Goal: Task Accomplishment & Management: Manage account settings

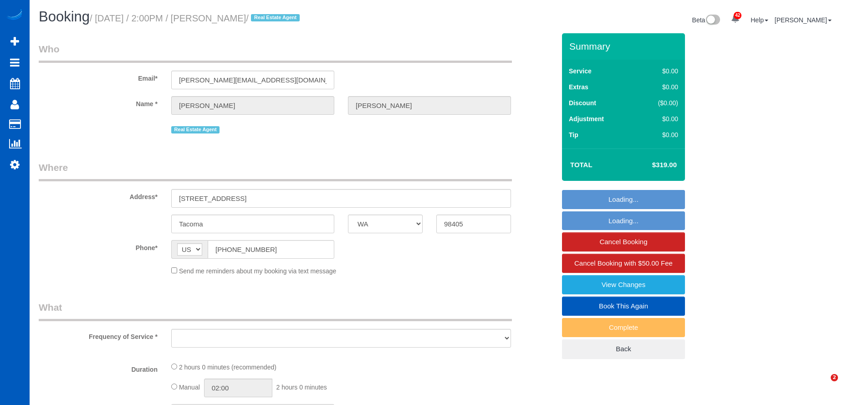
select select "WA"
select select "object:16744"
select select "spot24"
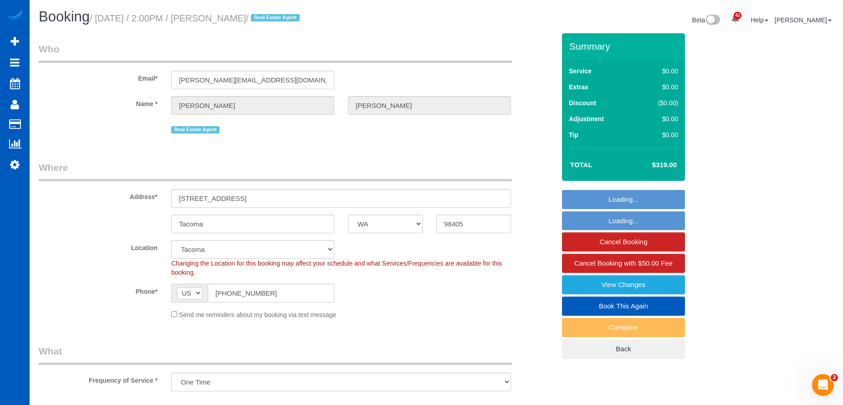
select select "object:16945"
select select "199"
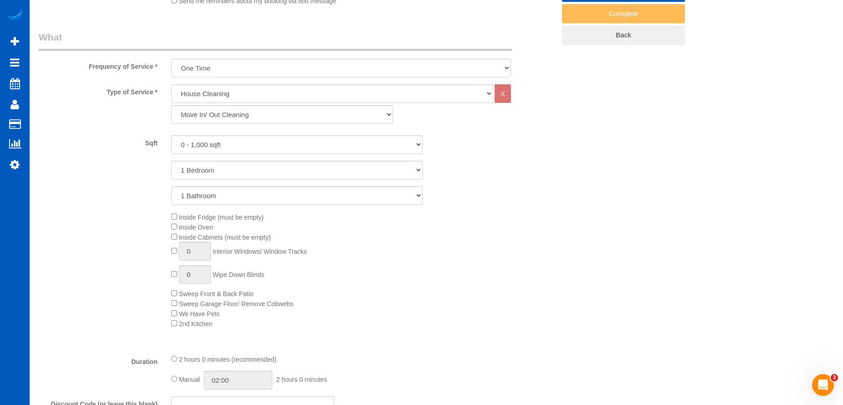
scroll to position [319, 0]
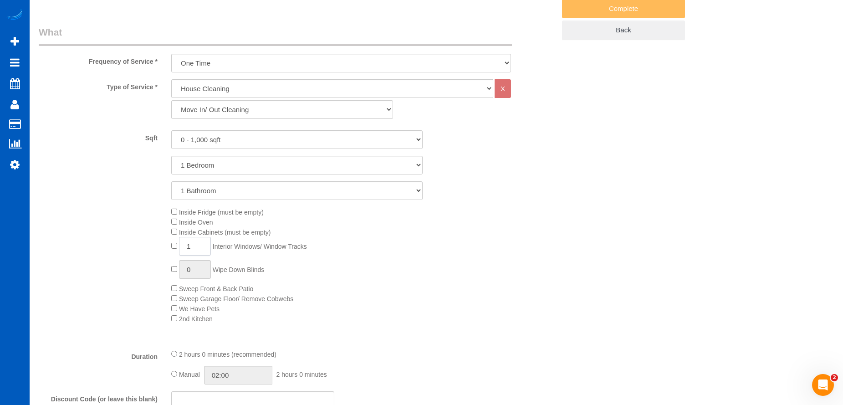
click at [173, 243] on span "1 Interior Windows/ Window Tracks" at bounding box center [239, 246] width 136 height 7
type input "2"
click at [379, 241] on div "Inside Fridge (must be empty) Inside Oven Inside Cabinets (must be empty) 2 Int…" at bounding box center [363, 265] width 398 height 117
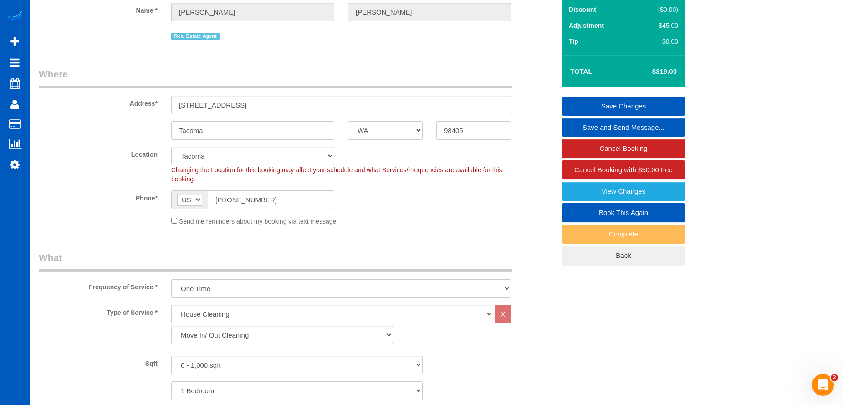
scroll to position [91, 0]
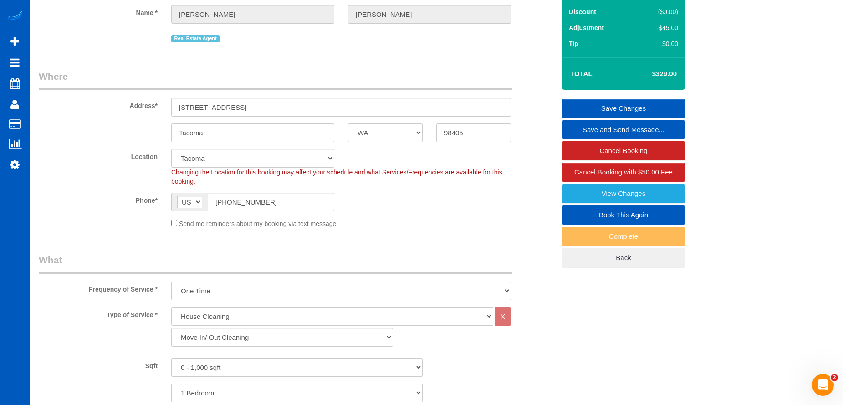
select select "spot30"
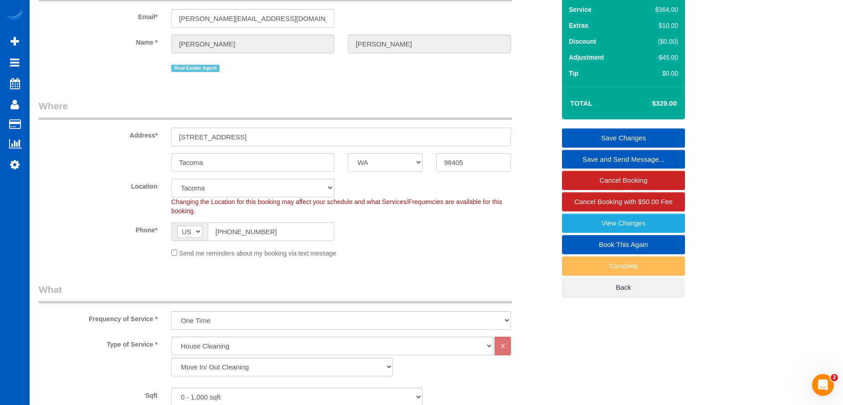
scroll to position [46, 0]
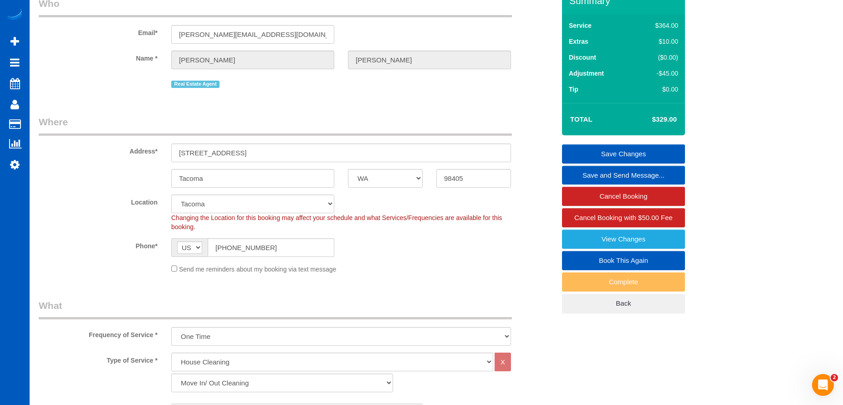
click at [580, 148] on link "Save Changes" at bounding box center [623, 153] width 123 height 19
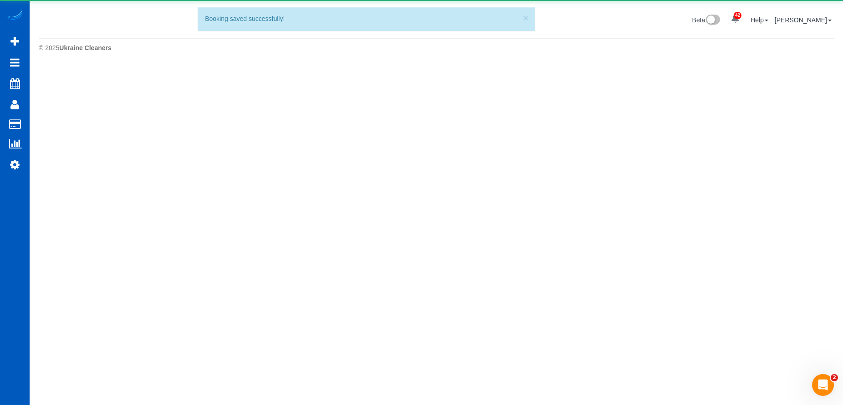
scroll to position [0, 0]
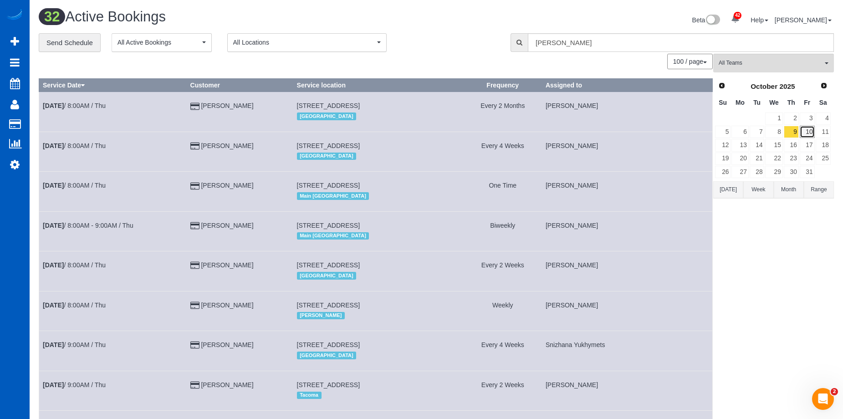
click at [812, 133] on link "10" at bounding box center [807, 132] width 15 height 12
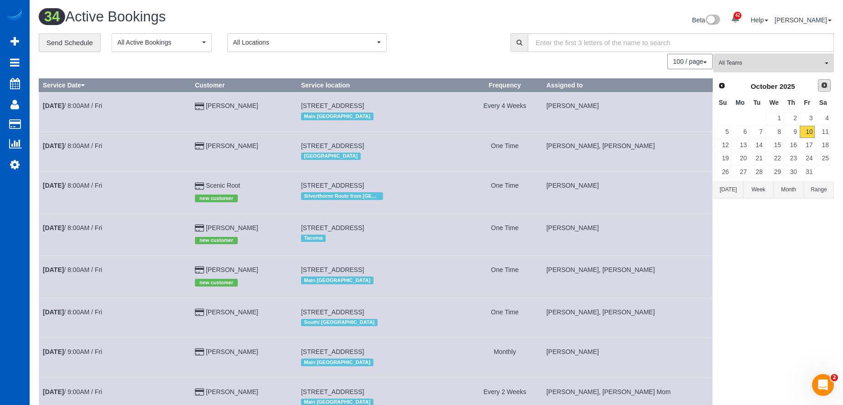
click at [829, 85] on link "Next" at bounding box center [824, 85] width 13 height 13
click at [808, 131] on link "7" at bounding box center [807, 132] width 15 height 12
click at [789, 65] on span "All Teams" at bounding box center [771, 63] width 104 height 8
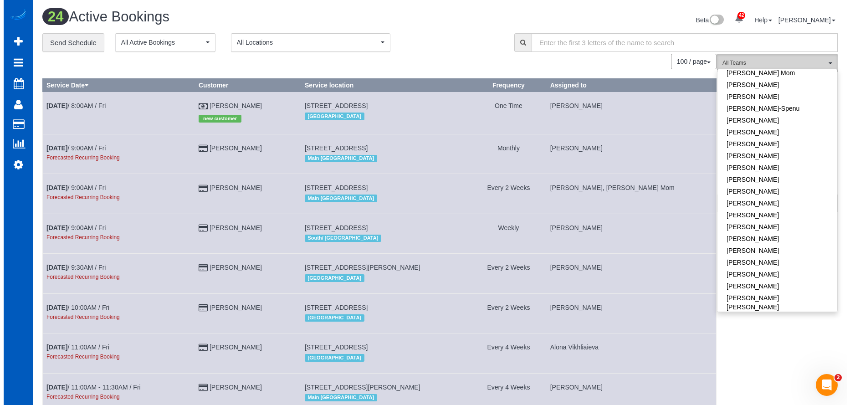
scroll to position [273, 0]
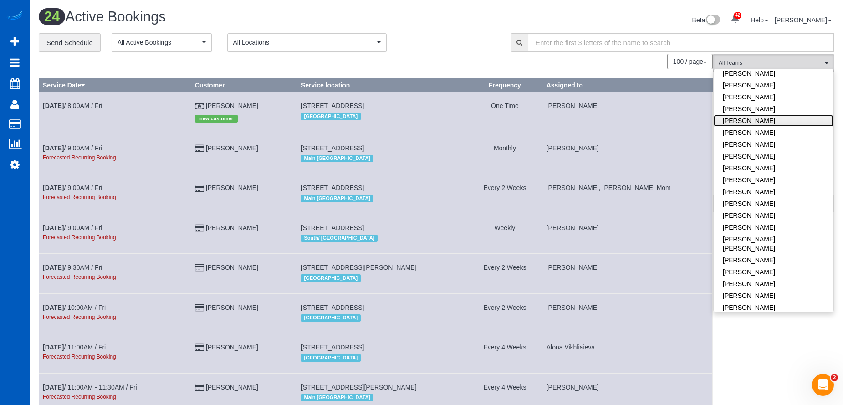
click at [783, 119] on link "Kateryna Polishchuk" at bounding box center [774, 121] width 120 height 12
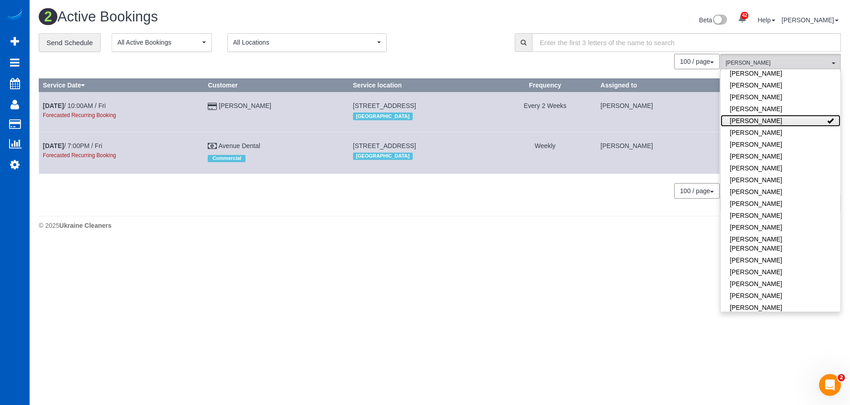
click at [793, 122] on link "Kateryna Polishchuk" at bounding box center [780, 121] width 120 height 12
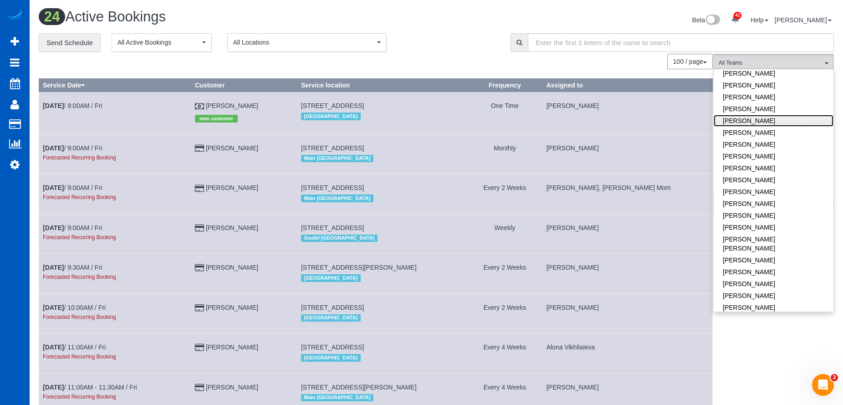
click at [784, 119] on link "Kateryna Polishchuk" at bounding box center [774, 121] width 120 height 12
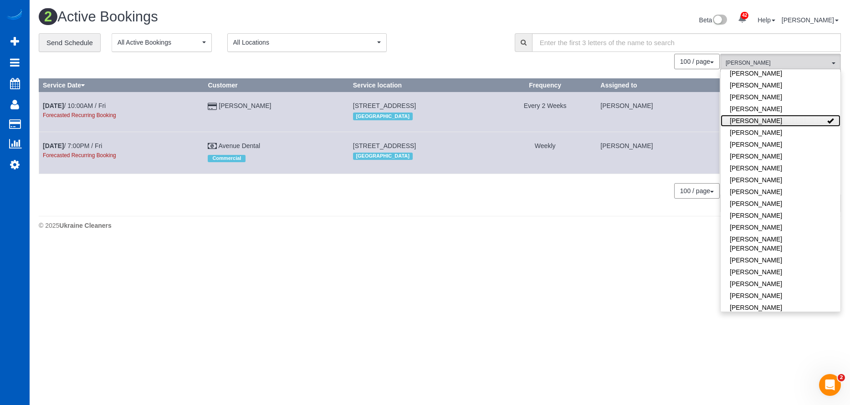
click at [795, 119] on link "Kateryna Polishchuk" at bounding box center [780, 121] width 120 height 12
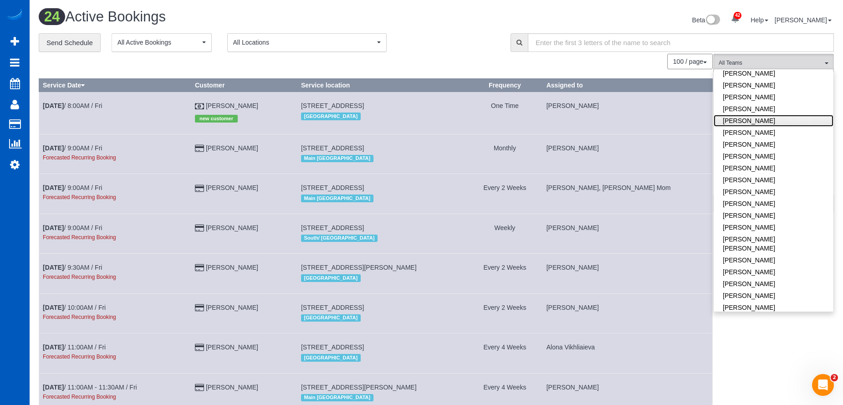
click at [766, 116] on link "[PERSON_NAME]" at bounding box center [774, 121] width 120 height 12
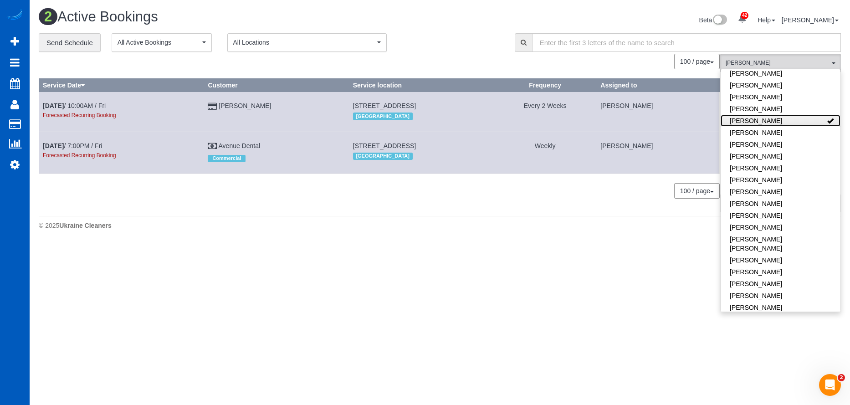
click at [804, 120] on link "[PERSON_NAME]" at bounding box center [780, 121] width 120 height 12
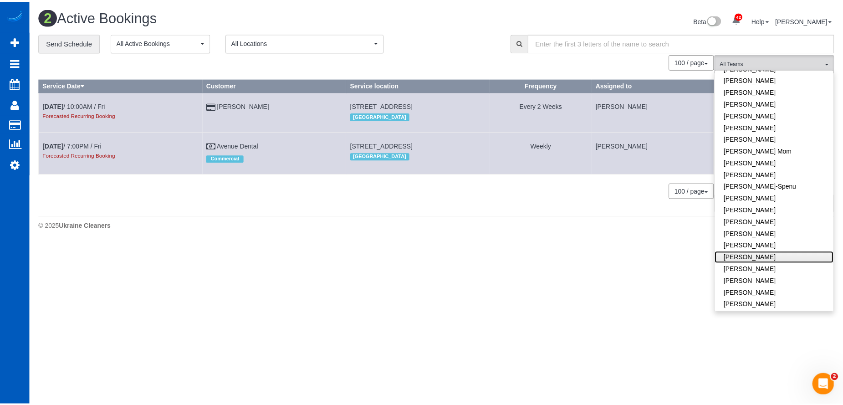
scroll to position [0, 0]
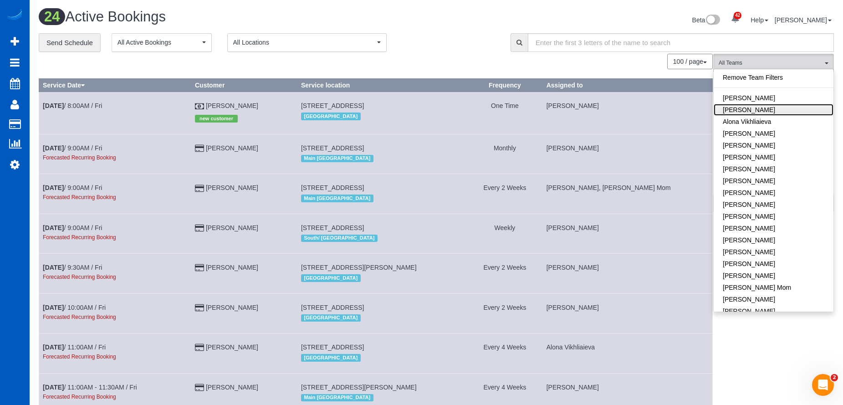
click at [800, 105] on link "[PERSON_NAME]" at bounding box center [774, 110] width 120 height 12
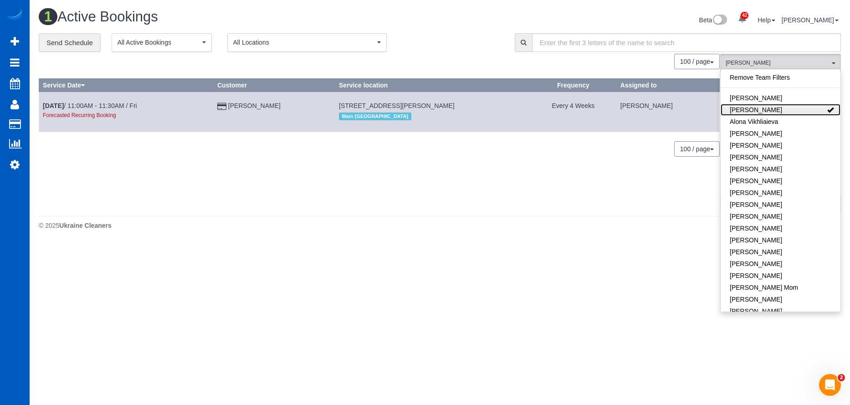
click at [801, 105] on link "[PERSON_NAME]" at bounding box center [780, 110] width 120 height 12
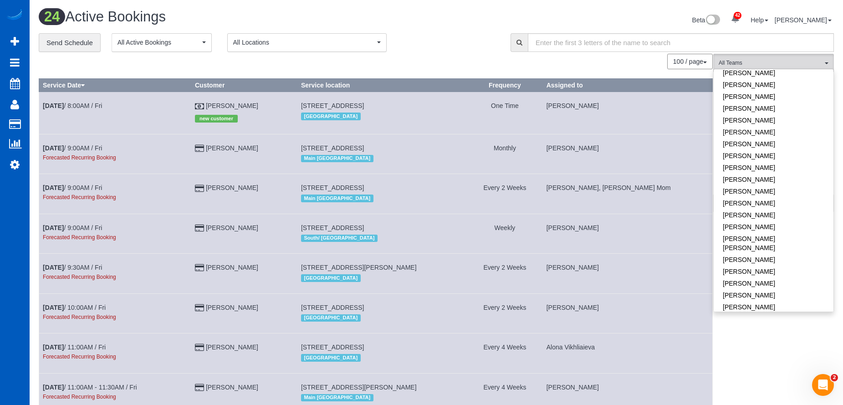
scroll to position [319, 0]
click at [796, 232] on link "[PERSON_NAME]" at bounding box center [774, 238] width 120 height 12
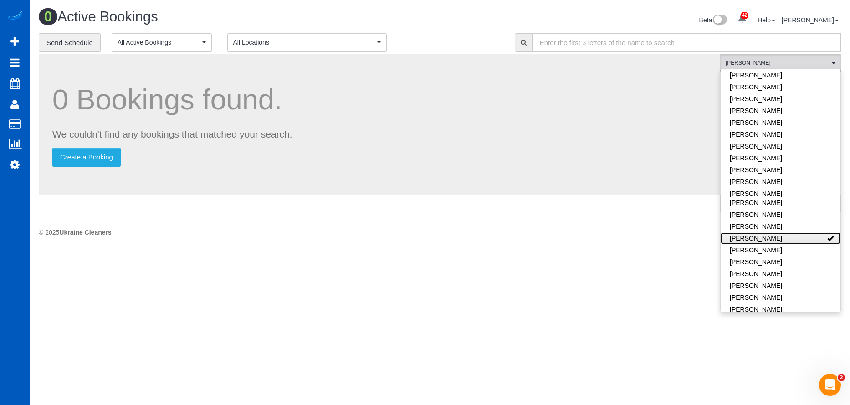
click at [796, 232] on link "[PERSON_NAME]" at bounding box center [780, 238] width 120 height 12
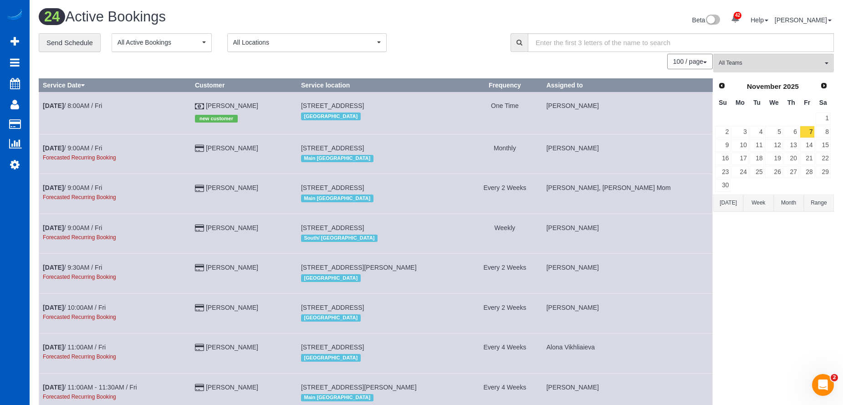
click at [458, 10] on div "Beta 42 Your Notifications You have 0 alerts × You have 2 to charge for 10/07/2…" at bounding box center [638, 21] width 404 height 24
click at [449, 23] on div "Beta 42 Your Notifications You have 0 alerts × You have 2 to charge for 10/07/2…" at bounding box center [638, 21] width 404 height 24
click at [449, 24] on div "Beta 42 Your Notifications You have 0 alerts × You have 2 to charge for 10/07/2…" at bounding box center [638, 21] width 404 height 24
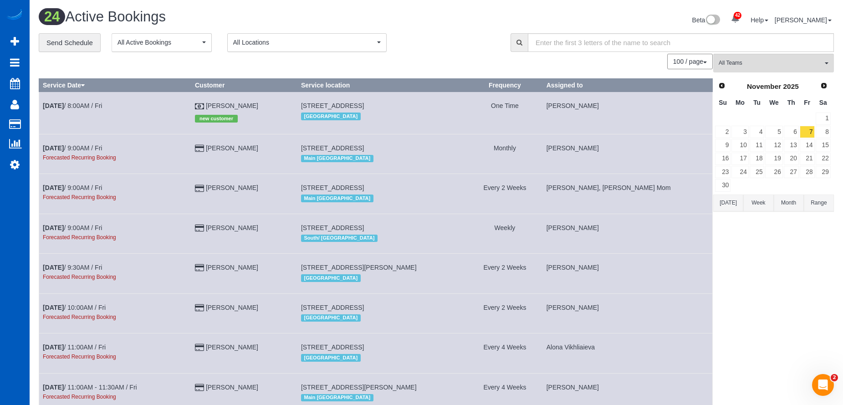
click at [445, 21] on div "Beta 42 Your Notifications You have 0 alerts × You have 2 to charge for 10/07/2…" at bounding box center [638, 21] width 404 height 24
click at [370, 15] on h1 "24 Active Bookings" at bounding box center [234, 16] width 391 height 15
click at [405, 15] on h1 "24 Active Bookings" at bounding box center [234, 16] width 391 height 15
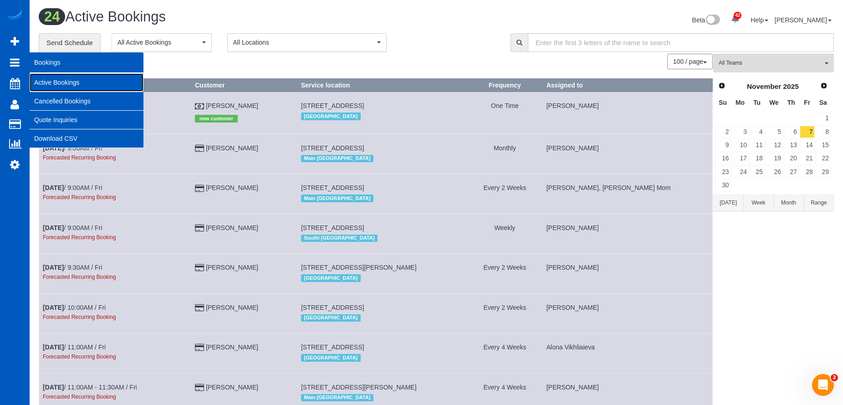
click at [55, 78] on link "Active Bookings" at bounding box center [87, 82] width 114 height 18
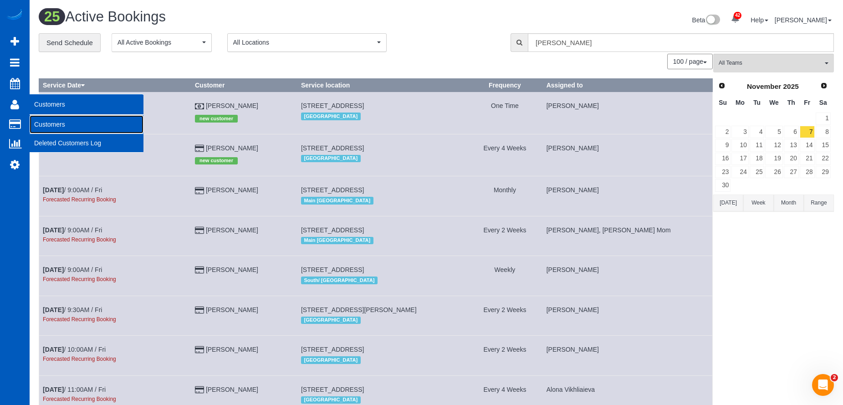
click at [50, 125] on link "Customers" at bounding box center [87, 124] width 114 height 18
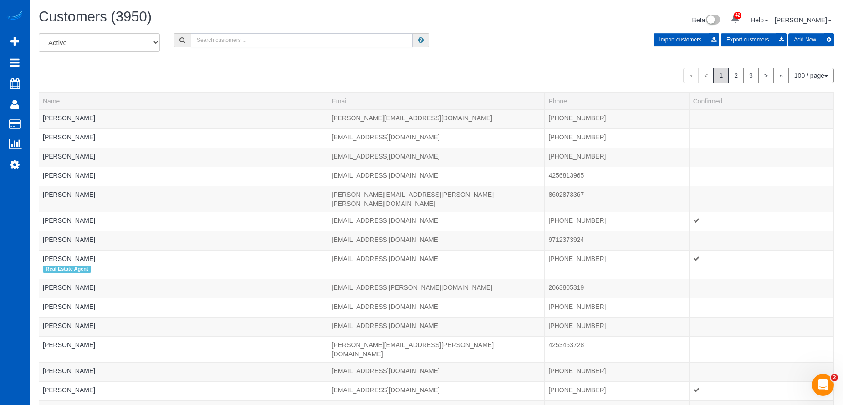
click at [250, 42] on input "text" at bounding box center [302, 40] width 222 height 14
paste input "Jonathan McIntyre"
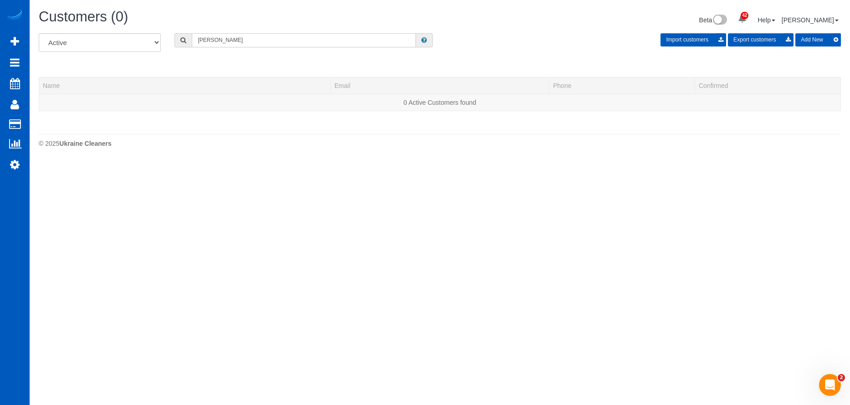
drag, startPoint x: 246, startPoint y: 41, endPoint x: 129, endPoint y: 37, distance: 117.1
click at [129, 37] on div "All Active Archived Jonathan McIntyre Import customers Export customers Add New" at bounding box center [440, 46] width 816 height 26
paste input "mail@jonathanmcintyre.com"
type input "mail@jonathanmcintyre.com"
click at [816, 37] on button "Add New" at bounding box center [818, 39] width 46 height 13
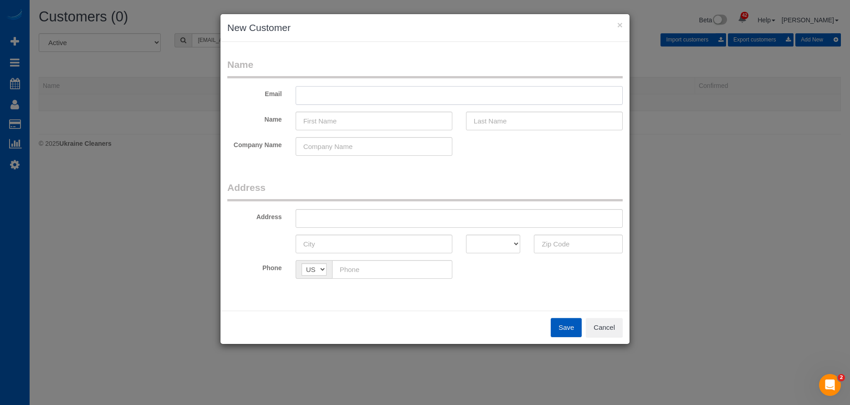
click at [404, 101] on input "text" at bounding box center [459, 95] width 327 height 19
paste input "mail@jonathanmcintyre.com"
type input "mail@jonathanmcintyre.com"
click at [306, 122] on input "text" at bounding box center [374, 121] width 157 height 19
click at [340, 120] on input "text" at bounding box center [374, 121] width 157 height 19
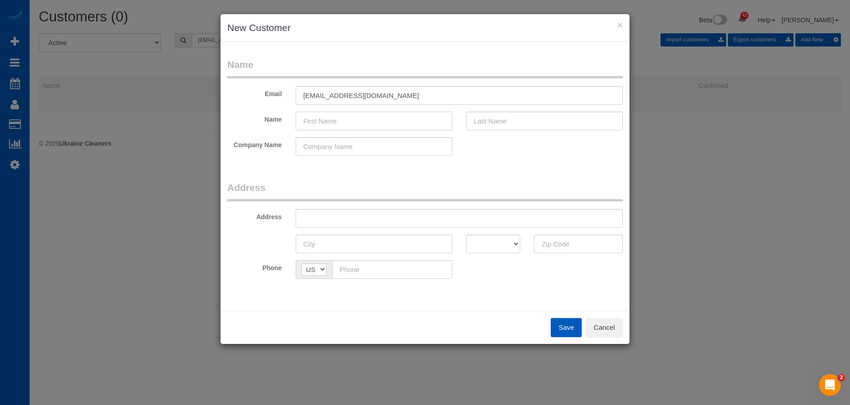
paste input "Jonathan McIntyre"
drag, startPoint x: 332, startPoint y: 120, endPoint x: 341, endPoint y: 121, distance: 8.7
click at [341, 121] on input "Jonathan McIntyre" at bounding box center [374, 121] width 157 height 19
click at [339, 121] on input "Jonathan McIntyre" at bounding box center [374, 121] width 157 height 19
drag, startPoint x: 333, startPoint y: 120, endPoint x: 424, endPoint y: 124, distance: 90.7
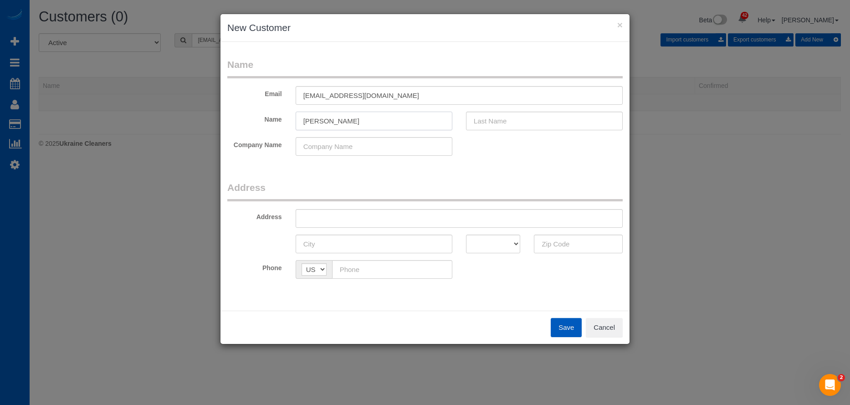
click at [424, 123] on input "Jonathan McIntyre" at bounding box center [374, 121] width 157 height 19
type input "Jonathan"
drag, startPoint x: 536, startPoint y: 122, endPoint x: 520, endPoint y: 123, distance: 15.9
click at [536, 122] on input "text" at bounding box center [544, 121] width 157 height 19
paste input "McIntyre"
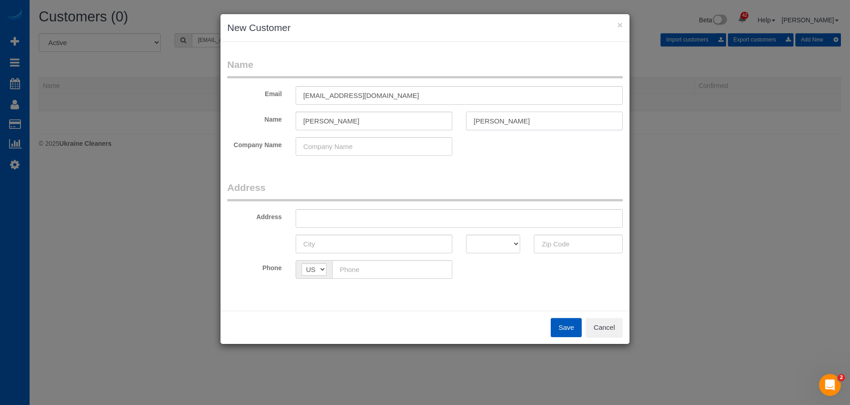
type input "McIntyre"
click at [405, 118] on input "Jonathan" at bounding box center [374, 121] width 157 height 19
type input "Jonathan"
click at [360, 219] on input "text" at bounding box center [459, 218] width 327 height 19
paste input "3302 177th Pl SW, Lynnwood, WA 98037"
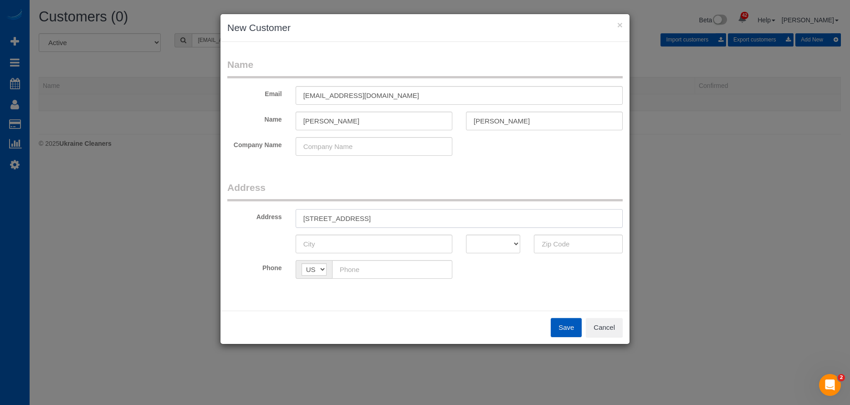
drag, startPoint x: 409, startPoint y: 218, endPoint x: 587, endPoint y: 241, distance: 179.0
click at [568, 228] on fieldset "Address Address 3302 177th Pl SW, Lynnwood, WA 98037 AK AL AR AZ CA CO CT DC DE…" at bounding box center [424, 233] width 395 height 105
type input "3302 177th Pl SW, Lynnwood, WA"
click at [591, 254] on fieldset "Address Address 3302 177th Pl SW, Lynnwood, WA AK AL AR AZ CA CO CT DC DE FL GA…" at bounding box center [424, 233] width 395 height 105
drag, startPoint x: 589, startPoint y: 250, endPoint x: 570, endPoint y: 250, distance: 18.7
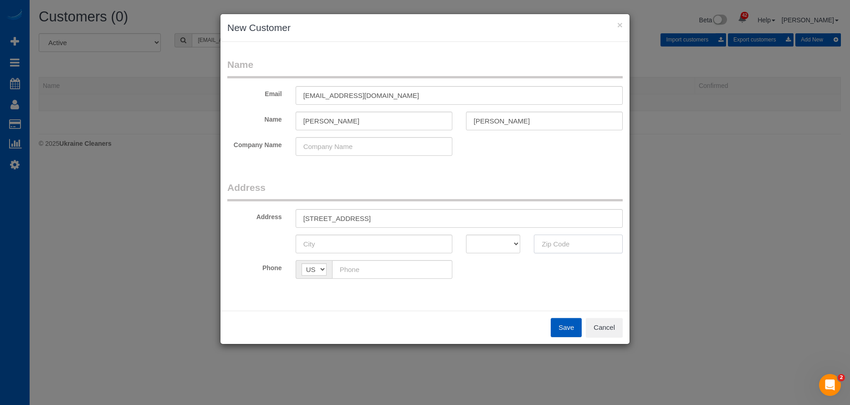
click at [589, 250] on input "text" at bounding box center [578, 244] width 89 height 19
paste input "98037"
type input "98037"
click at [495, 241] on select "AK AL AR AZ CA CO CT DC DE FL GA HI IA ID IL IN KS KY LA MA MD ME MI MN MO MS M…" at bounding box center [493, 244] width 55 height 19
select select "WA"
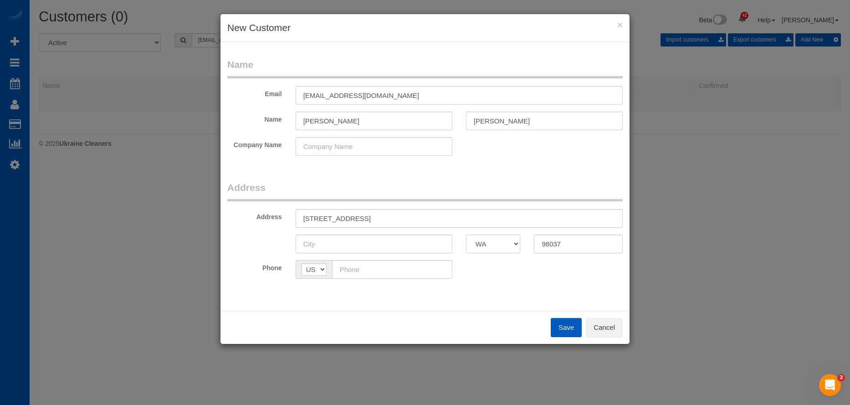
click at [466, 235] on select "AK AL AR AZ CA CO CT DC DE FL GA HI IA ID IL IN KS KY LA MA MD ME MI MN MO MS M…" at bounding box center [493, 244] width 55 height 19
drag, startPoint x: 362, startPoint y: 218, endPoint x: 391, endPoint y: 221, distance: 28.4
click at [391, 221] on input "3302 177th Pl SW, Lynnwood, WA" at bounding box center [459, 218] width 327 height 19
type input "3302 177th Pl SW, , WA"
click at [368, 240] on input "text" at bounding box center [374, 244] width 157 height 19
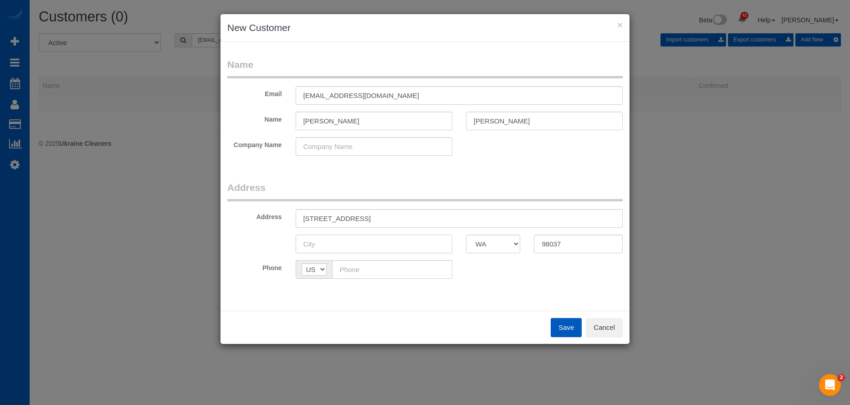
paste input "Lynnwood"
type input "Lynnwood"
drag, startPoint x: 357, startPoint y: 218, endPoint x: 404, endPoint y: 216, distance: 47.8
click at [404, 216] on input "3302 177th Pl SW, , WA" at bounding box center [459, 218] width 327 height 19
type input "3302 177th Pl SW"
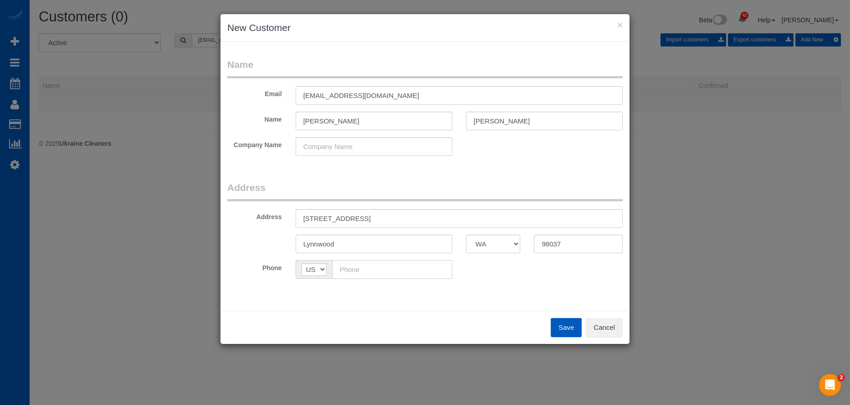
click at [383, 267] on input "text" at bounding box center [392, 269] width 120 height 19
paste input "(206) 491-4646"
type input "(206) 491-4646"
click at [517, 276] on div "Phone AF AL DZ AD AO AI AQ AG AR AM AW AU AT AZ BS BH BD BB BY BE BZ BJ BM BT B…" at bounding box center [424, 269] width 409 height 19
click at [559, 325] on button "Save" at bounding box center [566, 327] width 31 height 19
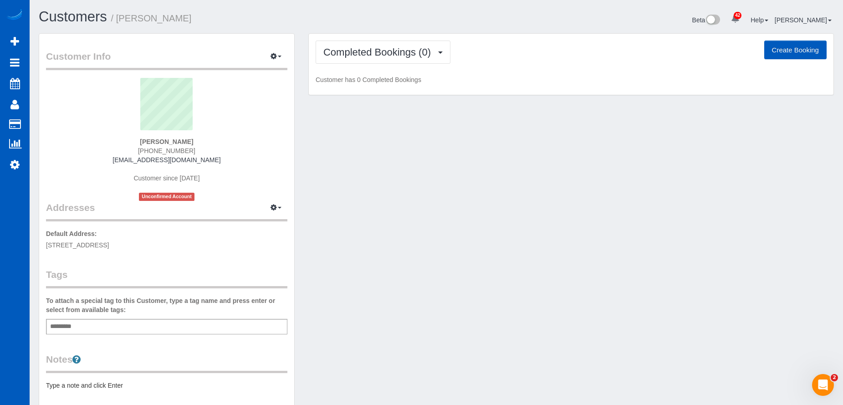
click at [784, 46] on button "Create Booking" at bounding box center [795, 50] width 62 height 19
select select "WA"
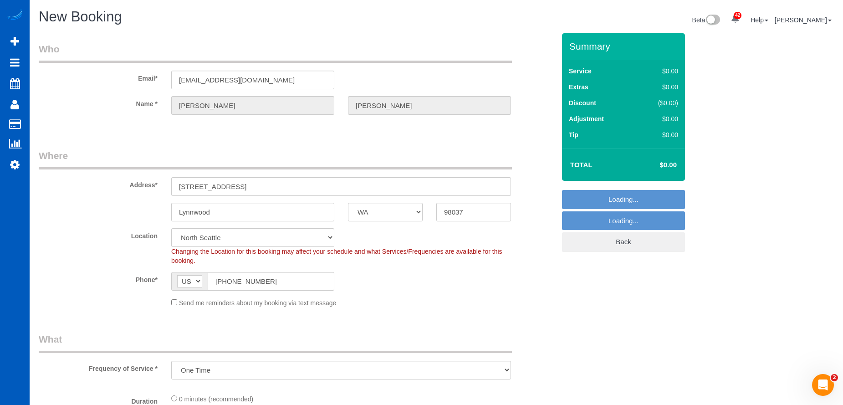
select select "object:22397"
select select "199"
select select "7"
select select "object:22625"
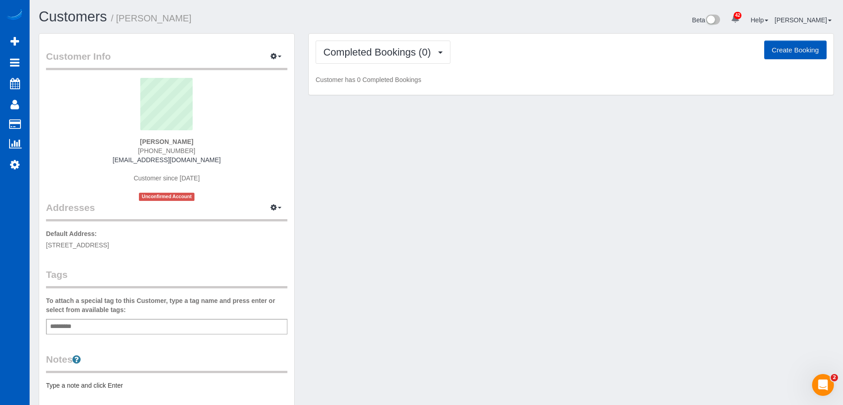
click at [153, 330] on div "Add a tag" at bounding box center [166, 326] width 241 height 15
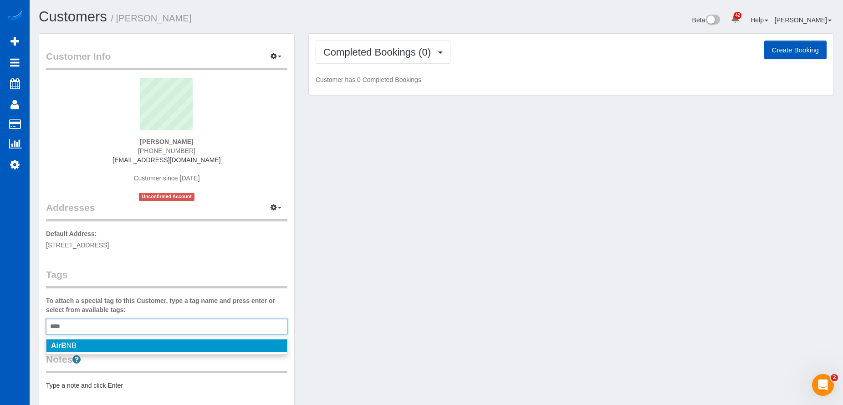
type input "****"
click at [116, 347] on li "AirB NB" at bounding box center [166, 345] width 240 height 13
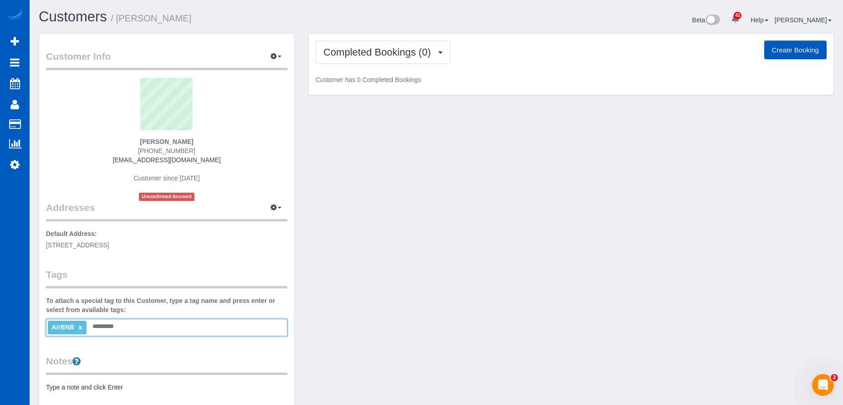
click at [788, 49] on button "Create Booking" at bounding box center [795, 50] width 62 height 19
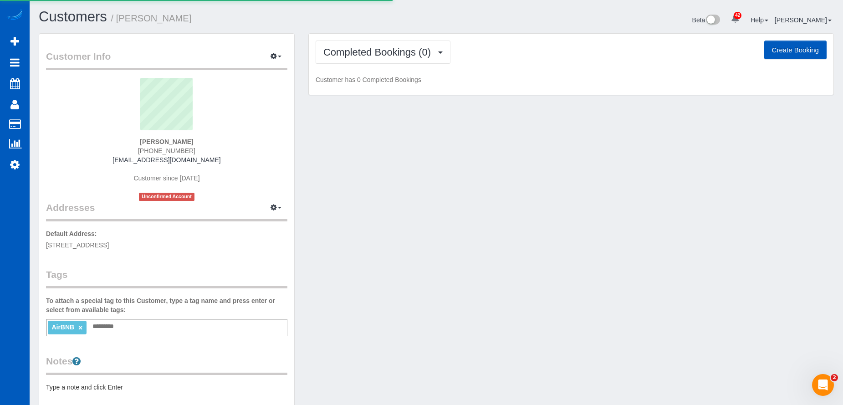
select select "WA"
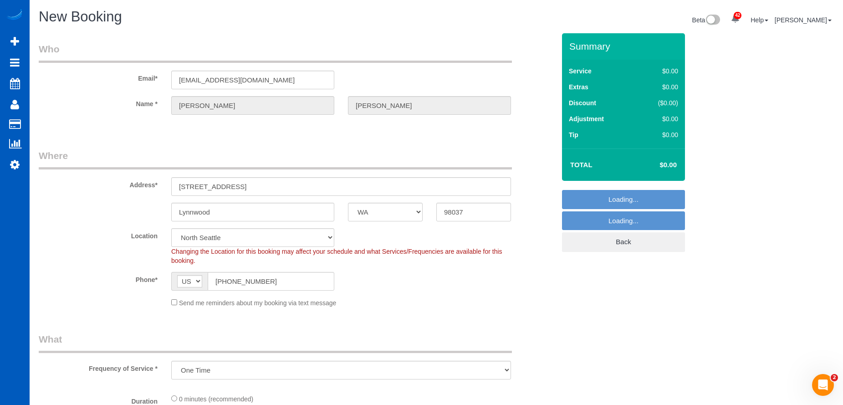
select select "object:23562"
select select "7"
select select "199"
select select "object:23651"
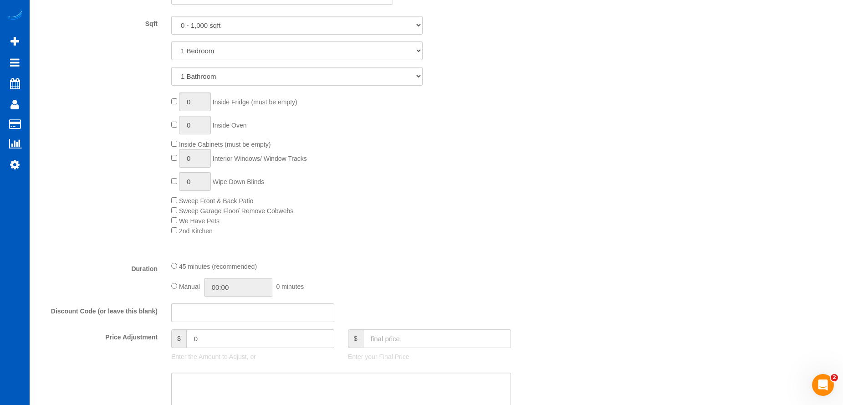
scroll to position [546, 0]
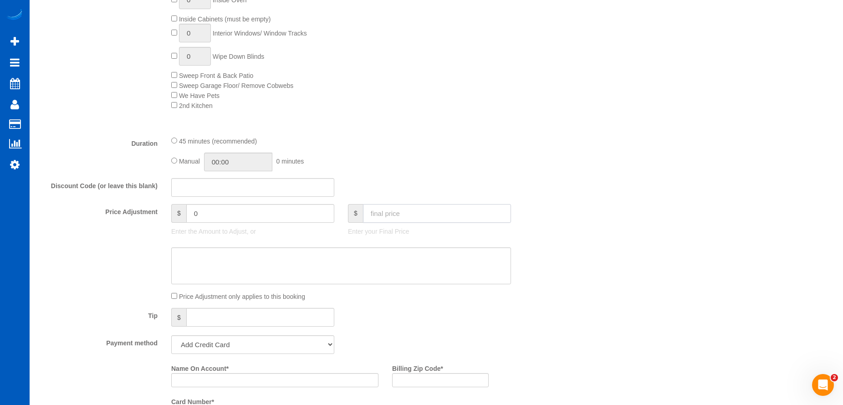
click at [408, 219] on input "text" at bounding box center [437, 213] width 148 height 19
type input "179"
click at [408, 263] on textarea at bounding box center [341, 265] width 340 height 37
type input "00:45"
type input "20"
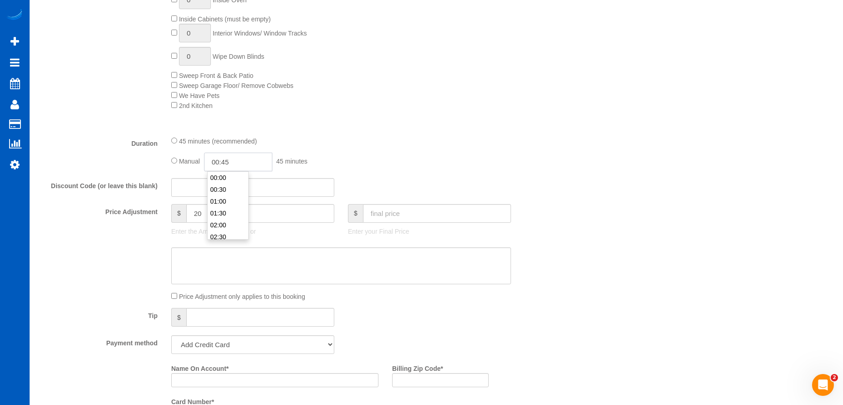
click at [236, 156] on input "00:45" at bounding box center [238, 162] width 68 height 19
type input "04:00"
click at [220, 224] on li "04:00" at bounding box center [228, 227] width 41 height 12
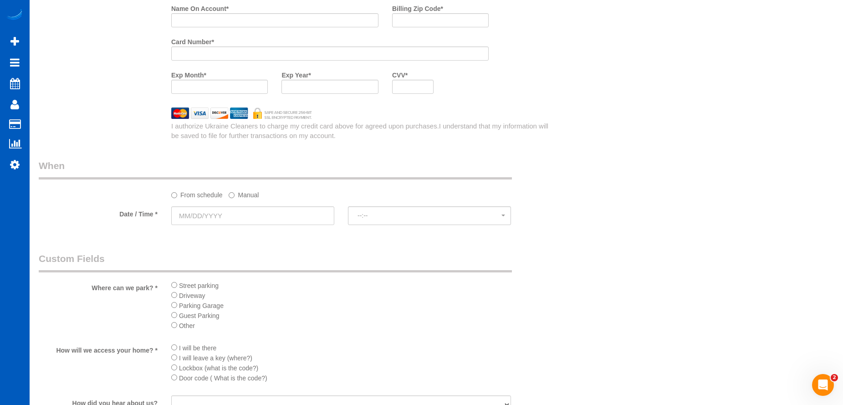
scroll to position [911, 0]
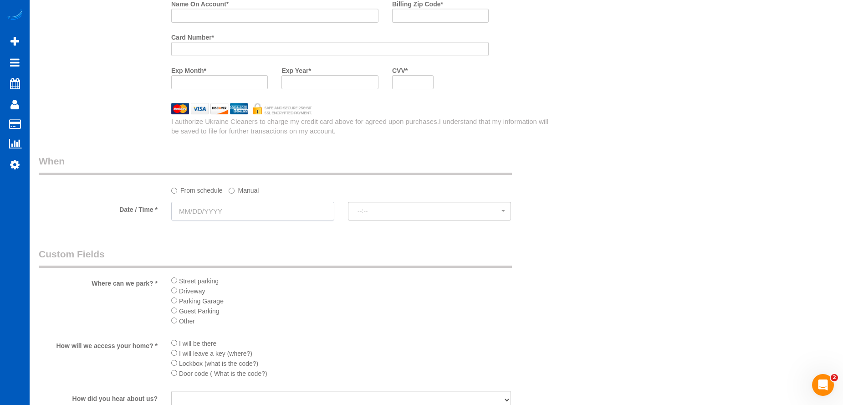
click at [273, 205] on input "text" at bounding box center [252, 211] width 163 height 19
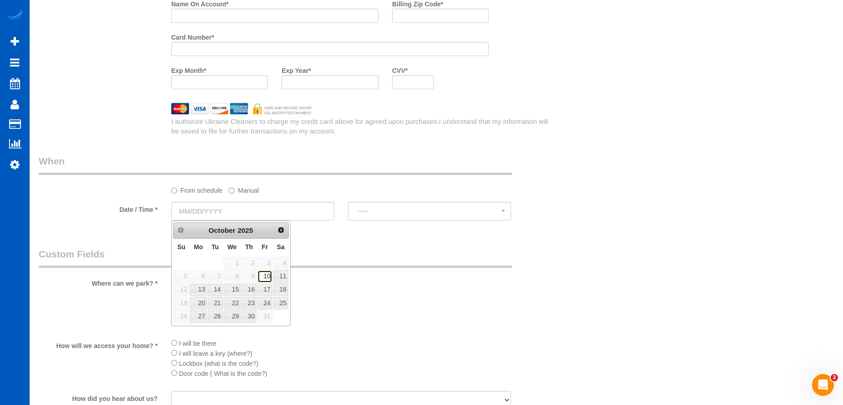
click at [262, 279] on link "10" at bounding box center [264, 276] width 15 height 12
type input "10/10/2025"
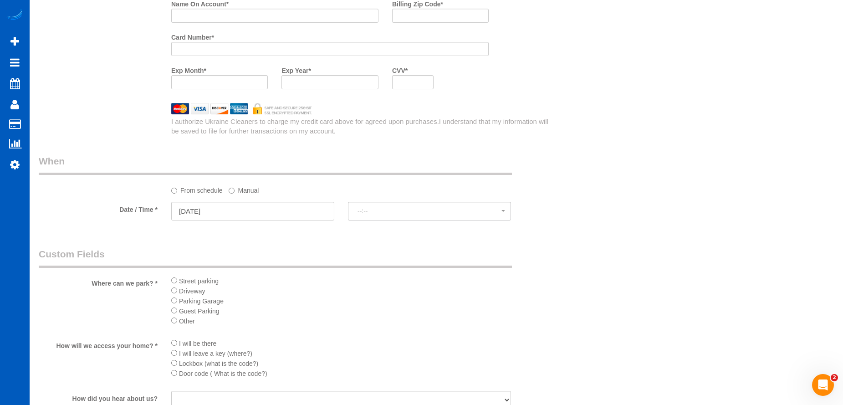
select select "spot36"
click at [253, 193] on label "Manual" at bounding box center [244, 189] width 30 height 12
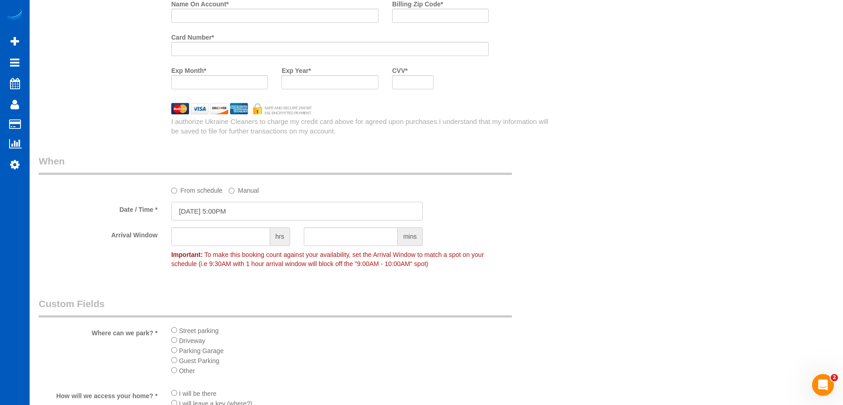
click at [246, 209] on input "10/10/2025 5:00PM" at bounding box center [296, 211] width 251 height 19
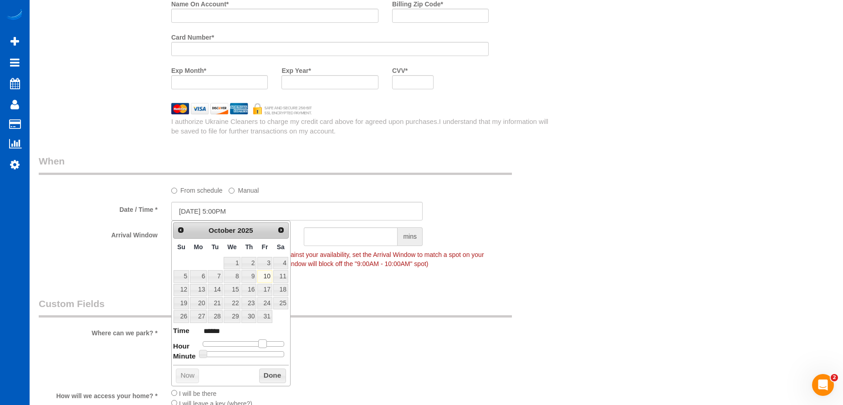
type input "10/10/2025 4:00PM"
type input "******"
type input "10/10/2025 3:00PM"
type input "******"
type input "10/10/2025 2:00PM"
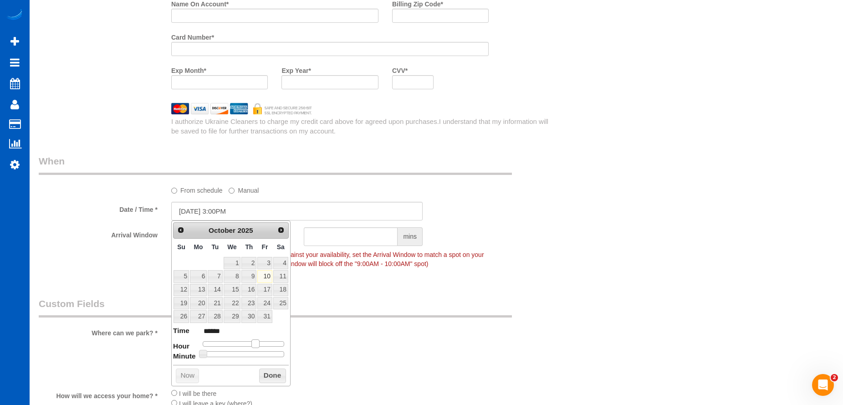
type input "******"
type input "10/10/2025 1:00PM"
type input "******"
type input "10/10/2025 12:00PM"
type input "*******"
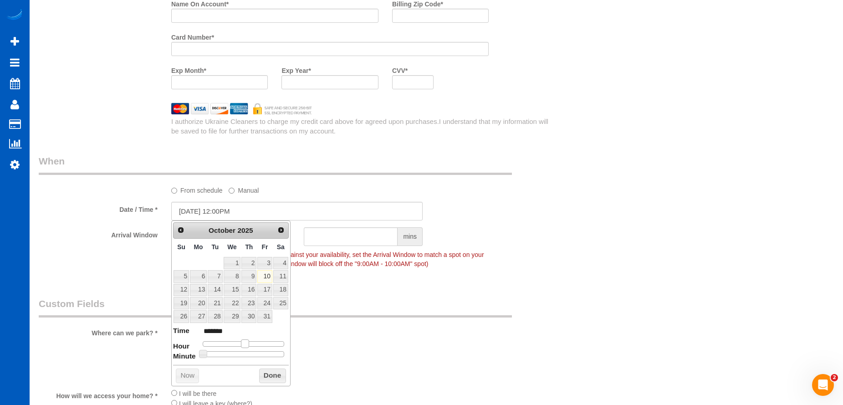
drag, startPoint x: 261, startPoint y: 341, endPoint x: 243, endPoint y: 345, distance: 18.6
click at [243, 345] on span at bounding box center [245, 343] width 8 height 8
click at [269, 373] on button "Done" at bounding box center [272, 375] width 27 height 15
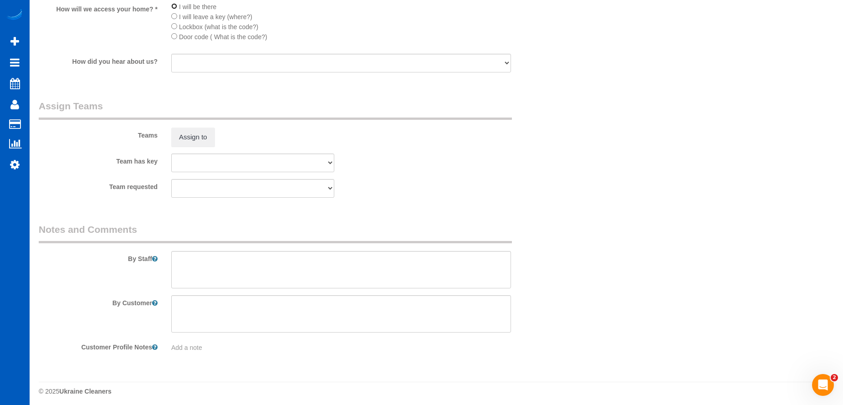
scroll to position [1301, 0]
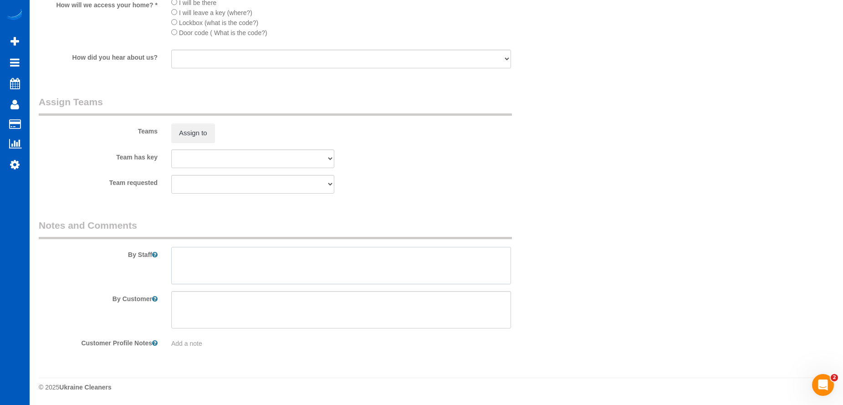
click at [289, 270] on textarea at bounding box center [341, 265] width 340 height 37
click at [255, 250] on textarea at bounding box center [341, 265] width 340 height 37
paste textarea "He'll be there to walk through, then leave Door code is 1972# if you need to ge…"
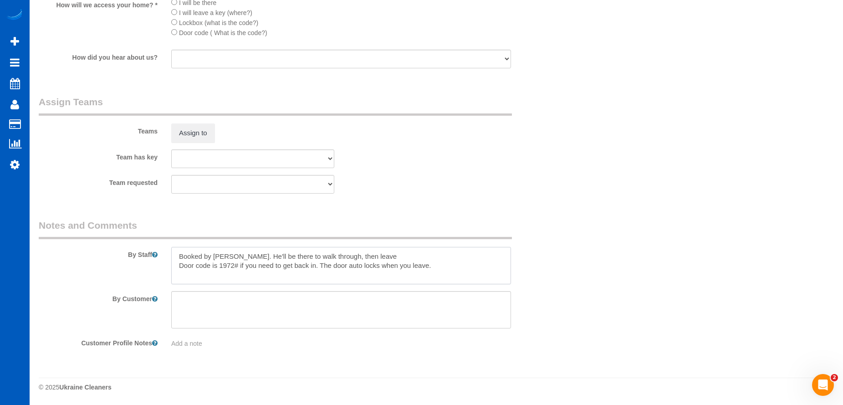
scroll to position [4, 0]
click at [200, 277] on textarea at bounding box center [341, 265] width 340 height 37
paste textarea "Picnic table in the back yard, wipe table and push in seats Wash, dry, fold, an…"
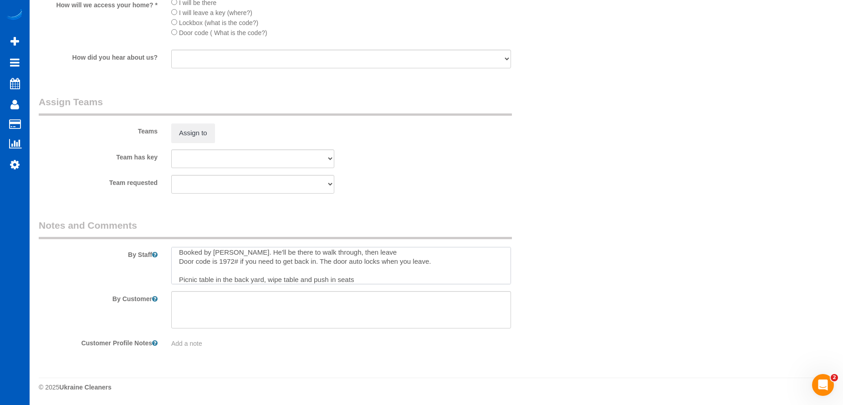
scroll to position [13, 0]
click at [364, 272] on textarea at bounding box center [341, 265] width 340 height 37
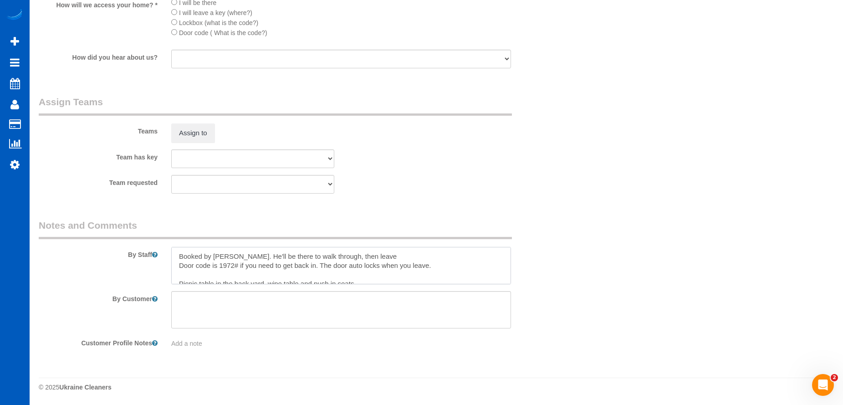
click at [234, 255] on textarea at bounding box center [341, 265] width 340 height 37
click at [440, 259] on textarea at bounding box center [341, 265] width 340 height 37
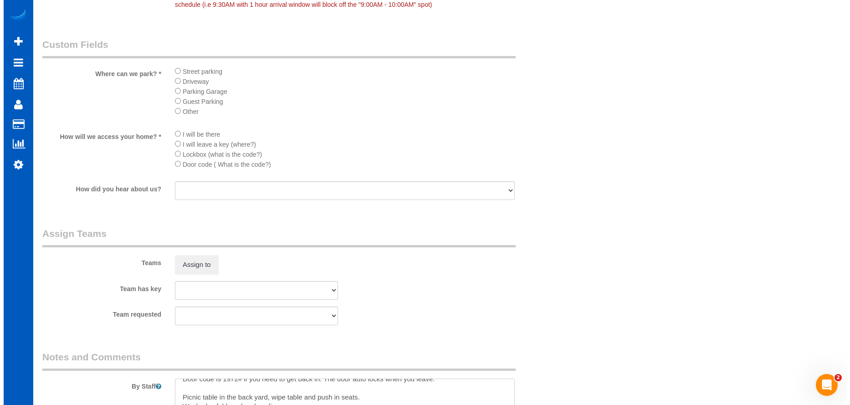
scroll to position [1165, 0]
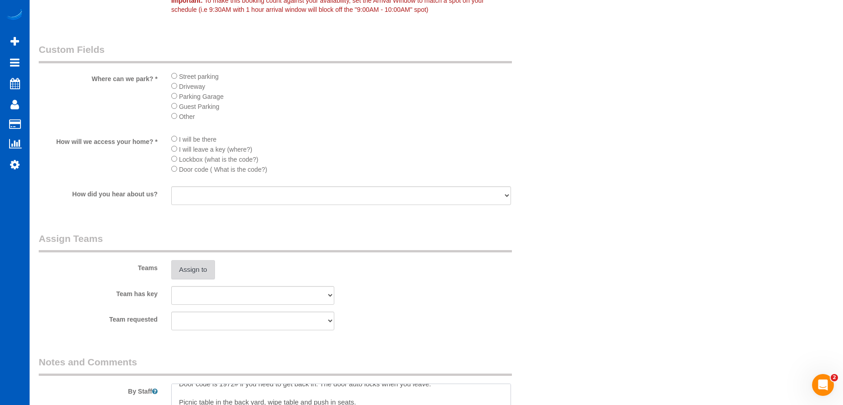
type textarea "Booked by Jade. This is an Airbnb. He'll be there to walk through, then leave. …"
click at [191, 268] on button "Assign to" at bounding box center [193, 269] width 44 height 19
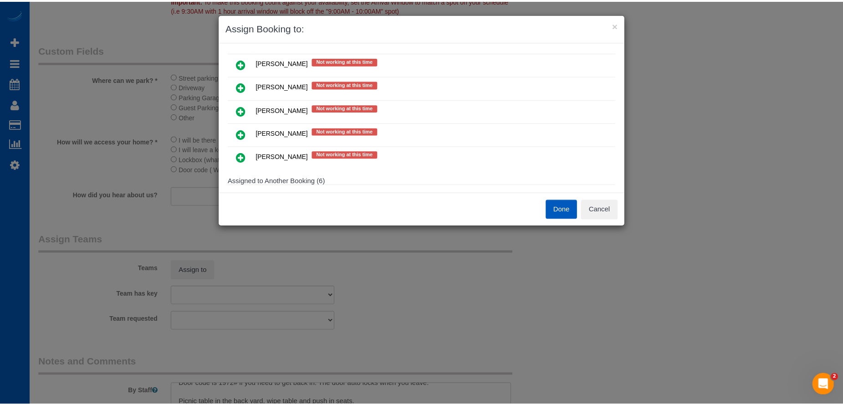
scroll to position [319, 0]
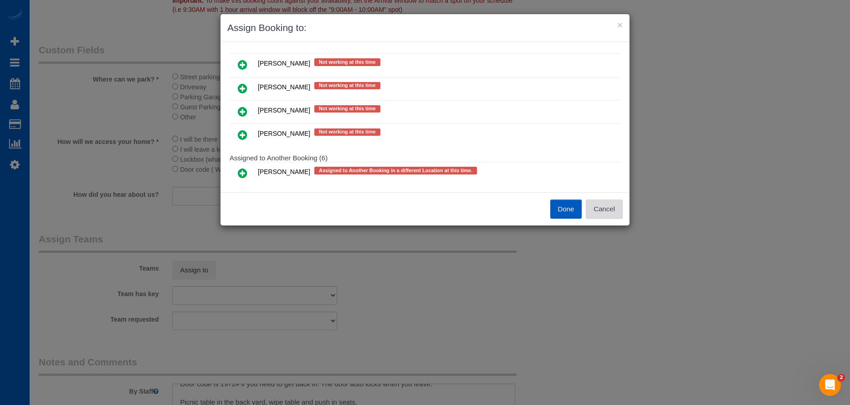
click at [602, 209] on button "Cancel" at bounding box center [604, 208] width 37 height 19
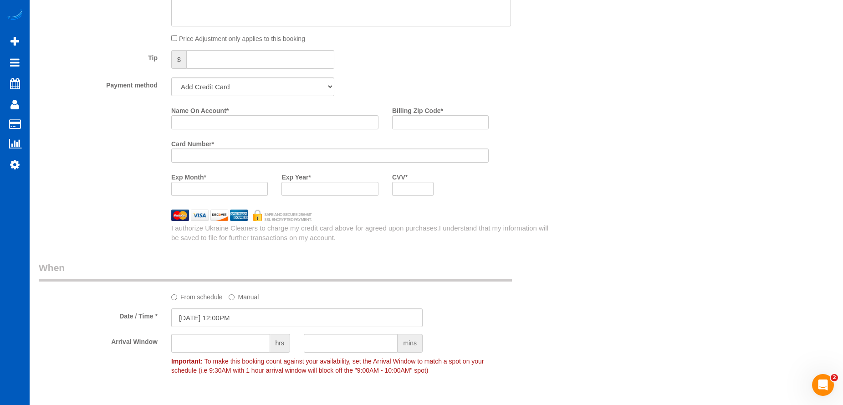
scroll to position [755, 0]
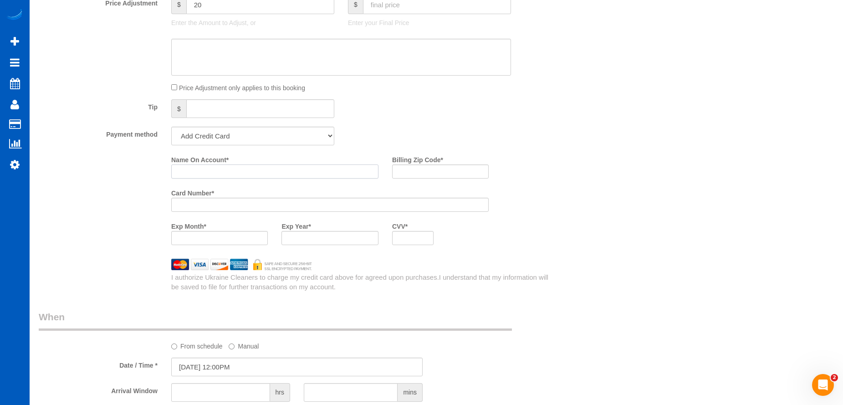
click at [244, 170] on input "Name On Account *" at bounding box center [274, 171] width 207 height 14
paste input "Jonathan McIntyre"
type input "Jonathan McIntyre"
click at [432, 169] on input "Billing Zip Code *" at bounding box center [440, 171] width 97 height 14
paste input "98037"
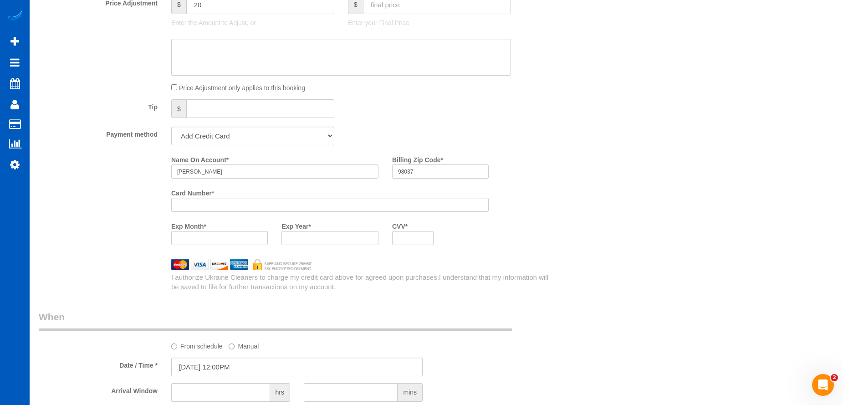
type input "98037"
click at [534, 250] on div "Name On Account * Jonathan McIntyre Billing Zip Code * 98037 Card Number * Exp …" at bounding box center [363, 202] width 398 height 100
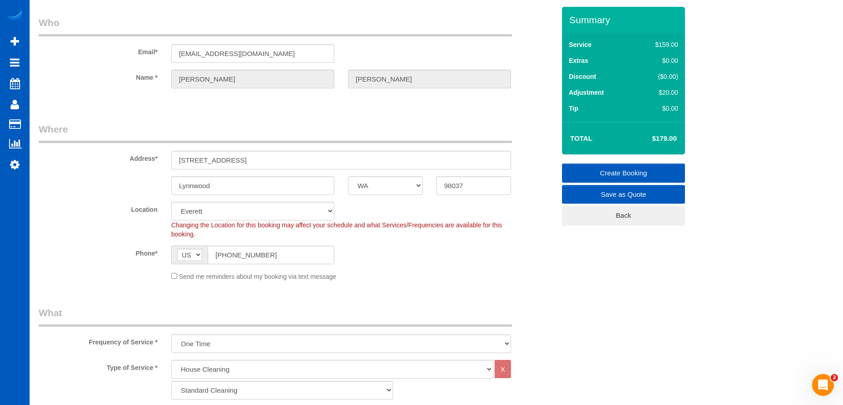
scroll to position [0, 0]
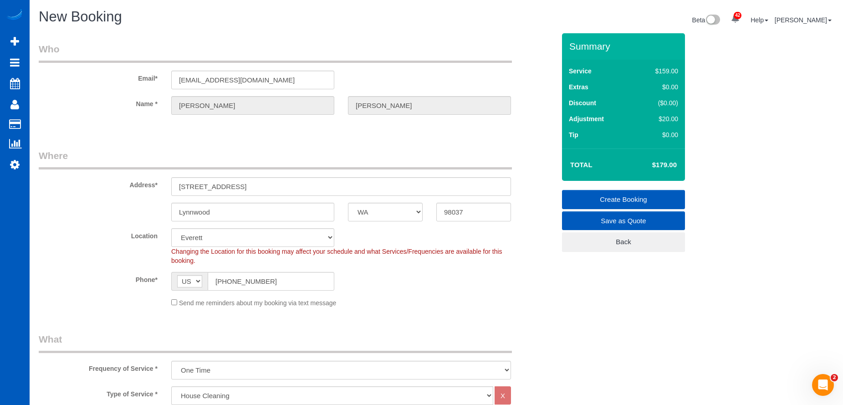
click at [587, 194] on link "Create Booking" at bounding box center [623, 199] width 123 height 19
click at [600, 194] on link "Create Booking" at bounding box center [623, 199] width 123 height 19
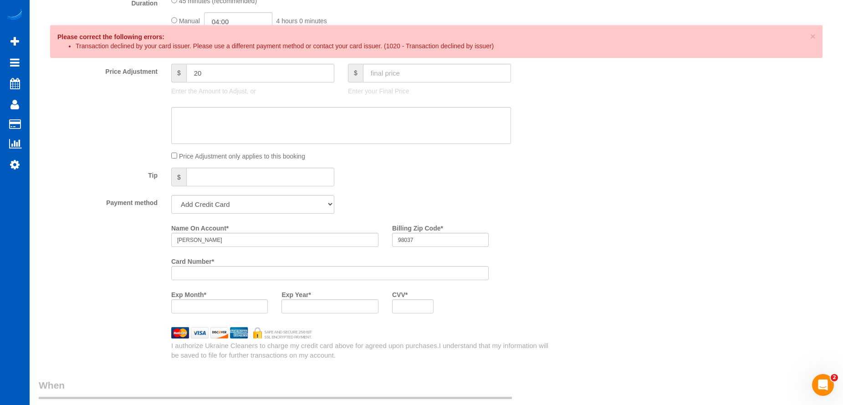
scroll to position [683, 0]
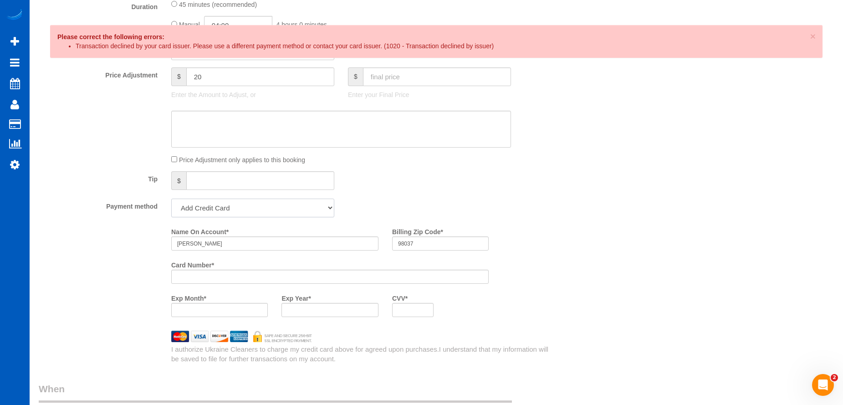
click at [312, 207] on select "Add Credit Card Cash Check Paypal" at bounding box center [252, 208] width 163 height 19
select select "string:cash"
click at [171, 199] on select "Add Credit Card Cash Check Paypal" at bounding box center [252, 208] width 163 height 19
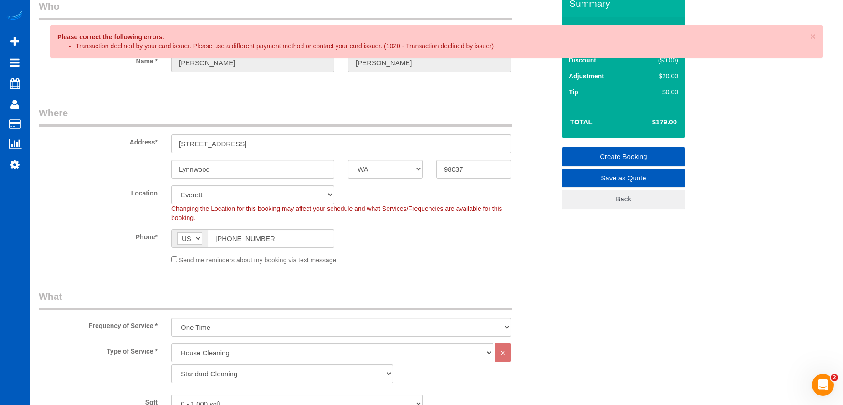
scroll to position [0, 0]
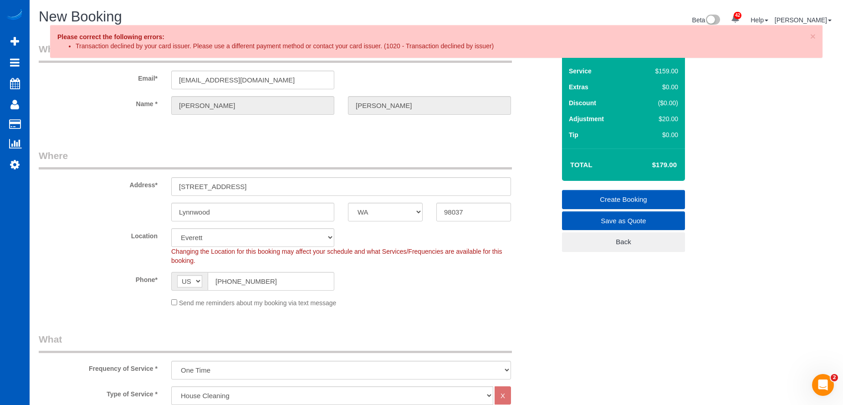
click at [595, 190] on link "Create Booking" at bounding box center [623, 199] width 123 height 19
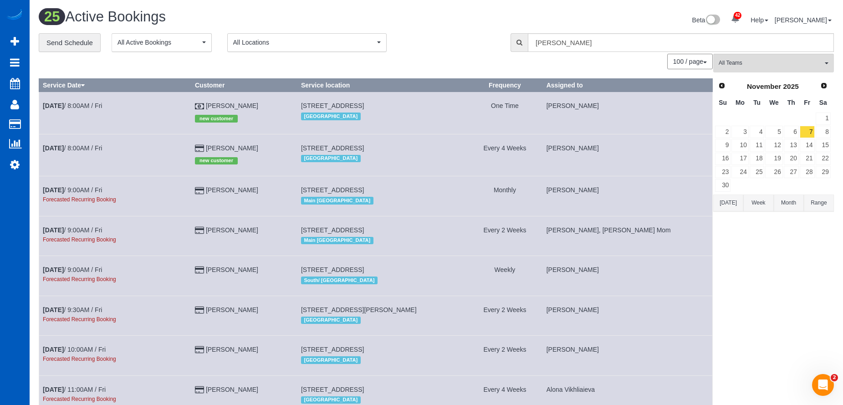
click at [733, 204] on button "Today" at bounding box center [728, 202] width 30 height 17
click at [804, 129] on link "10" at bounding box center [807, 132] width 15 height 12
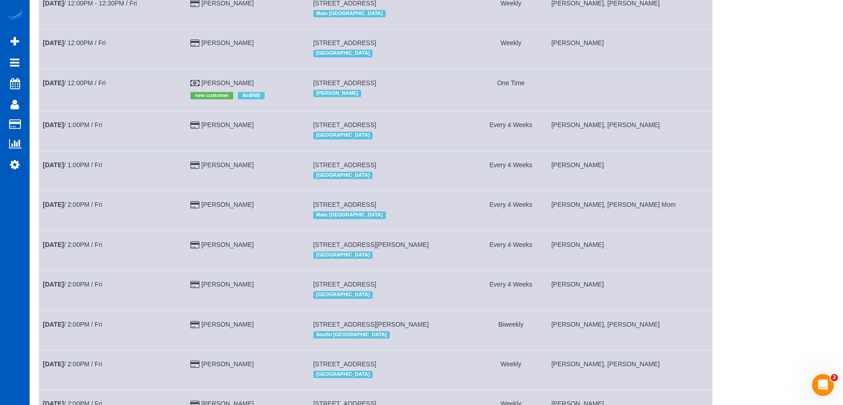
scroll to position [820, 0]
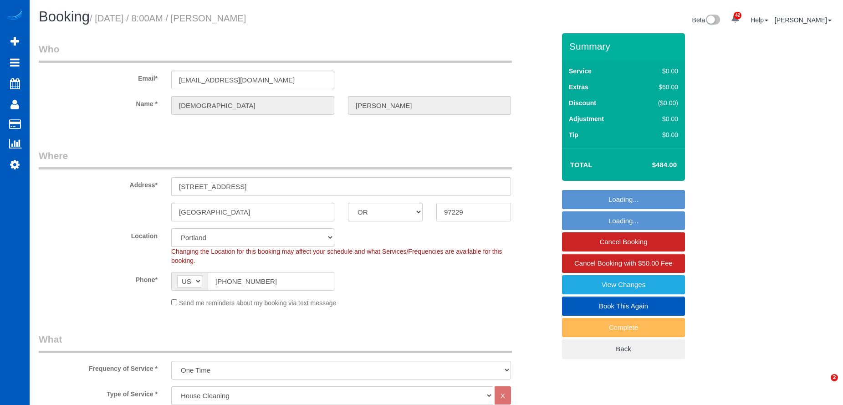
select select "OR"
select select "199"
select select "1001"
select select "2"
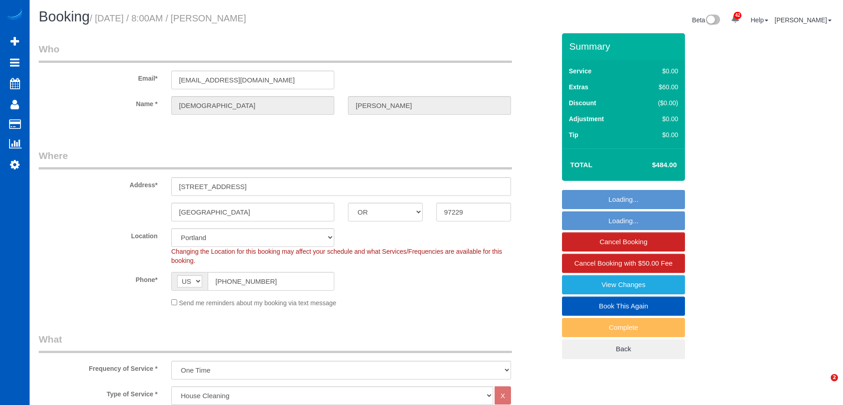
select select "spot1"
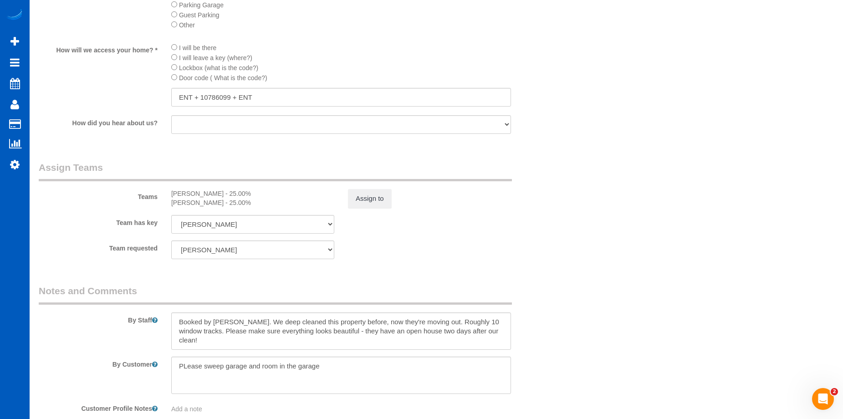
scroll to position [1047, 0]
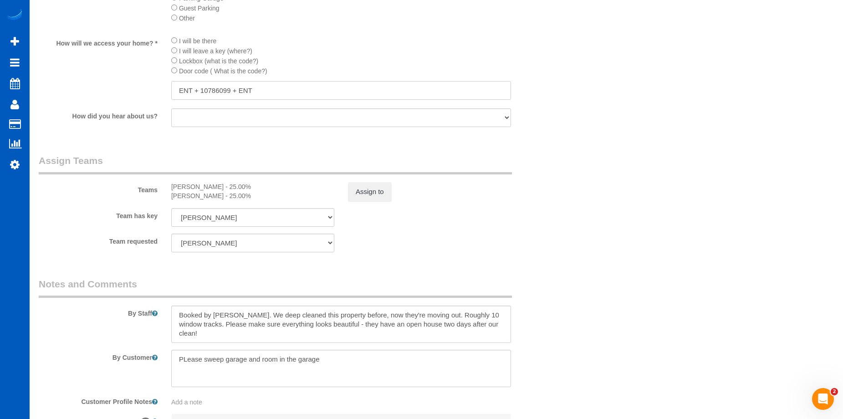
drag, startPoint x: 230, startPoint y: 90, endPoint x: 199, endPoint y: 90, distance: 30.5
click at [199, 90] on input "ENT + 10786099 + ENT" at bounding box center [341, 90] width 340 height 19
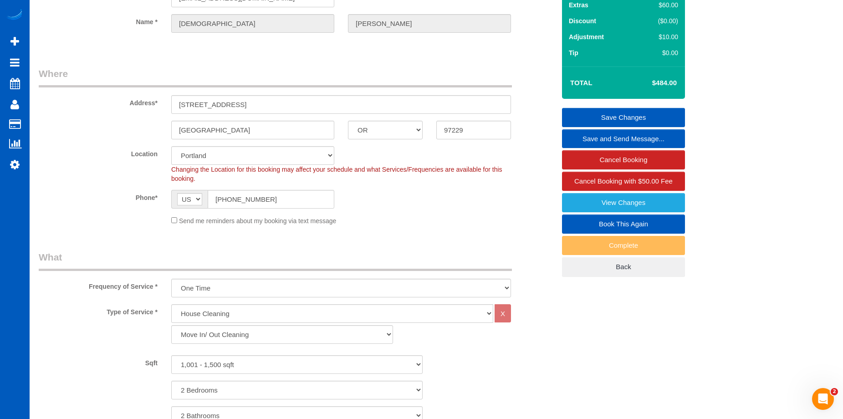
scroll to position [46, 0]
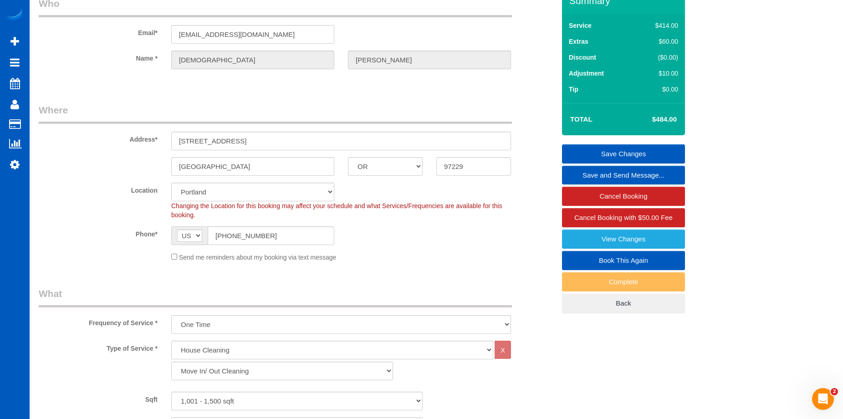
type input "ENT + 10776602 + ENT"
click at [582, 150] on link "Save Changes" at bounding box center [623, 153] width 123 height 19
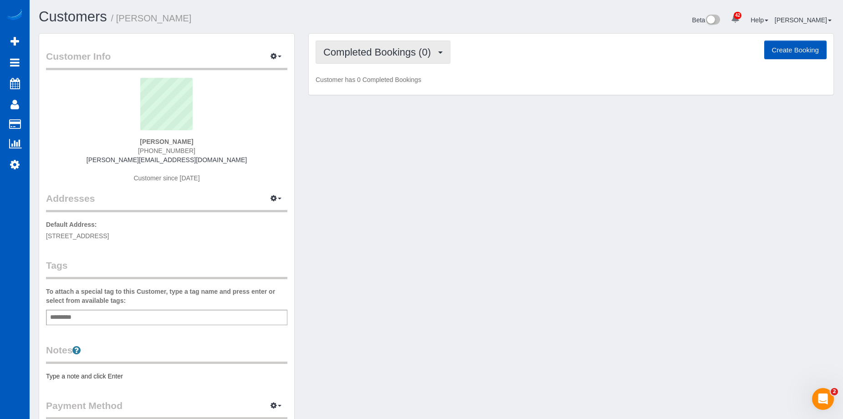
click at [388, 51] on span "Completed Bookings (0)" at bounding box center [379, 51] width 112 height 11
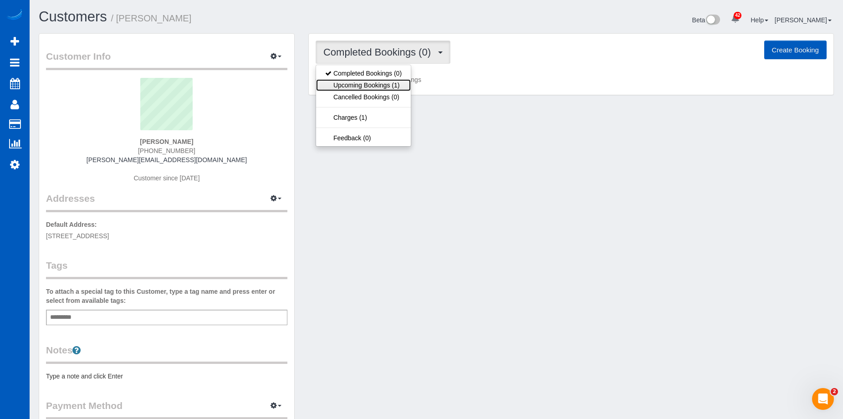
click at [381, 81] on link "Upcoming Bookings (1)" at bounding box center [363, 85] width 95 height 12
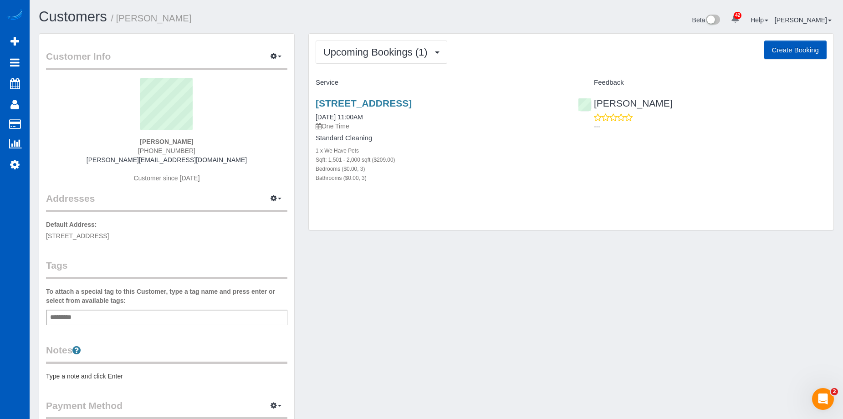
click at [812, 52] on button "Create Booking" at bounding box center [795, 50] width 62 height 19
select select "WA"
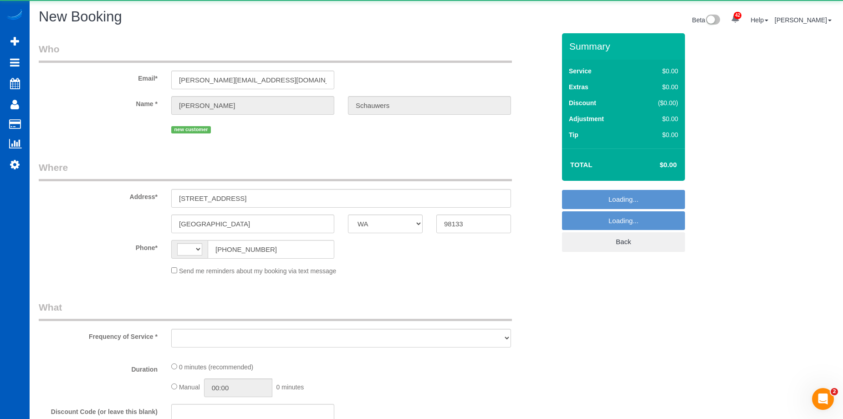
select select "string:[GEOGRAPHIC_DATA]"
select select "string:fspay-56ba416a-f952-43dc-9ab9-eb0cc1e7799d"
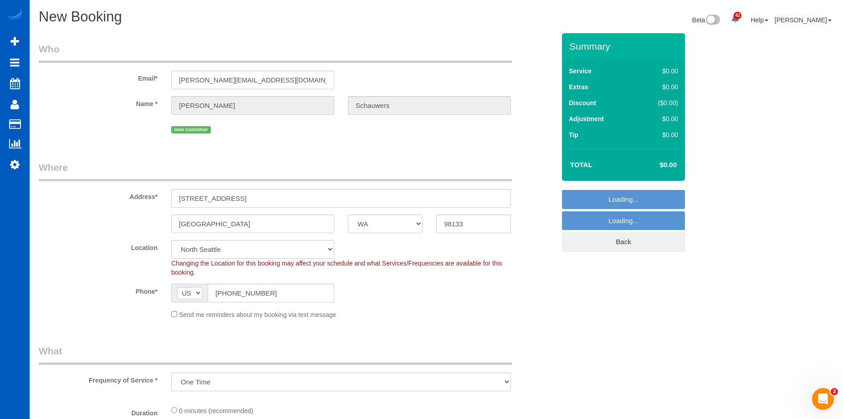
select select "object:1800"
select select "199"
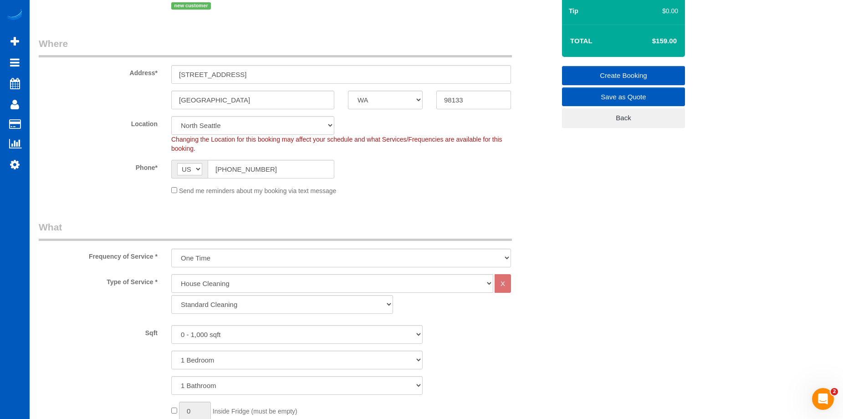
scroll to position [137, 0]
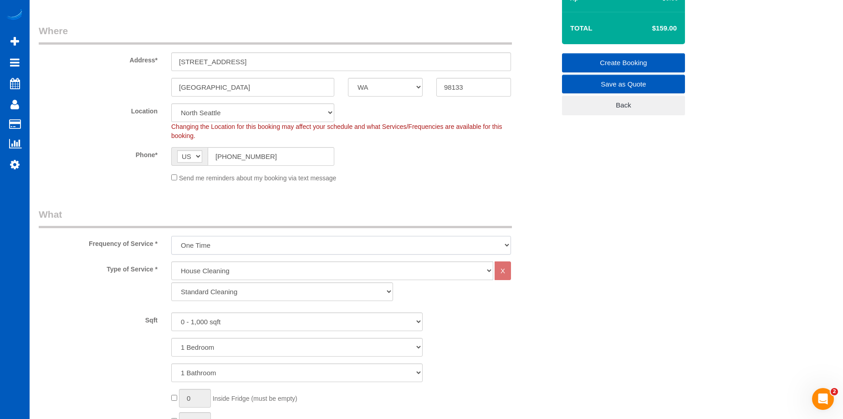
click at [232, 244] on select "One Time Weekly - 15.00% Every 2 Weeks - 10.00% Every 4 Weeks - 5.00% Every 2 M…" at bounding box center [341, 245] width 340 height 19
select select "object:1976"
click at [171, 236] on select "One Time Weekly - 15.00% Every 2 Weeks - 10.00% Every 4 Weeks - 5.00% Every 2 M…" at bounding box center [341, 245] width 340 height 19
click at [277, 319] on select "0 - 1,000 sqft 1,001 - 1,500 sqft 1,501 - 2,000 sqft 2,001 - 2,500 sqft 2,501 -…" at bounding box center [296, 321] width 251 height 19
select select "1501"
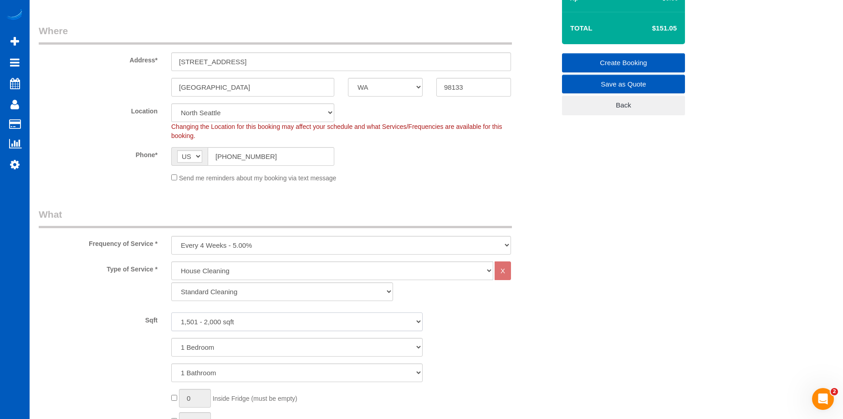
click at [171, 312] on select "0 - 1,000 sqft 1,001 - 1,500 sqft 1,501 - 2,000 sqft 2,001 - 2,500 sqft 2,501 -…" at bounding box center [296, 321] width 251 height 19
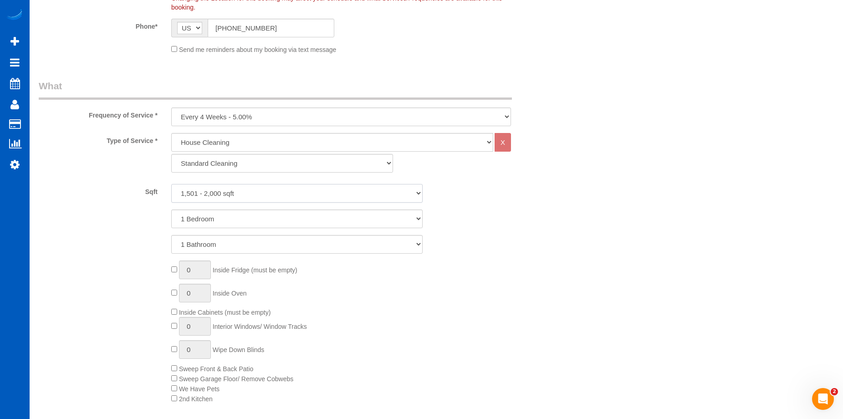
scroll to position [273, 0]
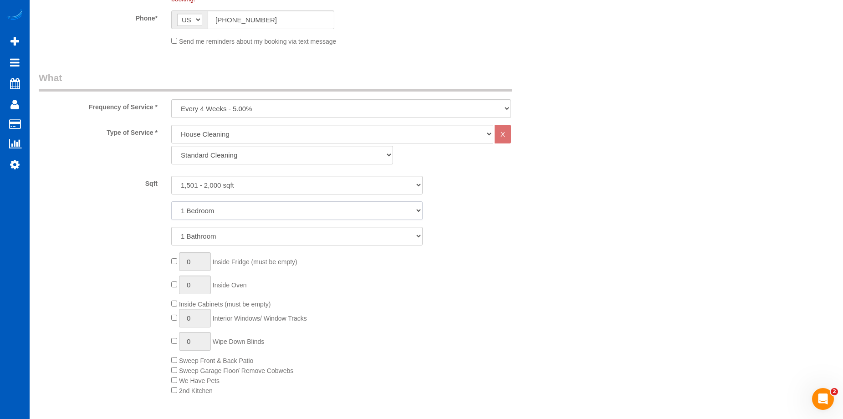
click at [270, 210] on select "1 Bedroom 2 Bedrooms 3 Bedrooms 4 Bedrooms 5 Bedrooms 6 Bedrooms 7 Bedrooms" at bounding box center [296, 210] width 251 height 19
select select "4"
click at [171, 201] on select "1 Bedroom 2 Bedrooms 3 Bedrooms 4 Bedrooms 5 Bedrooms 6 Bedrooms 7 Bedrooms" at bounding box center [296, 210] width 251 height 19
click at [287, 237] on select "1 Bathroom 2 Bathrooms 3 Bathrooms 4 Bathrooms 5 Bathrooms 6 Bathrooms 7 Bathro…" at bounding box center [296, 236] width 251 height 19
select select "3"
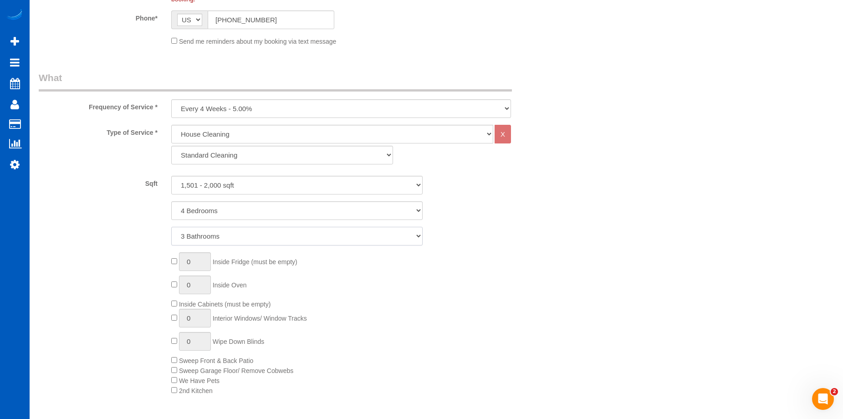
click at [171, 227] on select "1 Bathroom 2 Bathrooms 3 Bathrooms 4 Bathrooms 5 Bathrooms 6 Bathrooms 7 Bathro…" at bounding box center [296, 236] width 251 height 19
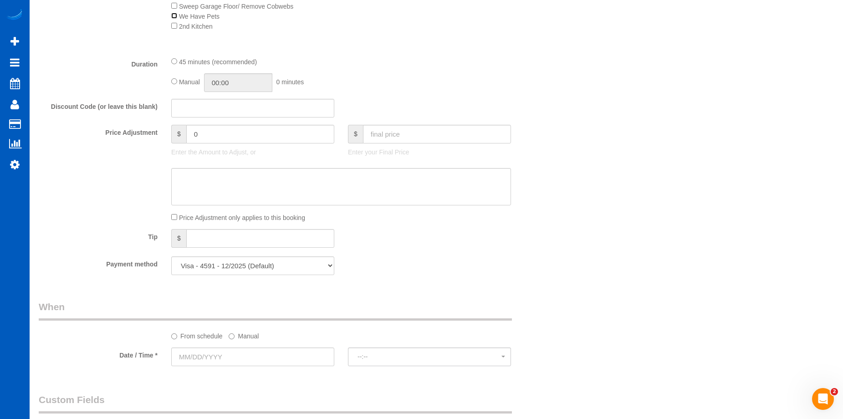
scroll to position [774, 0]
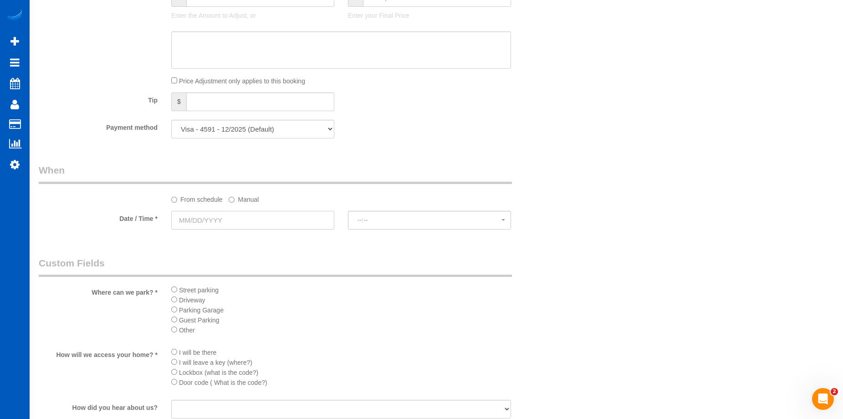
click at [298, 219] on input "text" at bounding box center [252, 220] width 163 height 19
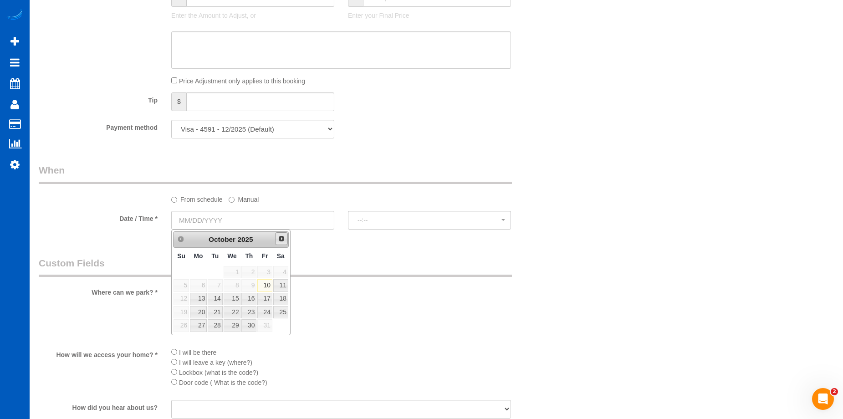
click at [278, 238] on span "Next" at bounding box center [281, 238] width 7 height 7
click at [266, 286] on link "7" at bounding box center [264, 285] width 15 height 12
type input "11/07/2025"
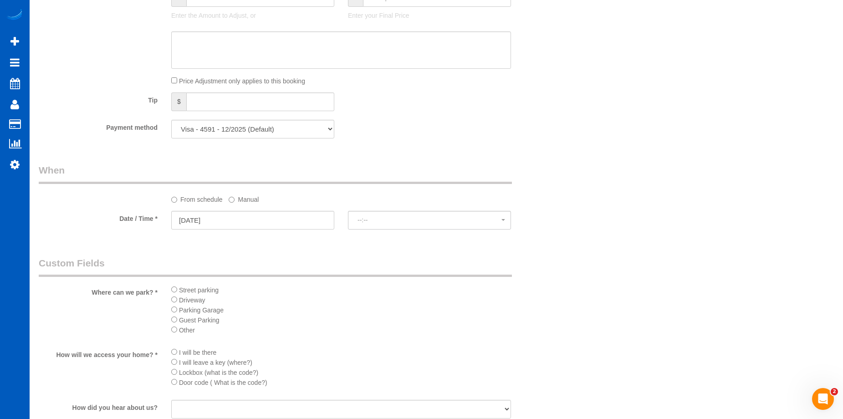
select select "spot1"
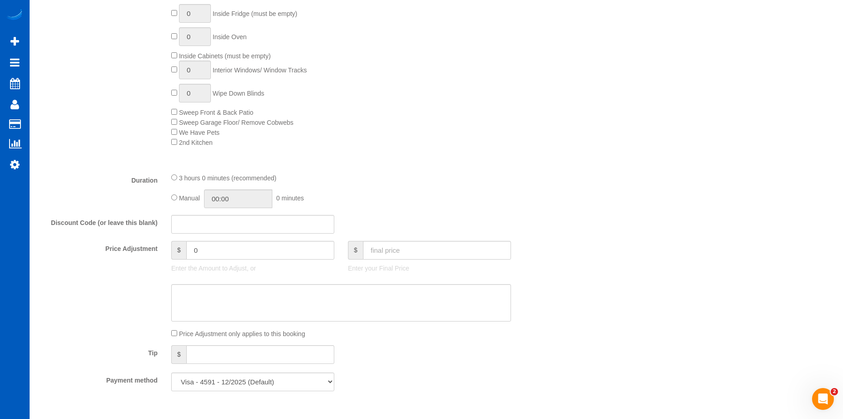
scroll to position [592, 0]
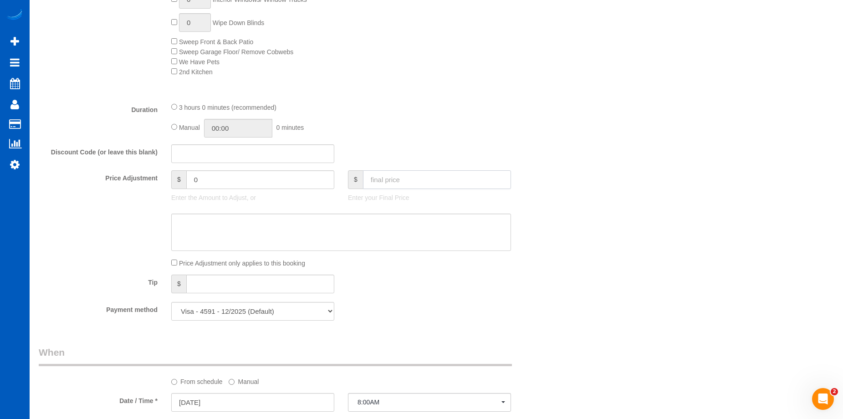
click at [405, 184] on input "text" at bounding box center [437, 179] width 148 height 19
type input "200"
click at [397, 227] on textarea at bounding box center [341, 232] width 340 height 37
type input "-36.55"
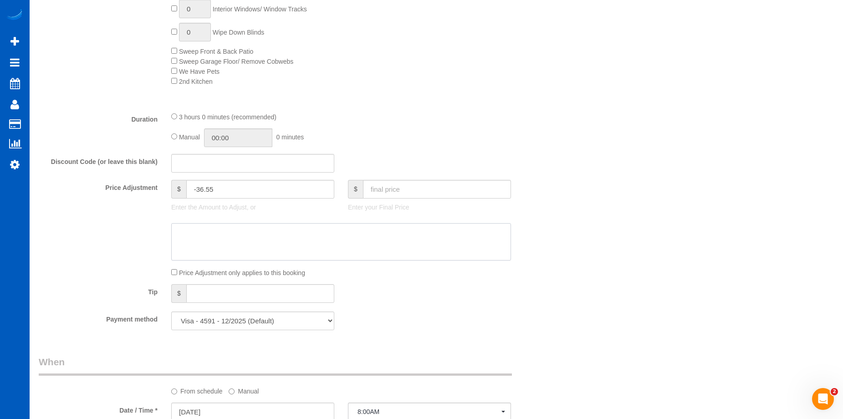
scroll to position [638, 0]
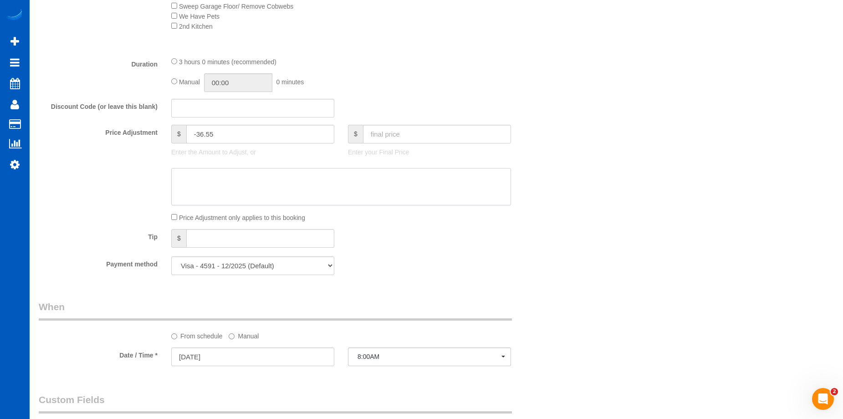
click at [262, 176] on textarea at bounding box center [341, 186] width 340 height 37
paste textarea "Waiving Pet Fee"
type textarea "Waiving Pet Fee"
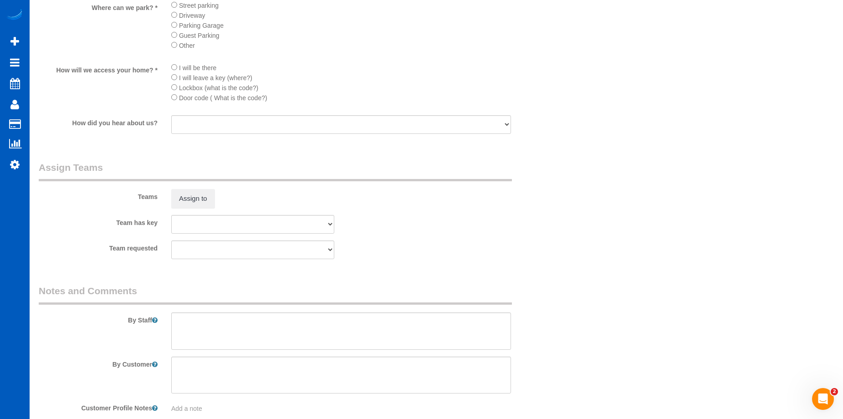
scroll to position [1110, 0]
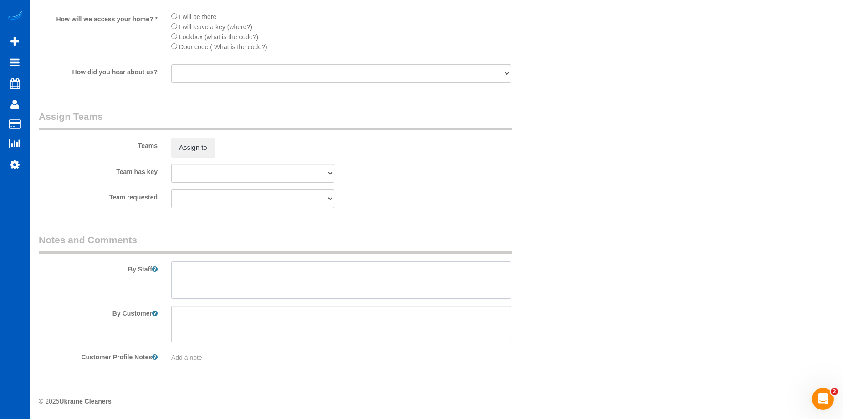
click at [275, 278] on textarea at bounding box center [341, 279] width 340 height 37
click at [302, 271] on textarea at bounding box center [341, 279] width 340 height 37
paste textarea "Maintainance clean! Don’t clean office and the master bedroom door must stay op…"
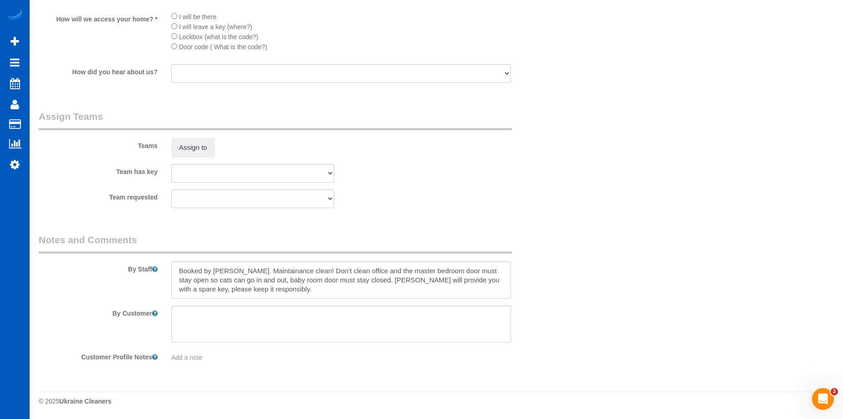
click at [269, 270] on textarea at bounding box center [341, 279] width 340 height 37
type textarea "Booked by Florencia. Maintenance clean! Don’t clean office and the master bedro…"
click at [191, 356] on span "Add a note" at bounding box center [186, 357] width 31 height 7
type textarea "Preference: First Fridays, same cleaner."
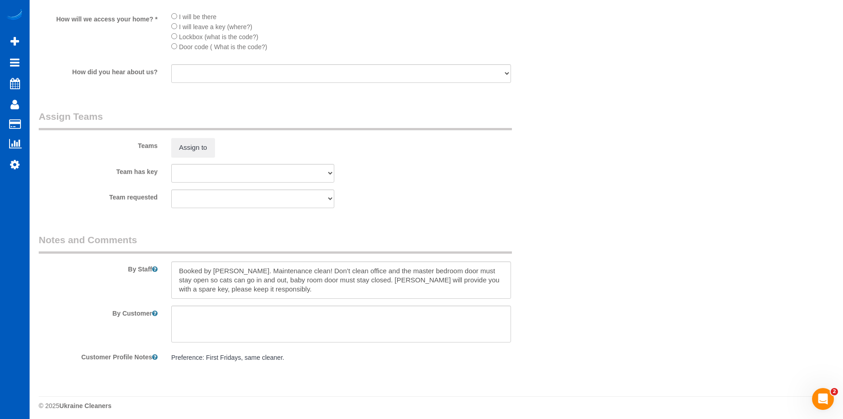
click at [541, 179] on div "Team has key Alona Tarasiuk Alona Vikhliaieva Anastasiia Demchenko Anastasiia I…" at bounding box center [297, 173] width 530 height 19
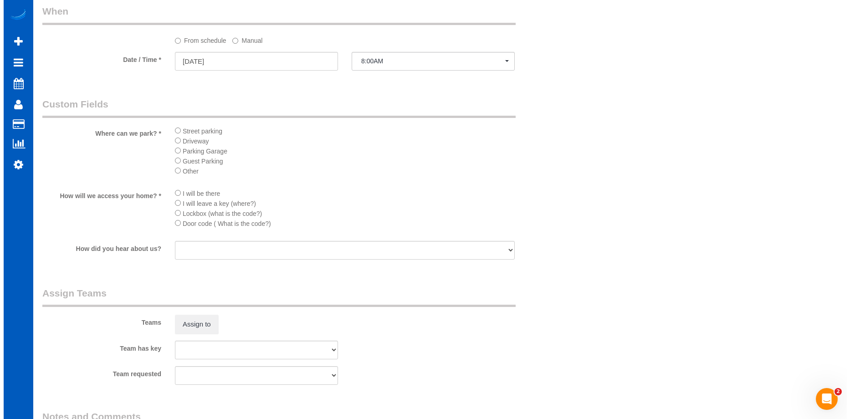
scroll to position [928, 0]
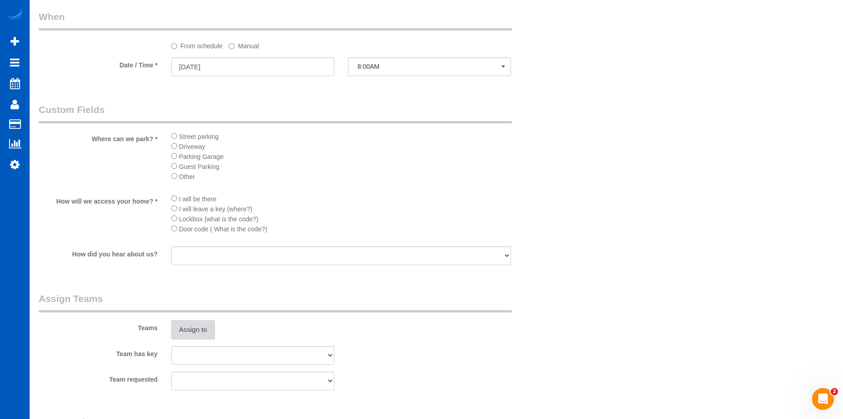
click at [203, 327] on button "Assign to" at bounding box center [193, 329] width 44 height 19
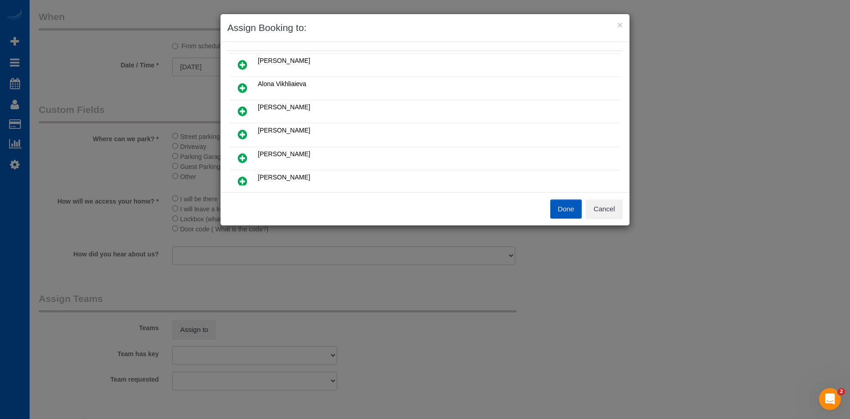
click at [245, 128] on link at bounding box center [242, 135] width 21 height 18
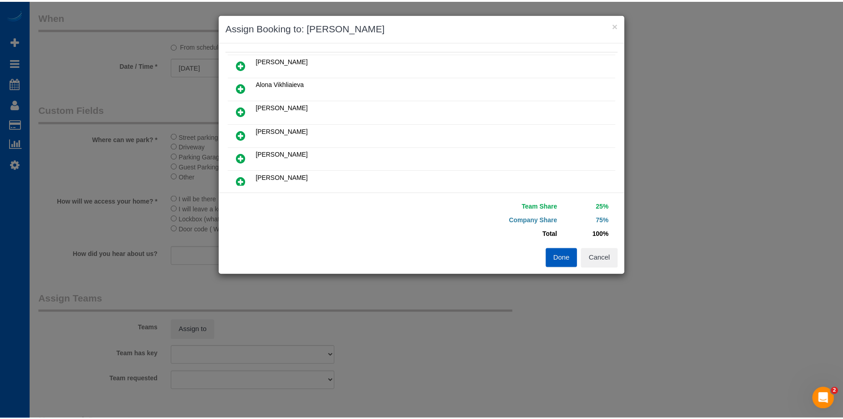
scroll to position [0, 0]
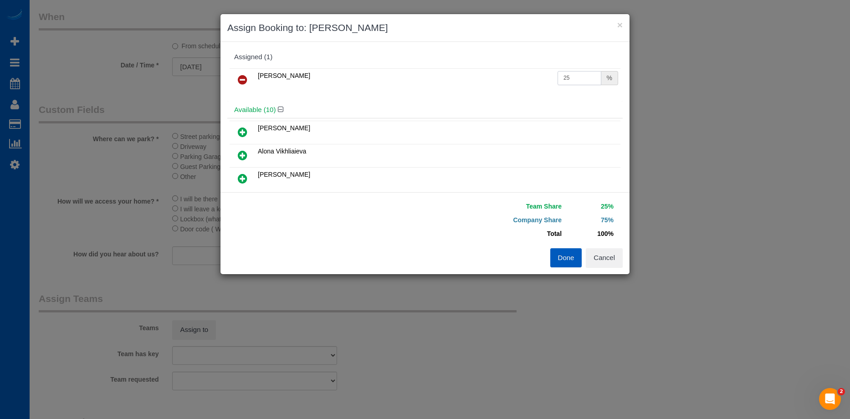
drag, startPoint x: 566, startPoint y: 76, endPoint x: 532, endPoint y: 80, distance: 34.8
click at [532, 80] on tr "Kateryna Polishchuk 25 %" at bounding box center [425, 79] width 391 height 23
type input "50"
click at [563, 257] on button "Done" at bounding box center [566, 257] width 32 height 19
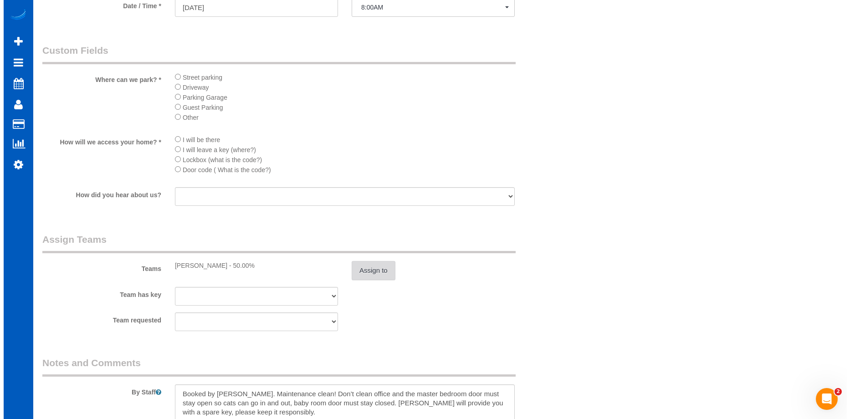
scroll to position [1019, 0]
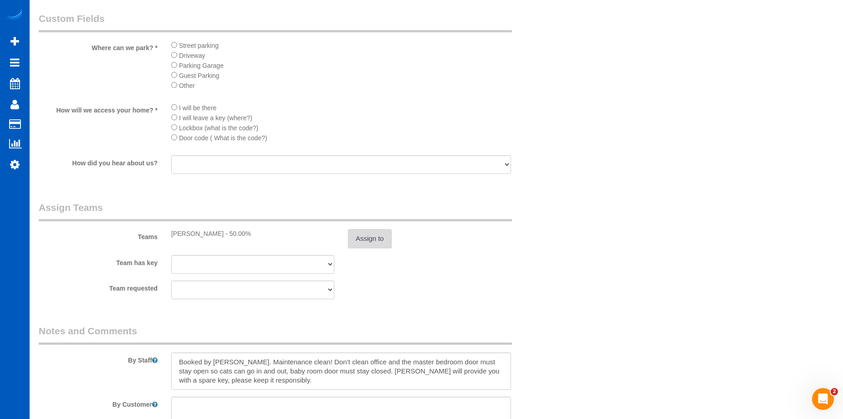
click at [378, 234] on button "Assign to" at bounding box center [370, 238] width 44 height 19
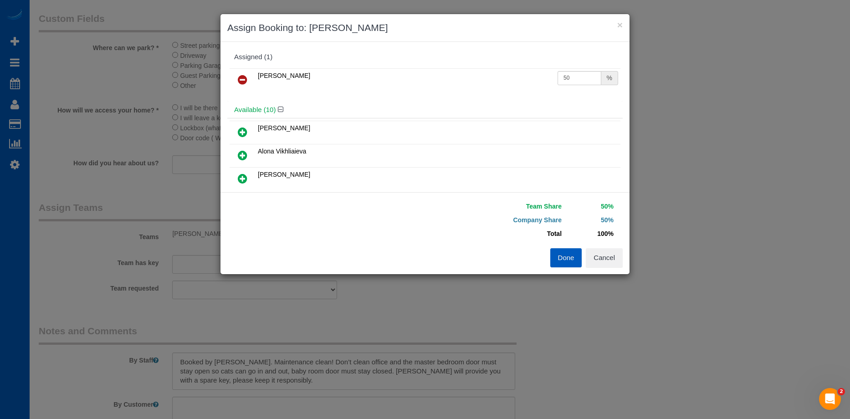
click at [250, 80] on link at bounding box center [242, 80] width 21 height 18
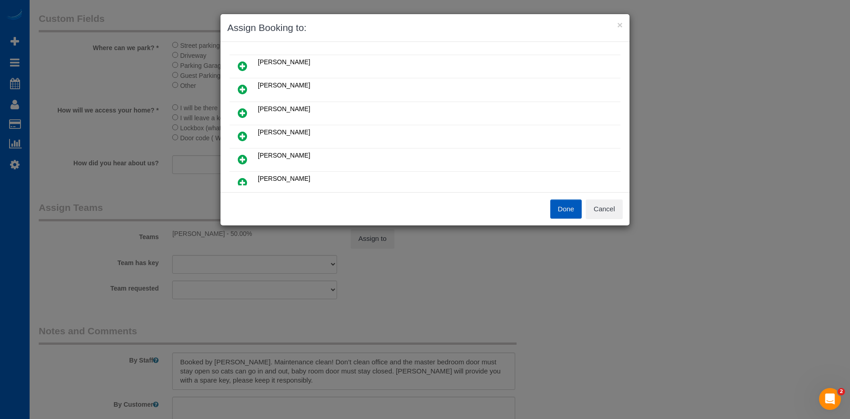
scroll to position [91, 0]
click at [245, 159] on icon at bounding box center [243, 158] width 10 height 11
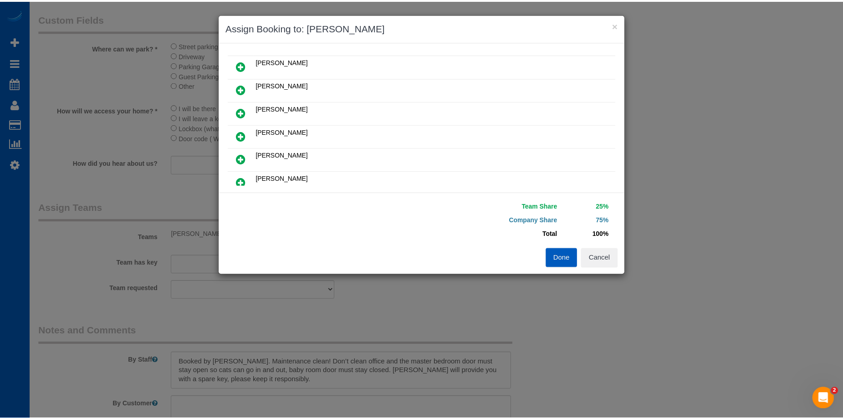
scroll to position [0, 0]
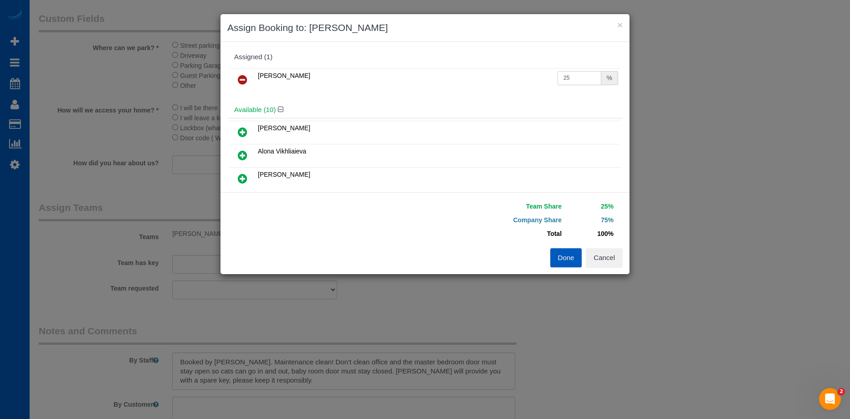
click at [578, 77] on input "25" at bounding box center [579, 78] width 44 height 14
drag, startPoint x: 573, startPoint y: 76, endPoint x: 541, endPoint y: 77, distance: 31.4
click at [541, 77] on tr "Nataliia Moskalenko 25 %" at bounding box center [425, 79] width 391 height 23
type input "50"
click at [576, 258] on button "Done" at bounding box center [566, 257] width 32 height 19
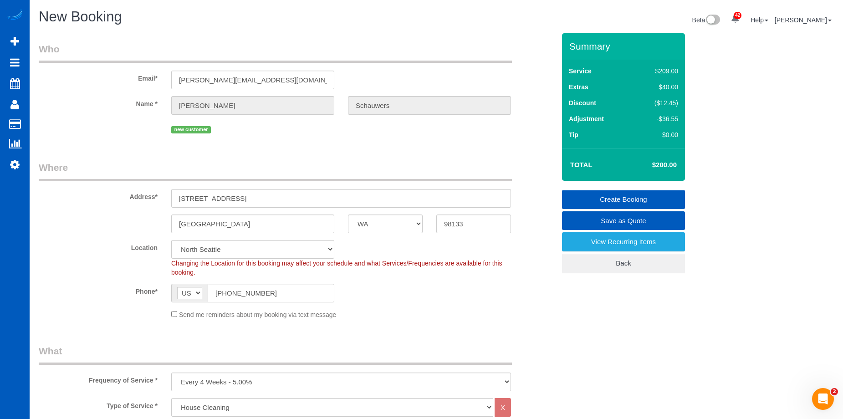
click at [603, 196] on link "Create Booking" at bounding box center [623, 199] width 123 height 19
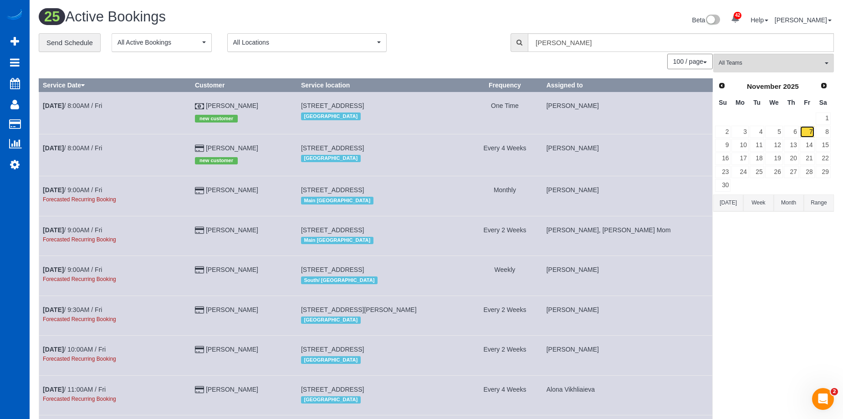
click at [806, 128] on link "7" at bounding box center [807, 132] width 15 height 12
drag, startPoint x: 773, startPoint y: 60, endPoint x: 775, endPoint y: 75, distance: 15.1
click at [773, 60] on span "All Teams" at bounding box center [771, 63] width 104 height 8
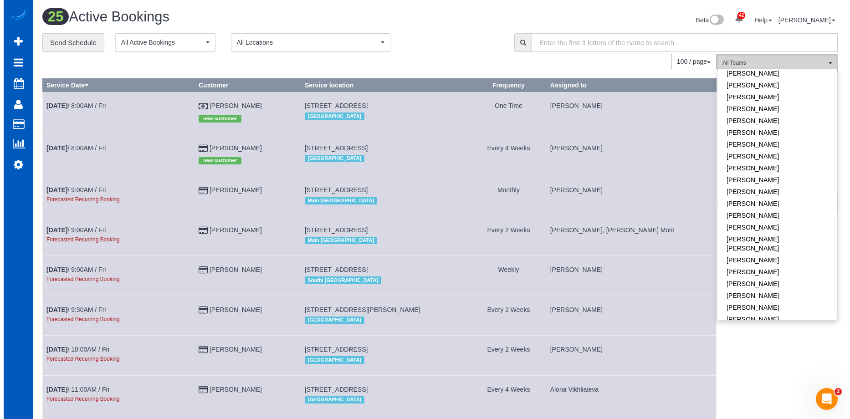
scroll to position [319, 0]
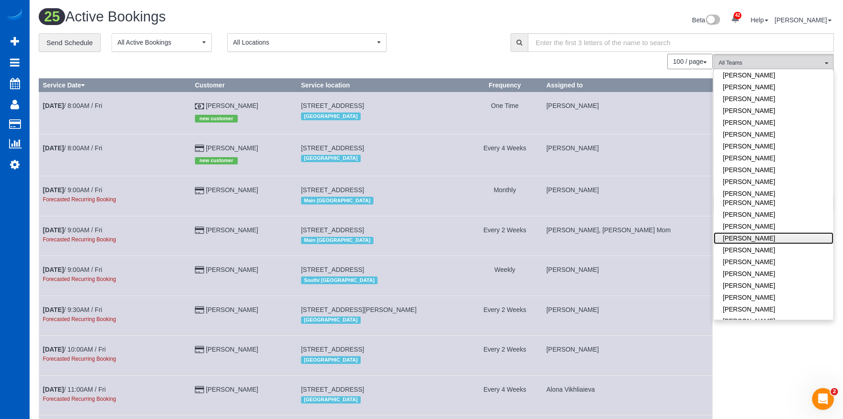
click at [782, 232] on link "[PERSON_NAME]" at bounding box center [774, 238] width 120 height 12
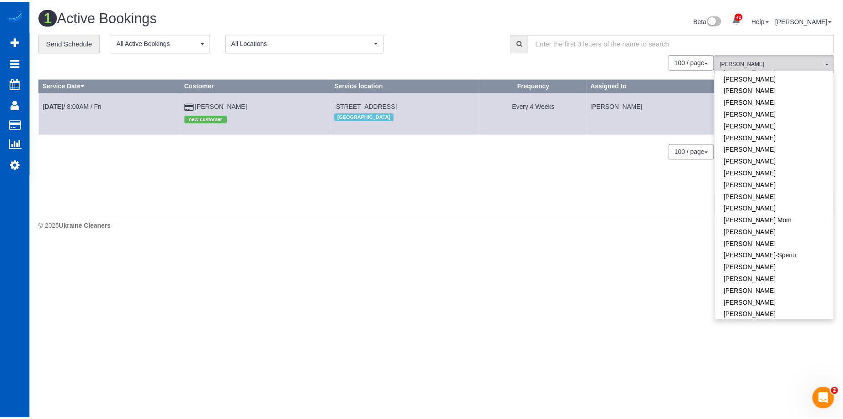
scroll to position [0, 0]
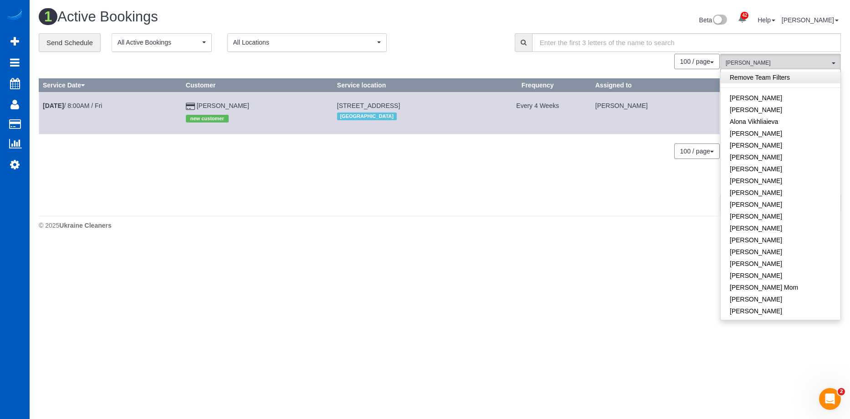
click at [802, 72] on link "Remove Team Filters" at bounding box center [780, 77] width 120 height 12
click at [424, 54] on div "100 / page 10 / page 20 / page 30 / page 40 / page 50 / page 100 / page" at bounding box center [379, 61] width 681 height 15
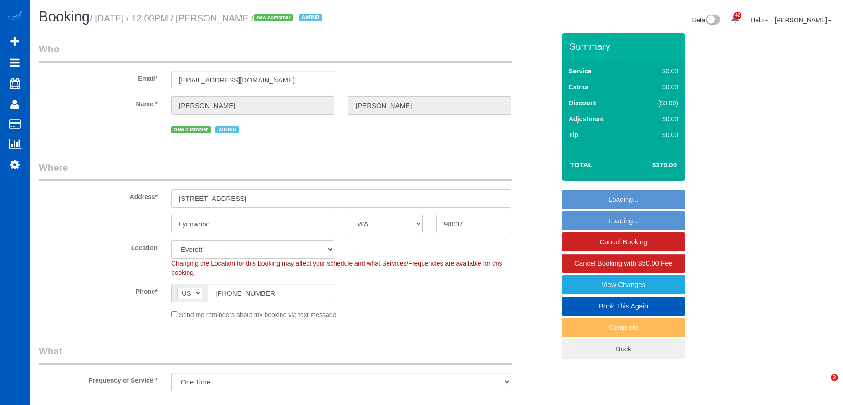
select select "WA"
select select "object:1031"
select select "199"
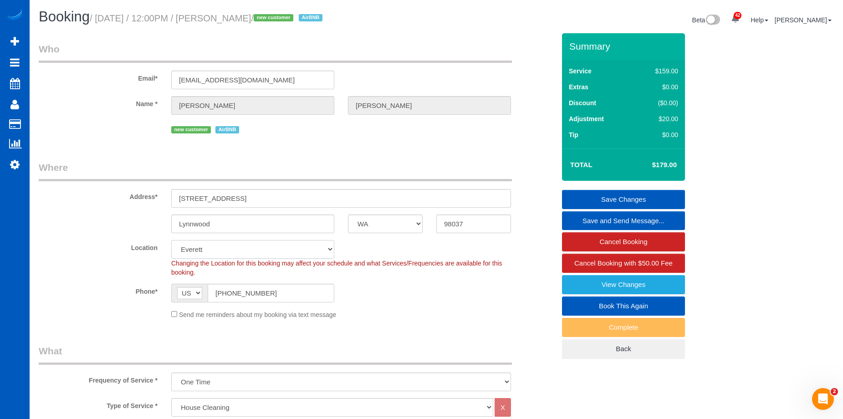
click at [306, 255] on select "North Seattle Atlanta GA Denver Everett Fort Worth TX Las Vegas Main Dallas Mai…" at bounding box center [252, 249] width 163 height 19
select select "1"
click at [171, 240] on select "North Seattle Atlanta GA Denver Everett Fort Worth TX Las Vegas Main Dallas Mai…" at bounding box center [252, 249] width 163 height 19
select select "object:1345"
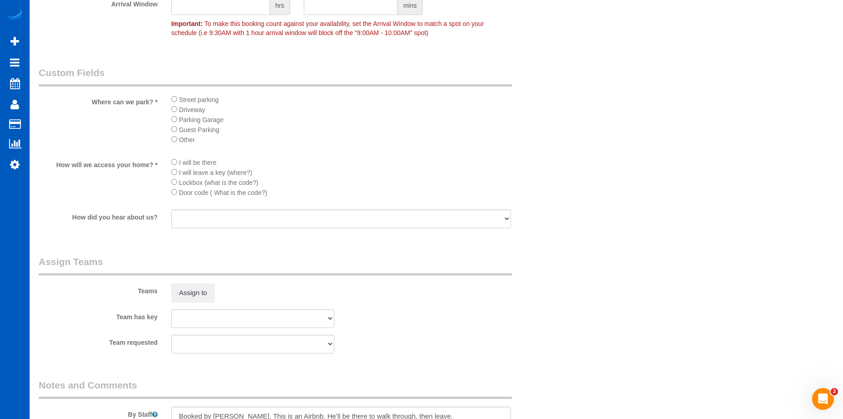
scroll to position [1093, 0]
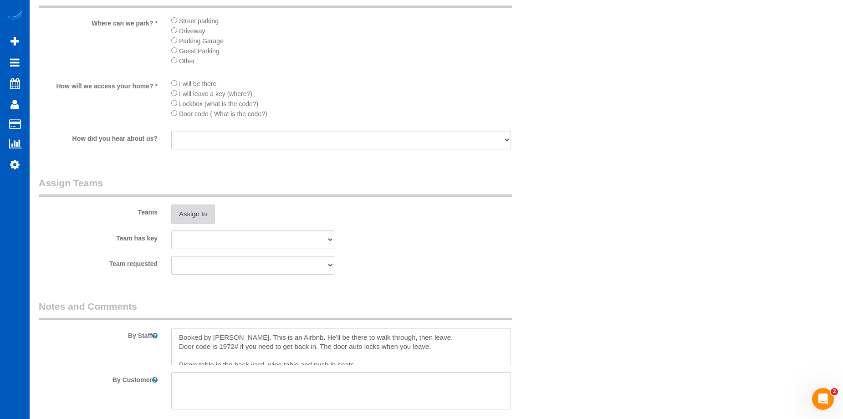
click at [204, 218] on button "Assign to" at bounding box center [193, 213] width 44 height 19
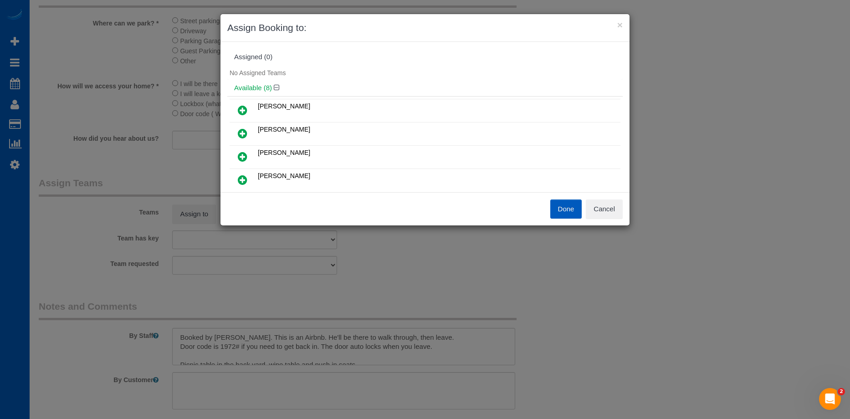
click at [245, 128] on link at bounding box center [242, 134] width 21 height 18
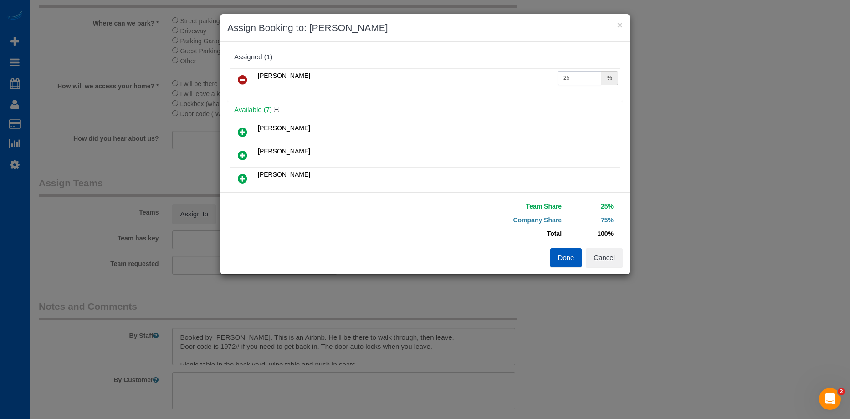
click at [564, 75] on input "25" at bounding box center [579, 78] width 44 height 14
drag, startPoint x: 574, startPoint y: 75, endPoint x: 537, endPoint y: 77, distance: 37.4
click at [537, 77] on tr "Kateryna Polishchuk 25 %" at bounding box center [425, 79] width 391 height 23
type input "50"
click at [572, 250] on button "Done" at bounding box center [566, 257] width 32 height 19
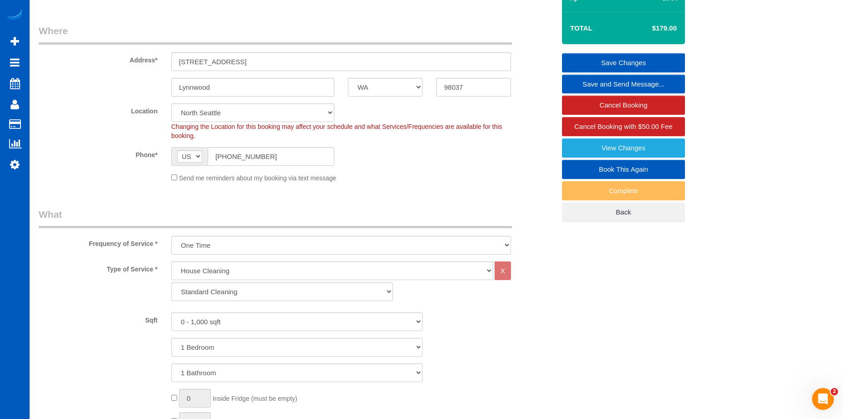
scroll to position [0, 0]
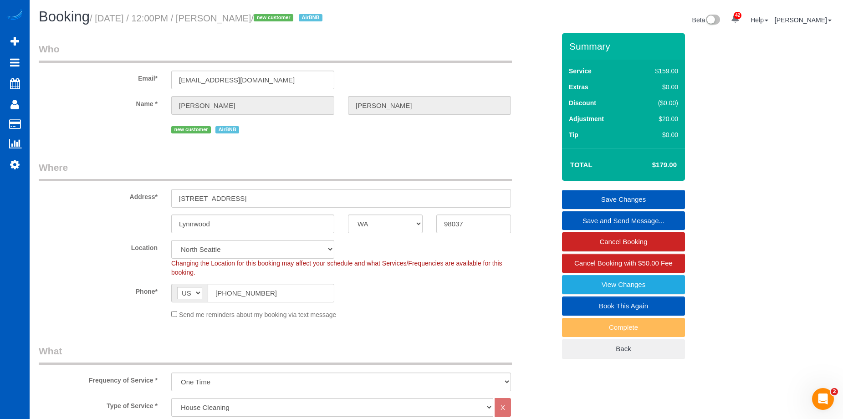
click at [590, 196] on link "Save Changes" at bounding box center [623, 199] width 123 height 19
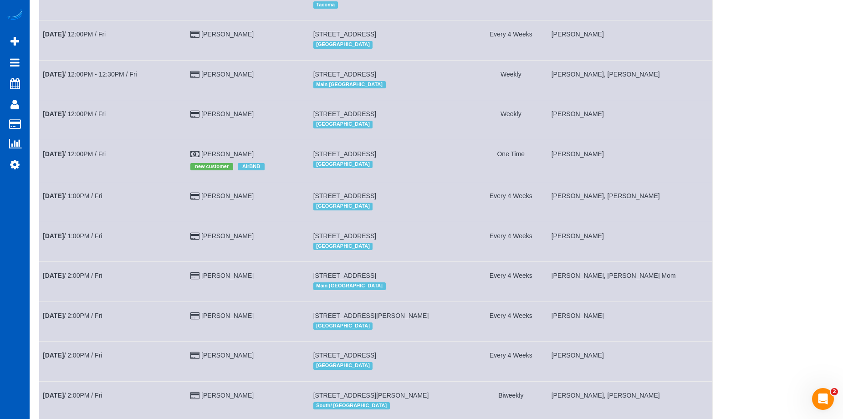
scroll to position [775, 0]
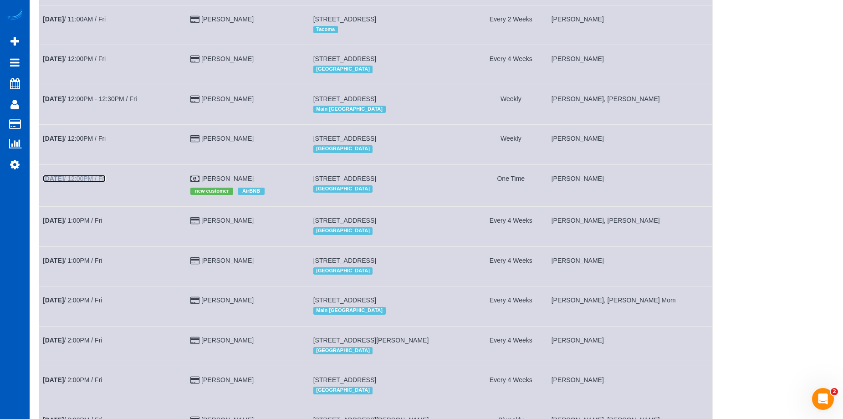
click at [94, 182] on link "Oct 10th / 12:00PM / Fri" at bounding box center [74, 178] width 63 height 7
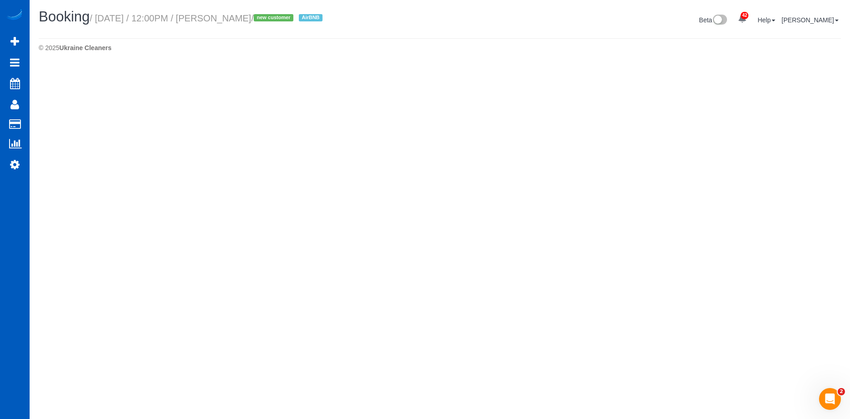
select select "WA"
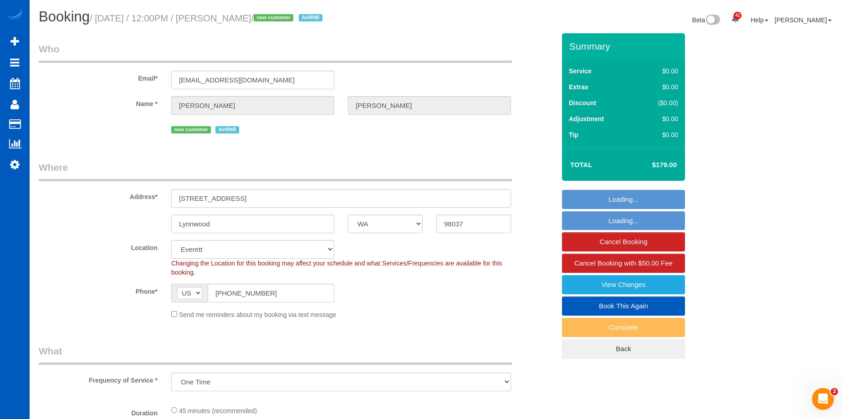
select select "object:3093"
select select "199"
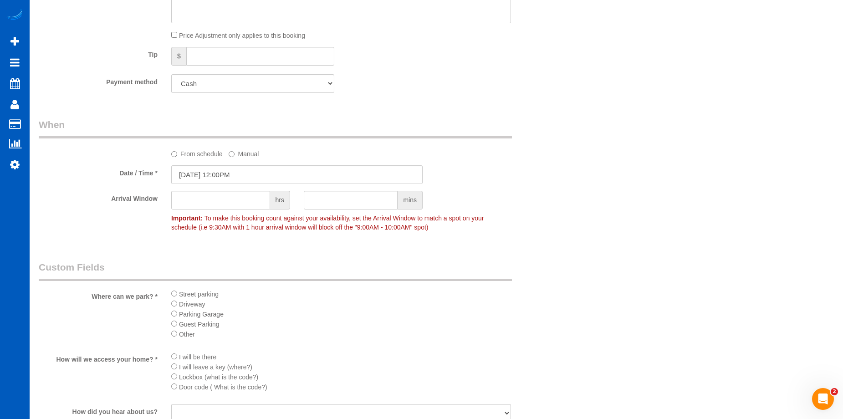
scroll to position [638, 0]
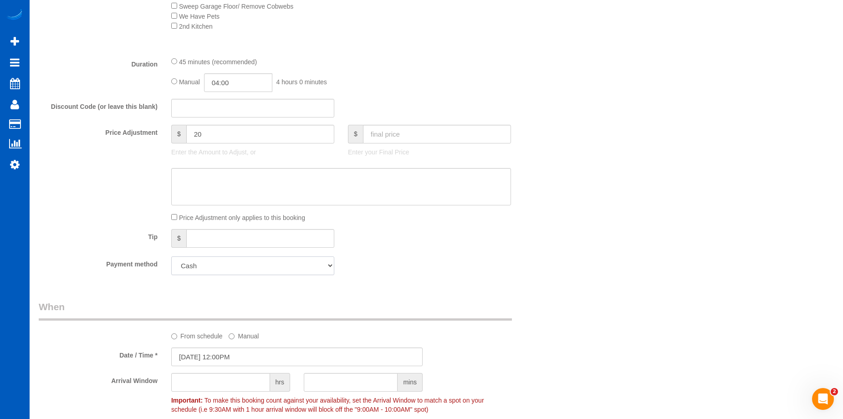
click at [251, 268] on select "Add Credit Card Cash Check Paypal" at bounding box center [252, 265] width 163 height 19
select select "string:fspay"
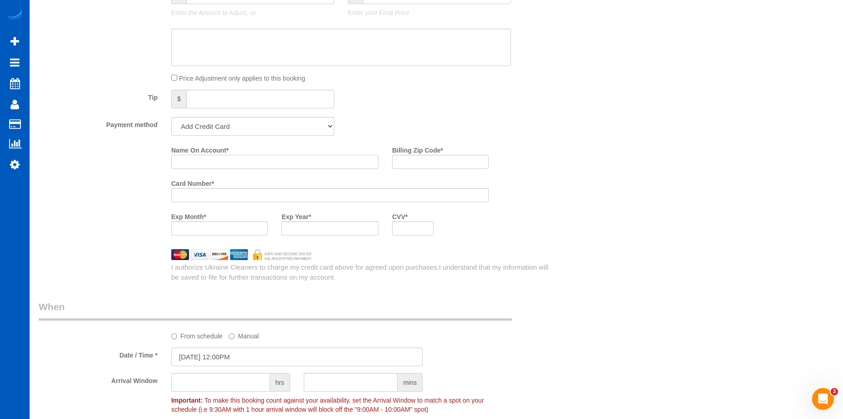
click at [285, 159] on input "Name On Account *" at bounding box center [274, 162] width 207 height 14
paste input "Jonathan McIntyre"
type input "Jonathan McIntyre"
click at [428, 165] on input "Billing Zip Code *" at bounding box center [440, 162] width 97 height 14
paste input "98037"
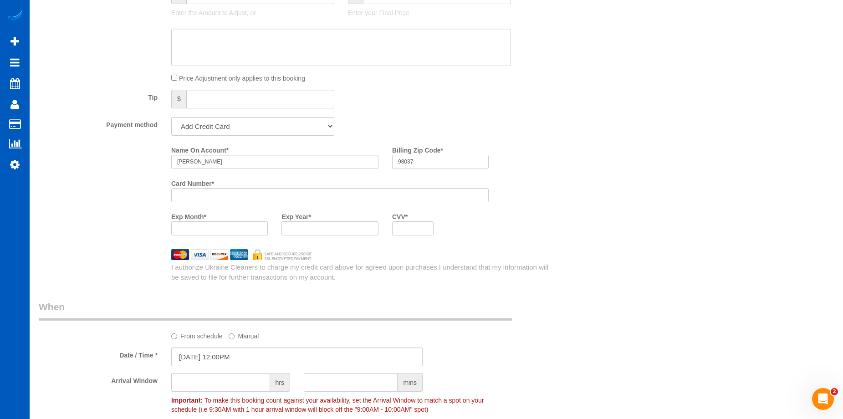
type input "98037"
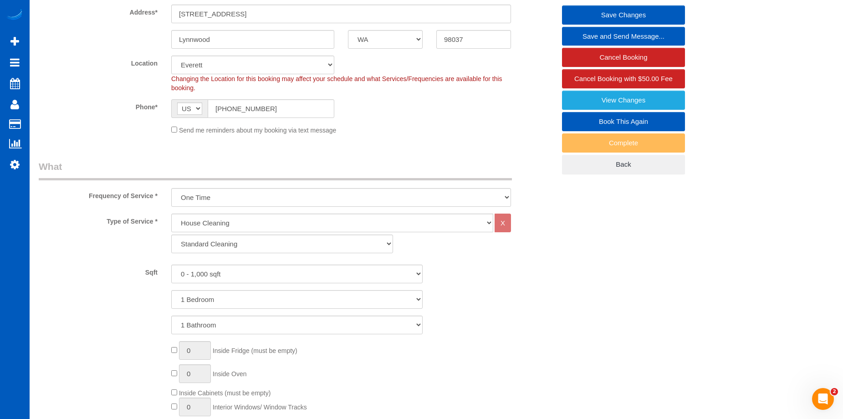
scroll to position [94, 0]
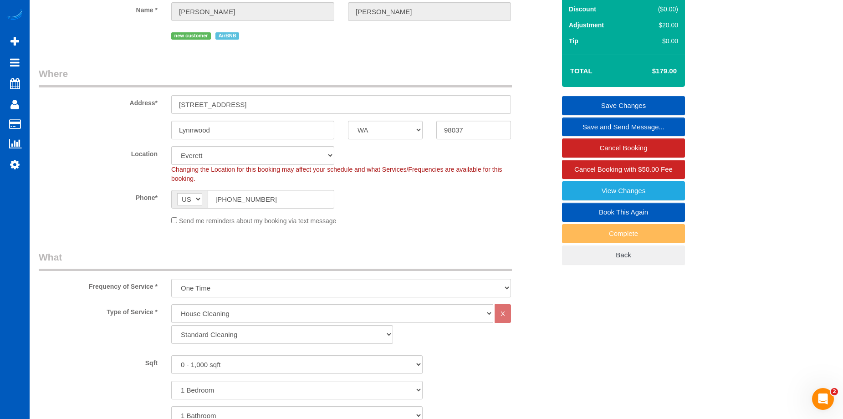
click at [622, 99] on link "Save Changes" at bounding box center [623, 105] width 123 height 19
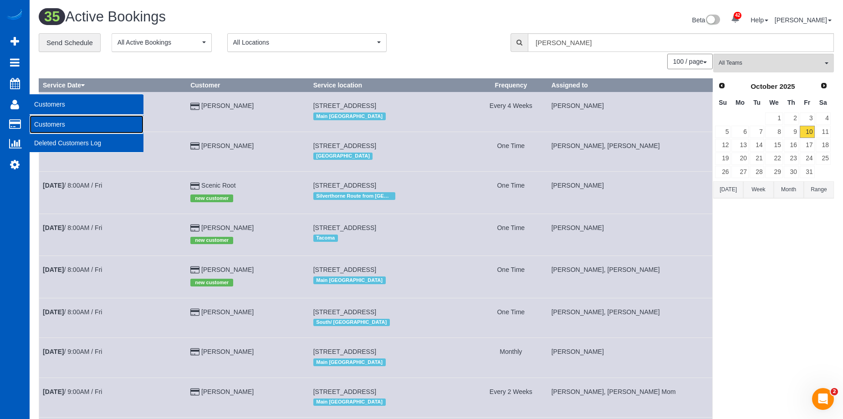
click at [42, 119] on link "Customers" at bounding box center [87, 124] width 114 height 18
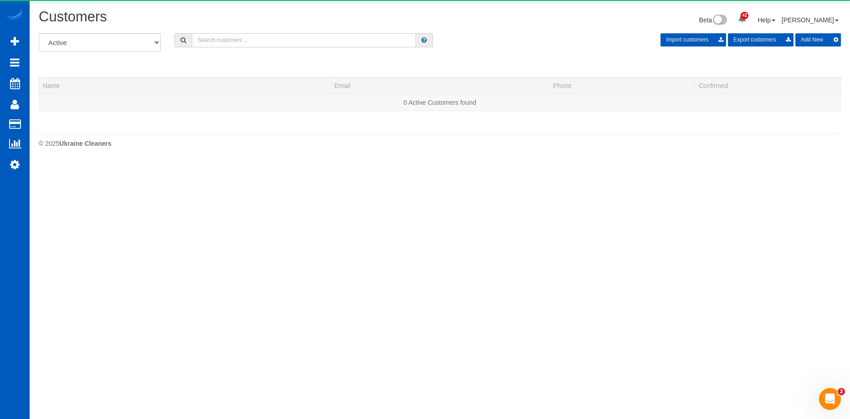
click at [219, 36] on input "text" at bounding box center [304, 40] width 224 height 14
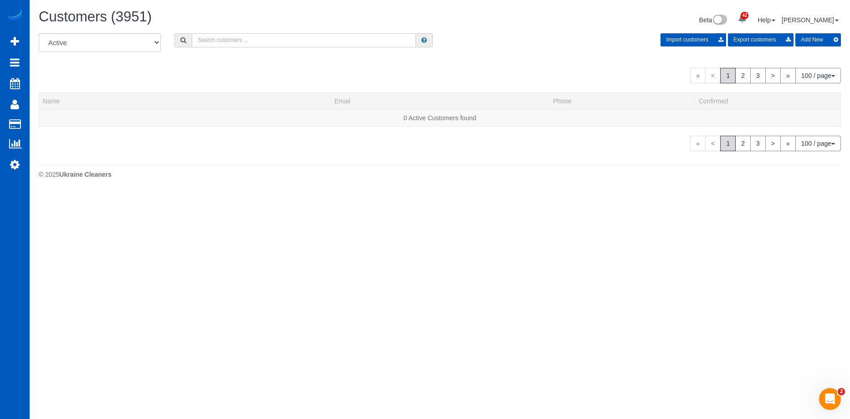
paste input "krotviktoriia10@gmail.com"
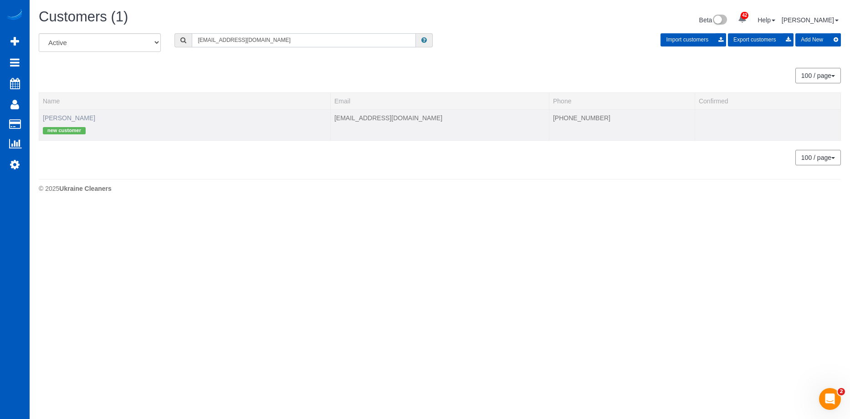
type input "krotviktoriia10@gmail.com"
click at [73, 117] on link "Viktoriia Krot" at bounding box center [69, 117] width 52 height 7
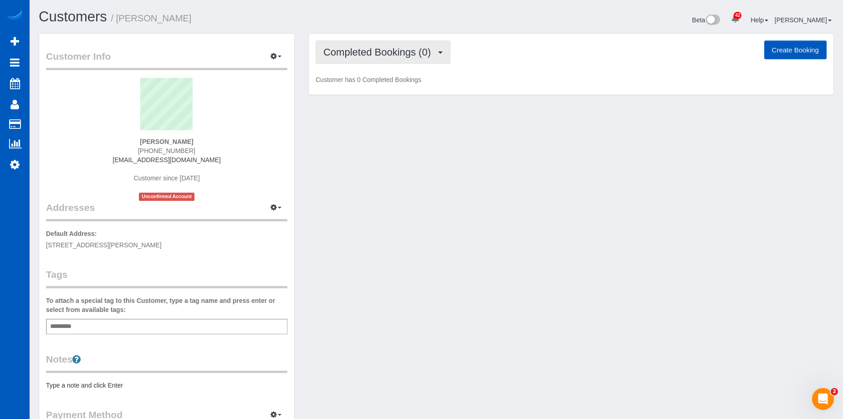
drag, startPoint x: 427, startPoint y: 56, endPoint x: 417, endPoint y: 66, distance: 14.8
click at [427, 56] on span "Completed Bookings (0)" at bounding box center [379, 51] width 112 height 11
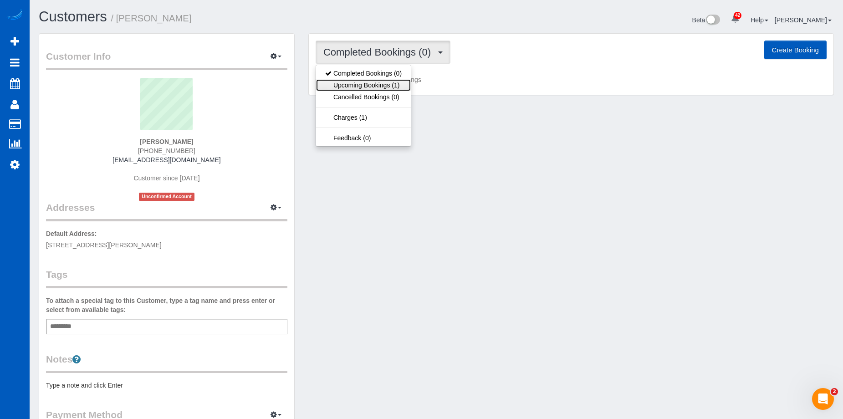
click at [396, 84] on link "Upcoming Bookings (1)" at bounding box center [363, 85] width 95 height 12
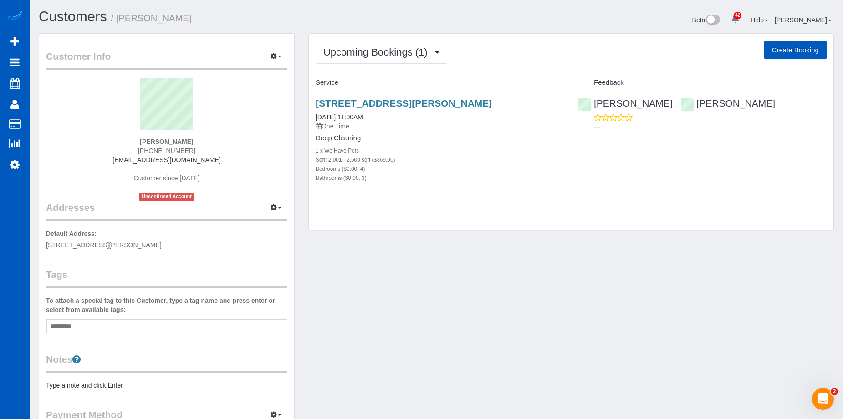
click at [779, 47] on button "Create Booking" at bounding box center [795, 50] width 62 height 19
select select "GA"
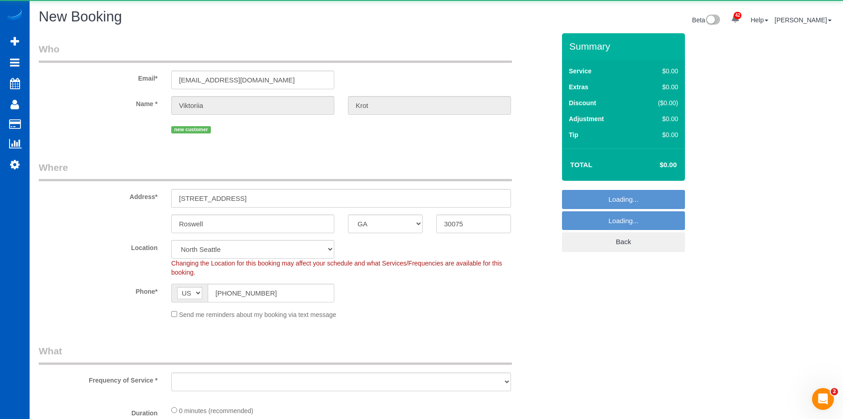
select select "object:5046"
select select "string:fspay-42e5bbf1-a5bc-4b3d-b57f-c4335d4d8e22"
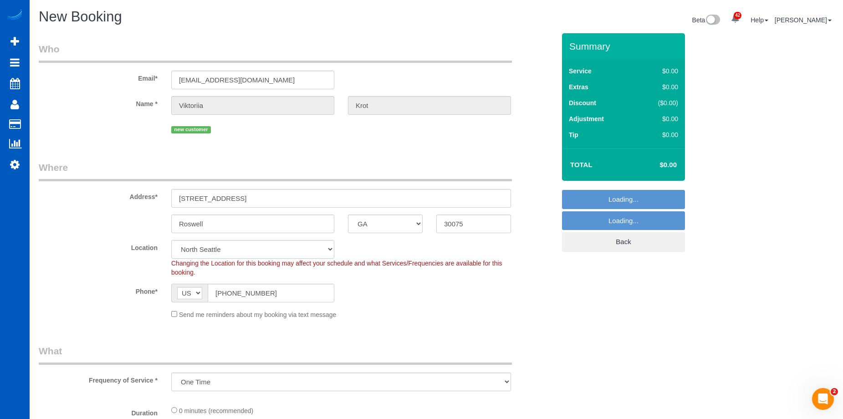
select select "369"
select select "object:5056"
select select "199"
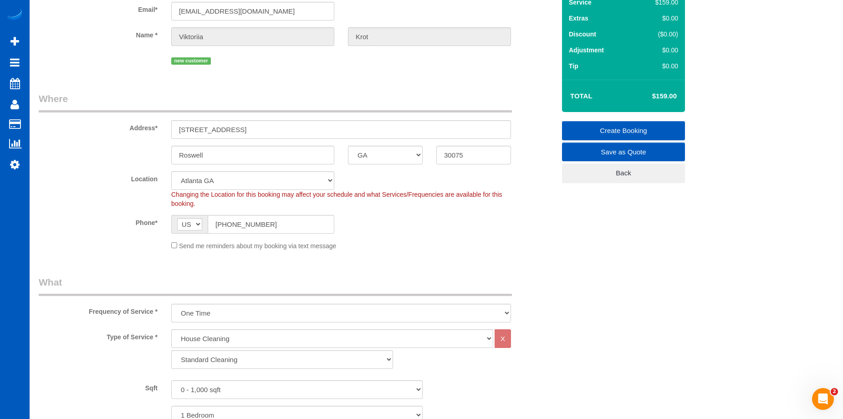
scroll to position [182, 0]
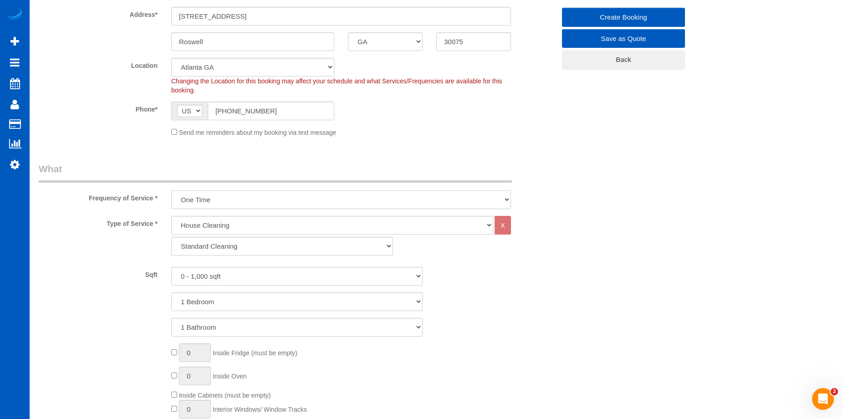
click at [288, 195] on select "One Time Weekly - 15.00% Every 2 Weeks - 10.00% Every 4 Weeks - 5.00% Every 2 M…" at bounding box center [341, 199] width 340 height 19
select select "object:5059"
click at [171, 190] on select "One Time Weekly - 15.00% Every 2 Weeks - 10.00% Every 4 Weeks - 5.00% Every 2 M…" at bounding box center [341, 199] width 340 height 19
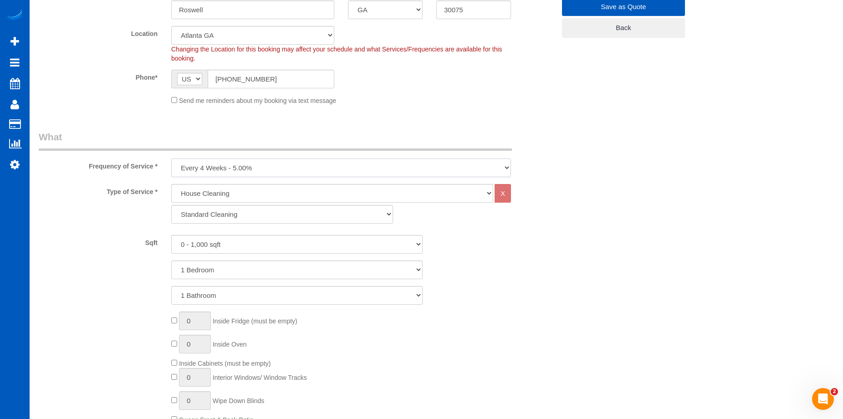
scroll to position [228, 0]
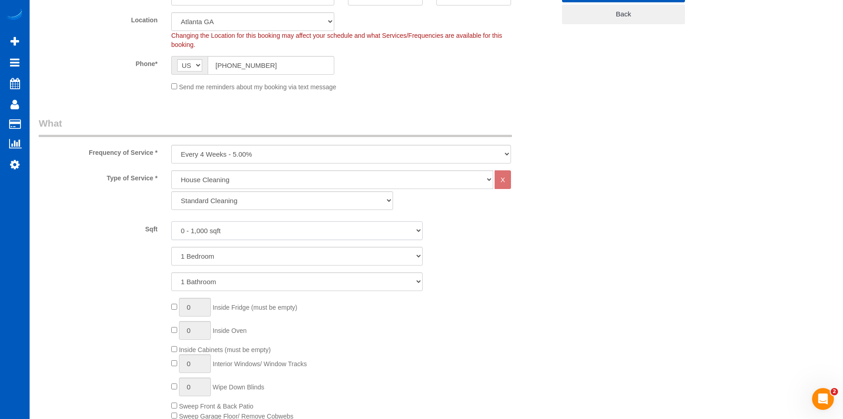
click at [290, 230] on select "0 - 1,000 sqft 1,001 - 1,500 sqft 1,501 - 2,000 sqft 2,001 - 2,500 sqft 2,501 -…" at bounding box center [296, 230] width 251 height 19
select select "2001"
click at [171, 221] on select "0 - 1,000 sqft 1,001 - 1,500 sqft 1,501 - 2,000 sqft 2,001 - 2,500 sqft 2,501 -…" at bounding box center [296, 230] width 251 height 19
click at [277, 255] on select "1 Bedroom 2 Bedrooms 3 Bedrooms 4 Bedrooms 5 Bedrooms 6 Bedrooms 7 Bedrooms" at bounding box center [296, 256] width 251 height 19
select select "4"
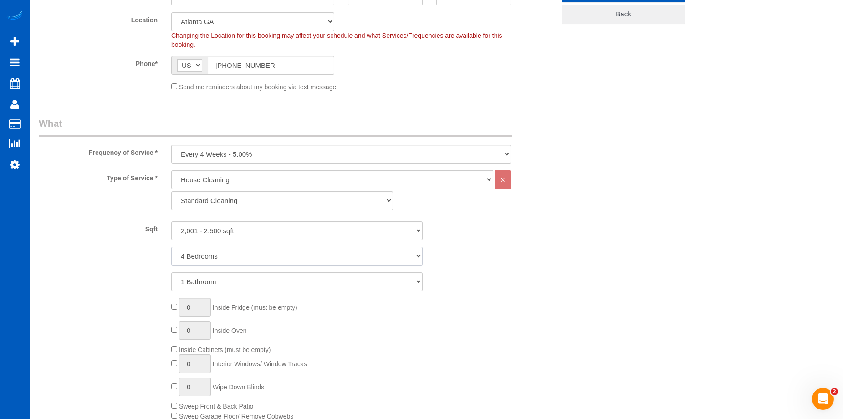
click at [171, 247] on select "1 Bedroom 2 Bedrooms 3 Bedrooms 4 Bedrooms 5 Bedrooms 6 Bedrooms 7 Bedrooms" at bounding box center [296, 256] width 251 height 19
click at [271, 286] on select "1 Bathroom 2 Bathrooms 3 Bathrooms 4 Bathrooms 5 Bathrooms 6 Bathrooms 7 Bathro…" at bounding box center [296, 281] width 251 height 19
select select "3"
click at [171, 272] on select "1 Bathroom 2 Bathrooms 3 Bathrooms 4 Bathrooms 5 Bathrooms 6 Bathrooms 7 Bathro…" at bounding box center [296, 281] width 251 height 19
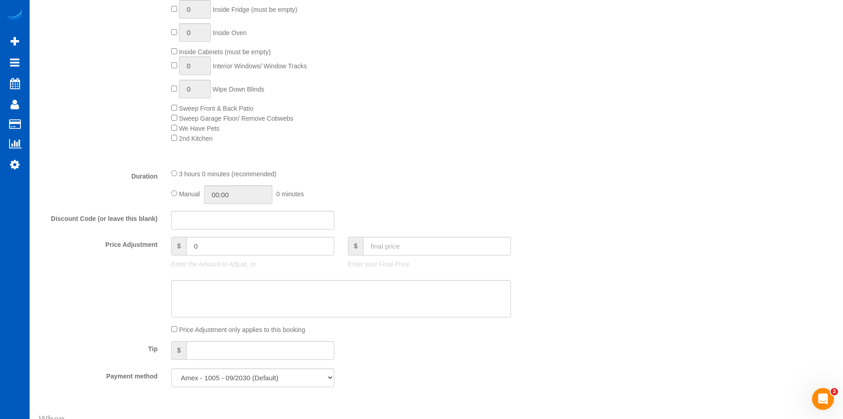
scroll to position [592, 0]
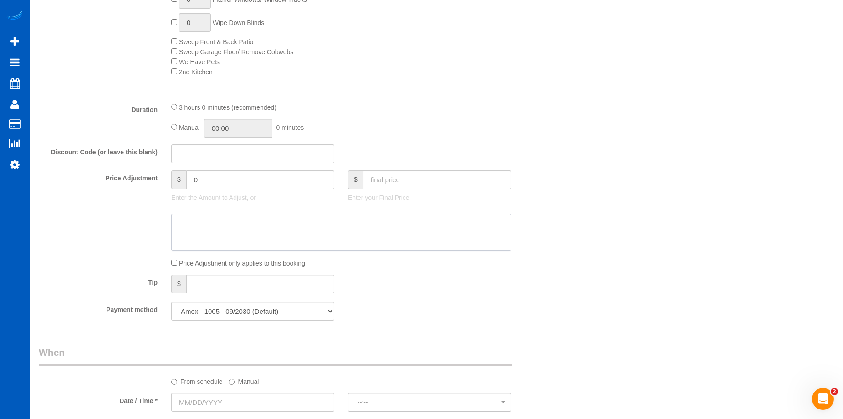
click at [330, 223] on textarea at bounding box center [341, 232] width 340 height 37
paste textarea "Atlanta discount + waiving pet fee"
type textarea "Atlanta discount + waiving pet fee"
click at [405, 186] on input "text" at bounding box center [437, 179] width 148 height 19
click at [168, 263] on div "Price Adjustment only applies to this booking" at bounding box center [340, 263] width 353 height 10
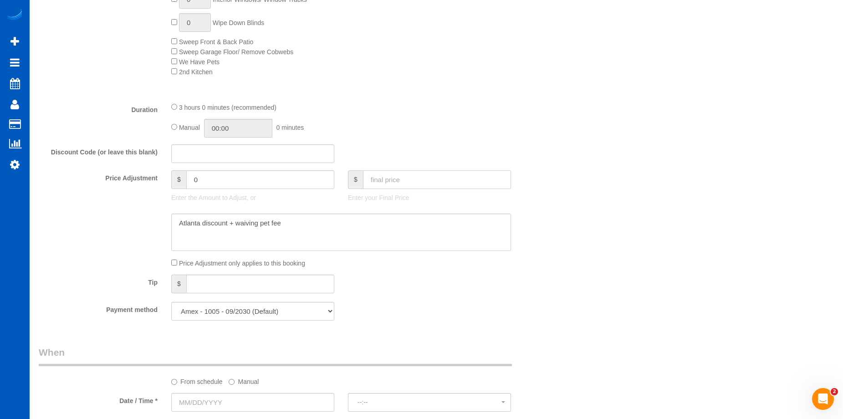
click at [407, 178] on input "text" at bounding box center [437, 179] width 148 height 19
type input "177"
click at [393, 227] on textarea at bounding box center [341, 232] width 340 height 37
type input "-107.05"
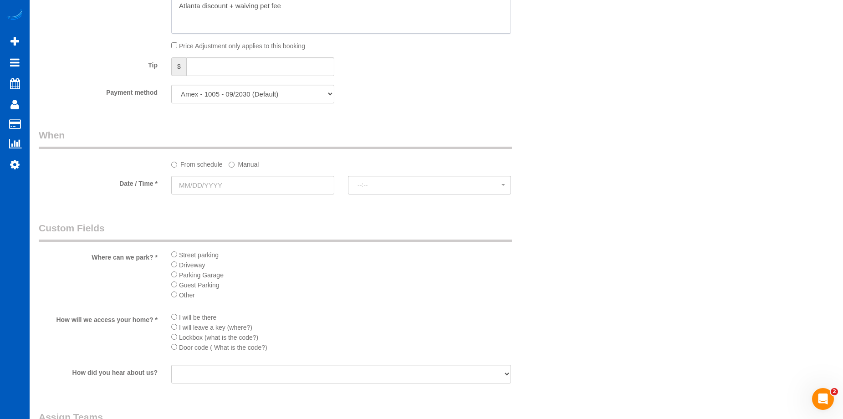
scroll to position [820, 0]
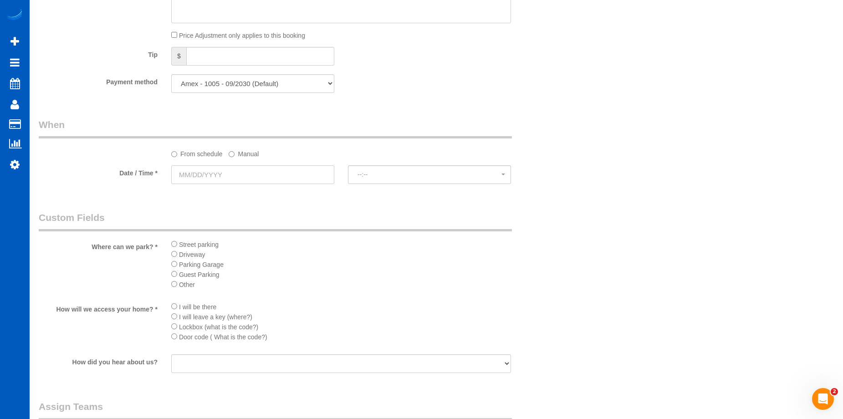
click at [296, 177] on input "text" at bounding box center [252, 174] width 163 height 19
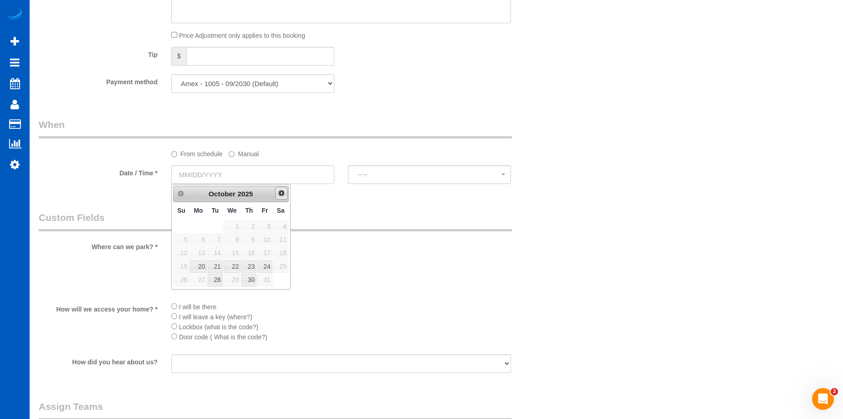
click at [278, 196] on span "Next" at bounding box center [281, 192] width 7 height 7
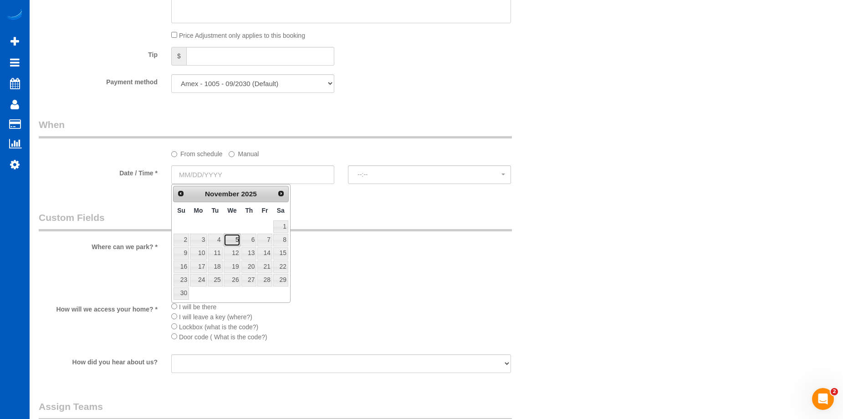
click at [232, 238] on link "5" at bounding box center [232, 240] width 17 height 12
type input "11/05/2025"
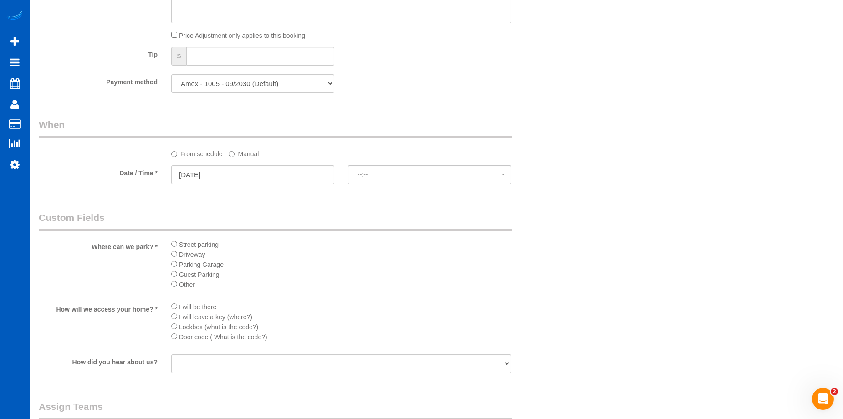
select select "spot25"
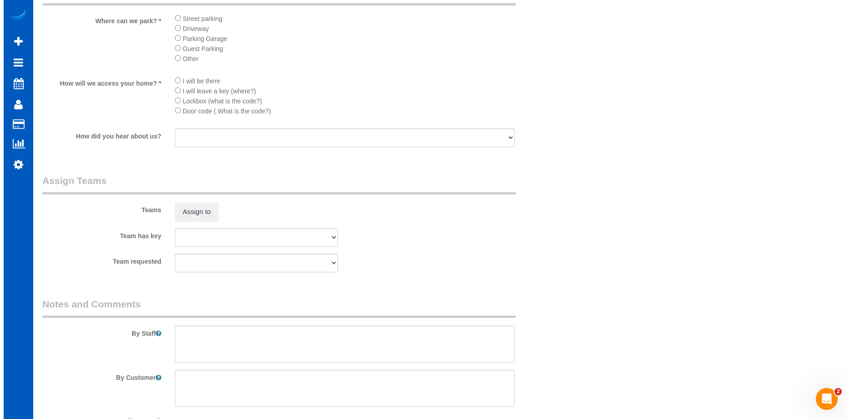
scroll to position [1110, 0]
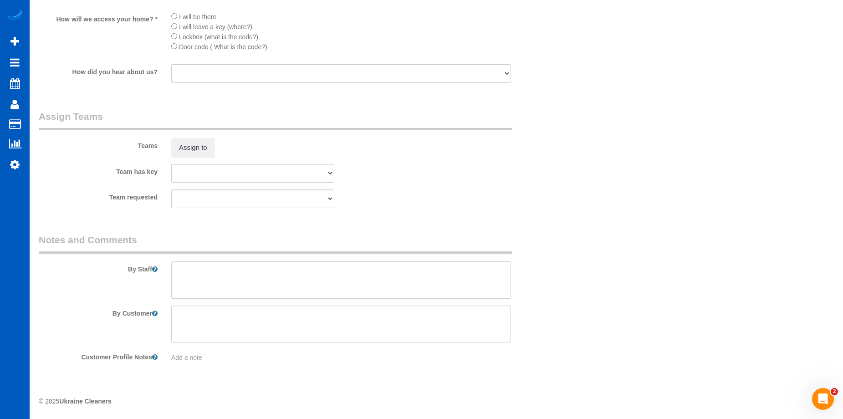
click at [316, 275] on textarea at bounding box center [341, 279] width 340 height 37
type textarea "Booked by [PERSON_NAME]."
click at [186, 148] on button "Assign to" at bounding box center [193, 147] width 44 height 19
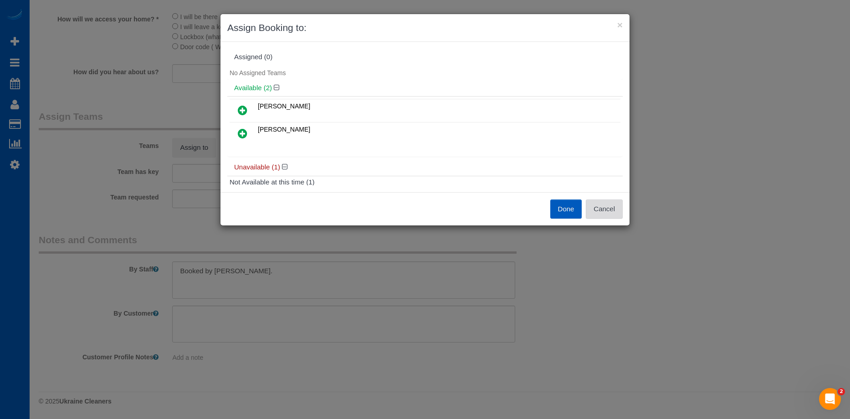
click at [607, 206] on button "Cancel" at bounding box center [604, 208] width 37 height 19
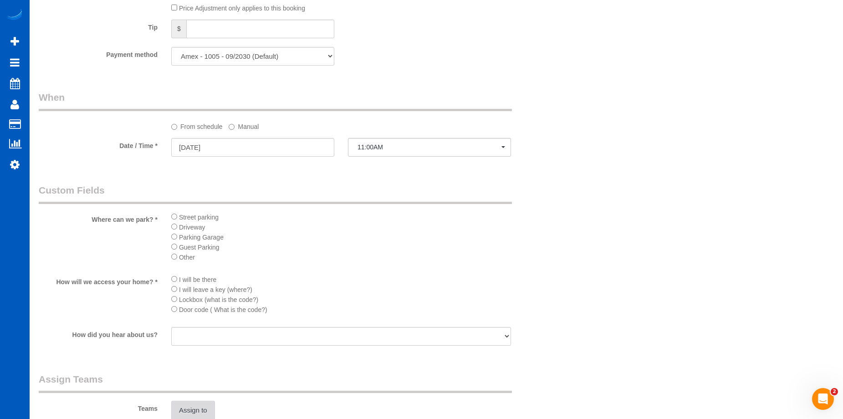
scroll to position [928, 0]
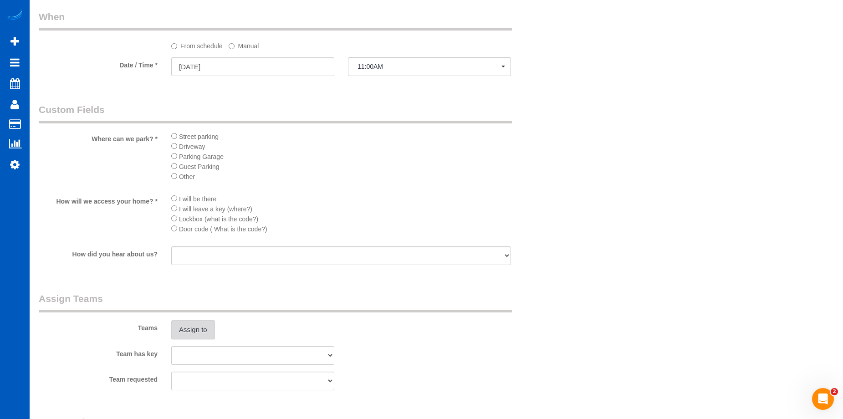
click at [204, 328] on button "Assign to" at bounding box center [193, 329] width 44 height 19
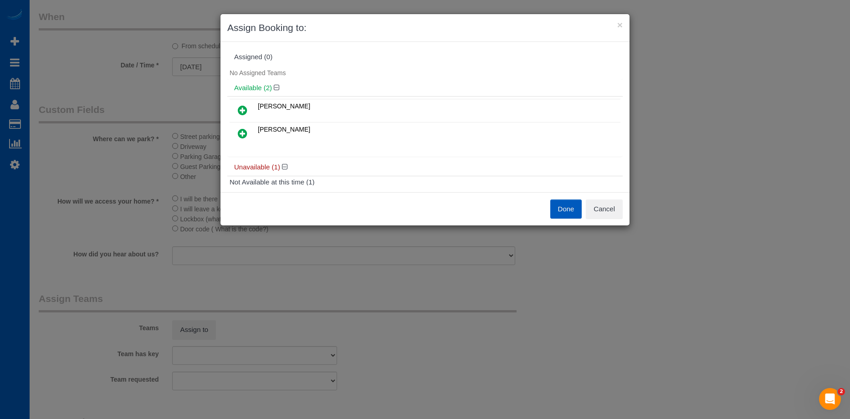
click at [243, 129] on icon at bounding box center [243, 133] width 10 height 11
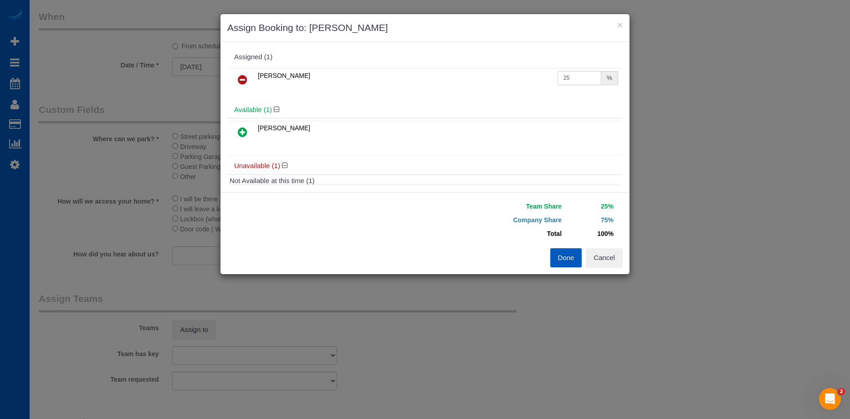
click at [575, 79] on input "25" at bounding box center [579, 78] width 44 height 14
drag, startPoint x: 580, startPoint y: 77, endPoint x: 502, endPoint y: 74, distance: 77.5
click at [502, 74] on tr "Viktoriia Baydak 25 %" at bounding box center [425, 79] width 391 height 23
type input "50"
click at [574, 260] on button "Done" at bounding box center [566, 257] width 32 height 19
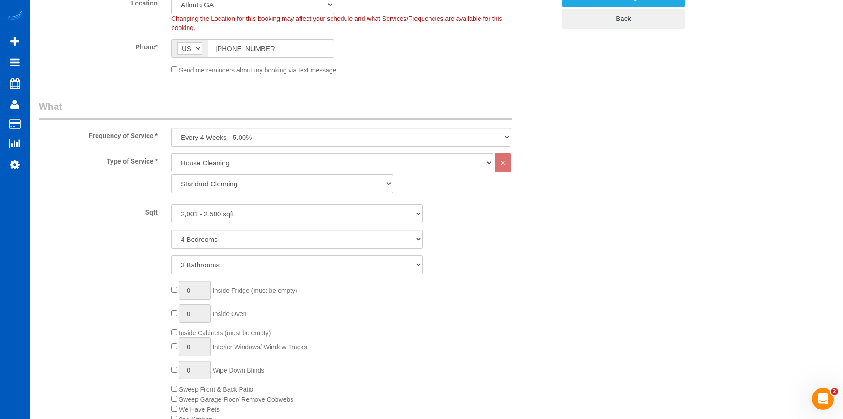
scroll to position [427, 0]
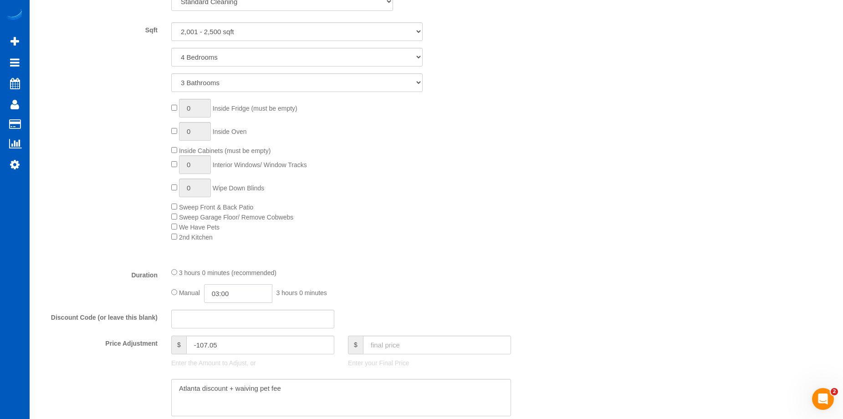
click at [229, 289] on input "03:00" at bounding box center [238, 293] width 68 height 19
type input "04:00"
click at [224, 342] on li "04:00" at bounding box center [228, 345] width 41 height 12
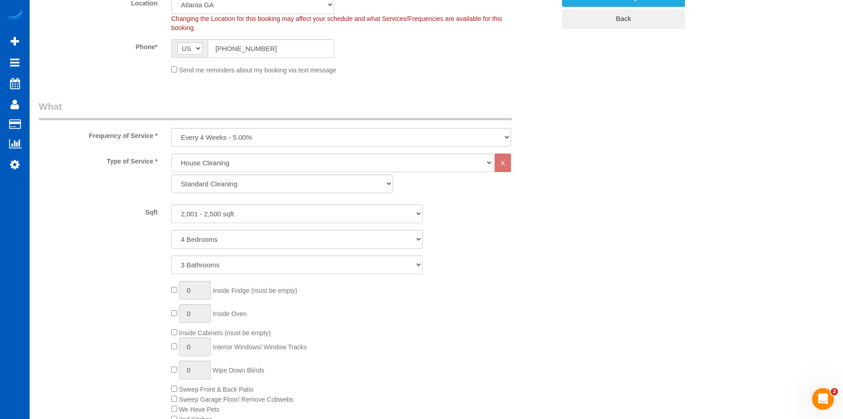
select select "spot33"
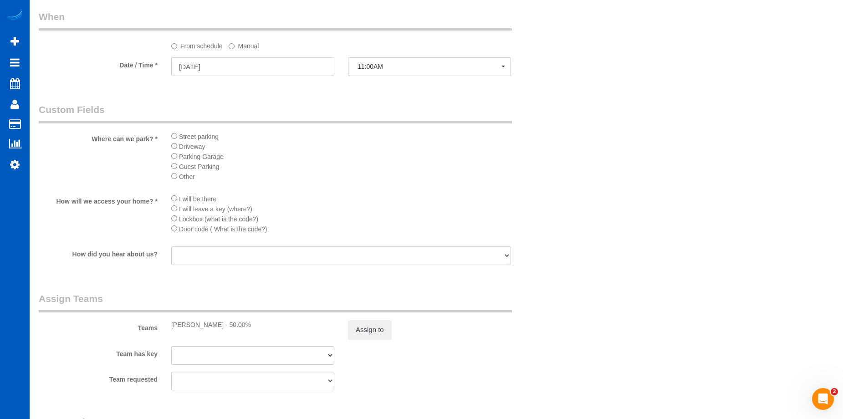
scroll to position [1110, 0]
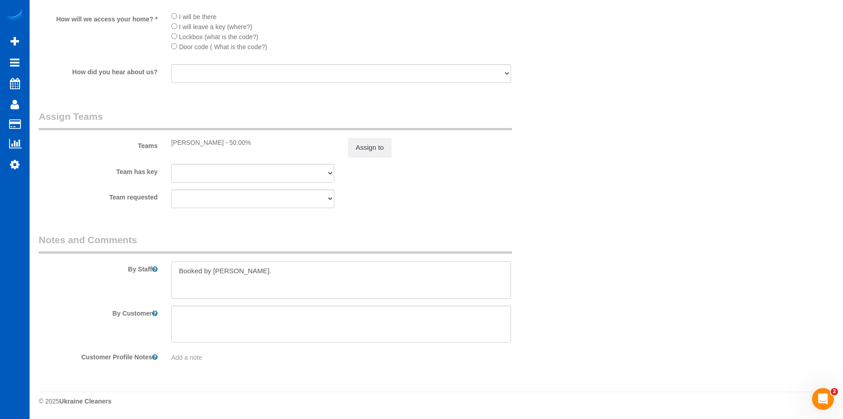
click at [306, 271] on textarea at bounding box center [341, 279] width 340 height 37
paste textarea "Most important spaces to clean: living room, kitchen and common areas. One empt…"
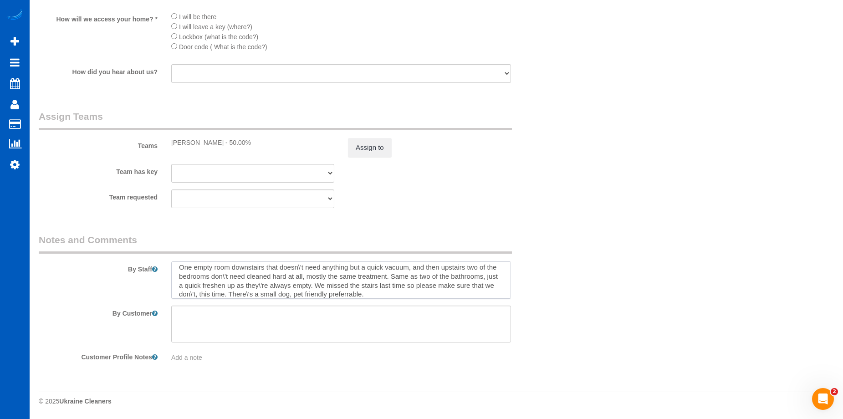
scroll to position [0, 0]
click at [286, 281] on textarea at bounding box center [341, 279] width 340 height 37
click at [226, 286] on textarea at bounding box center [341, 279] width 340 height 37
click at [248, 291] on textarea at bounding box center [341, 279] width 340 height 37
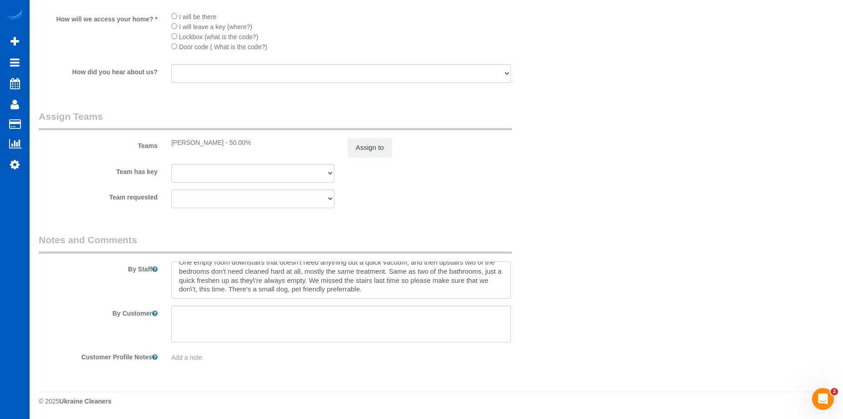
drag, startPoint x: 227, startPoint y: 289, endPoint x: 423, endPoint y: 284, distance: 195.4
click at [423, 284] on textarea at bounding box center [341, 279] width 340 height 37
click at [392, 298] on textarea at bounding box center [341, 279] width 340 height 37
drag, startPoint x: 365, startPoint y: 288, endPoint x: 310, endPoint y: 297, distance: 55.8
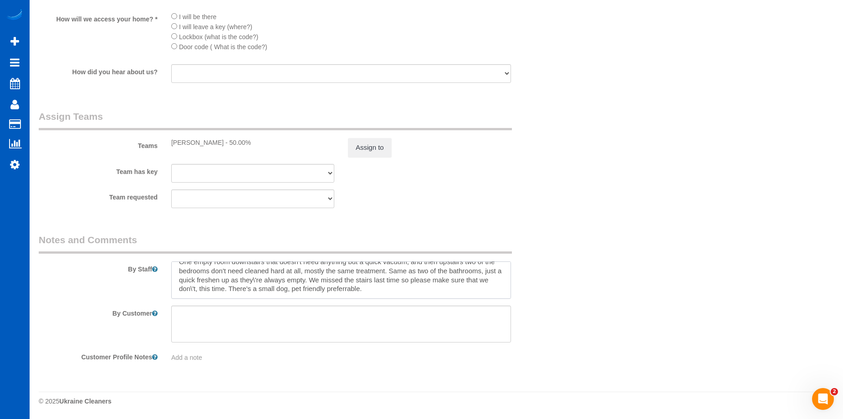
click at [310, 297] on textarea at bounding box center [341, 279] width 340 height 37
click at [400, 291] on textarea at bounding box center [341, 279] width 340 height 37
click at [466, 268] on textarea at bounding box center [341, 279] width 340 height 37
drag, startPoint x: 245, startPoint y: 269, endPoint x: 276, endPoint y: 233, distance: 47.4
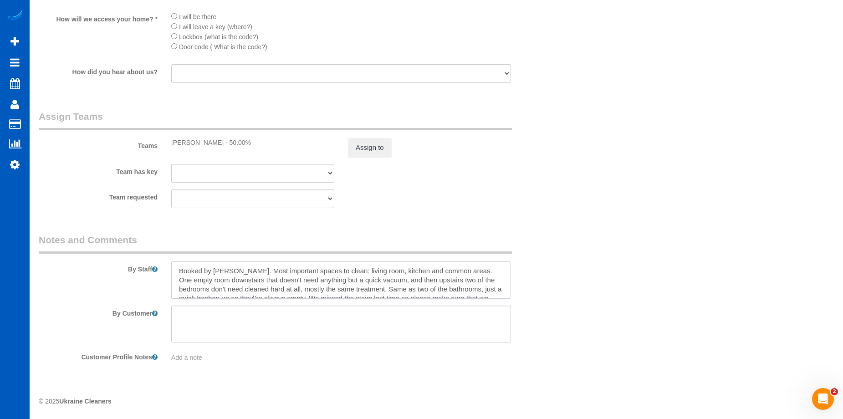
click at [245, 268] on textarea at bounding box center [341, 279] width 340 height 37
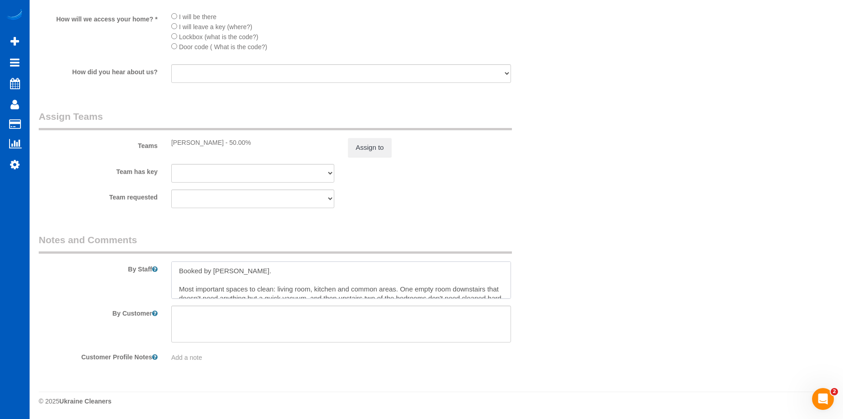
click at [401, 292] on textarea at bounding box center [341, 279] width 340 height 37
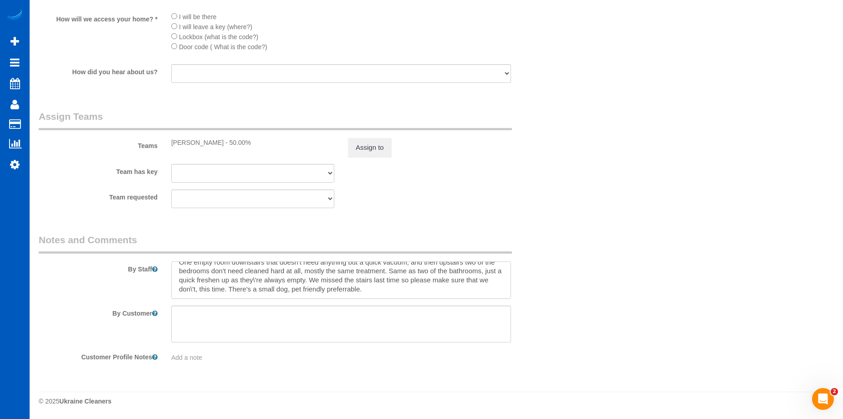
click at [388, 271] on textarea at bounding box center [341, 279] width 340 height 37
click at [368, 282] on textarea at bounding box center [341, 279] width 340 height 37
click at [424, 279] on textarea at bounding box center [341, 279] width 340 height 37
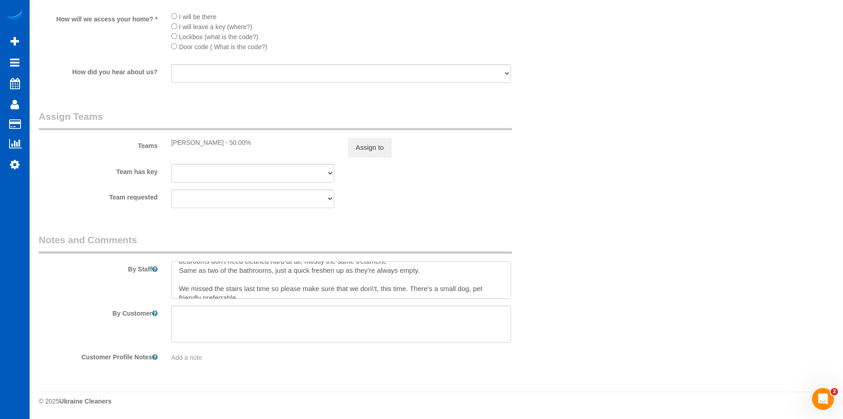
scroll to position [54, 0]
click at [375, 280] on textarea at bounding box center [341, 279] width 340 height 37
click at [377, 284] on textarea at bounding box center [341, 279] width 340 height 37
click at [320, 287] on textarea at bounding box center [341, 279] width 340 height 37
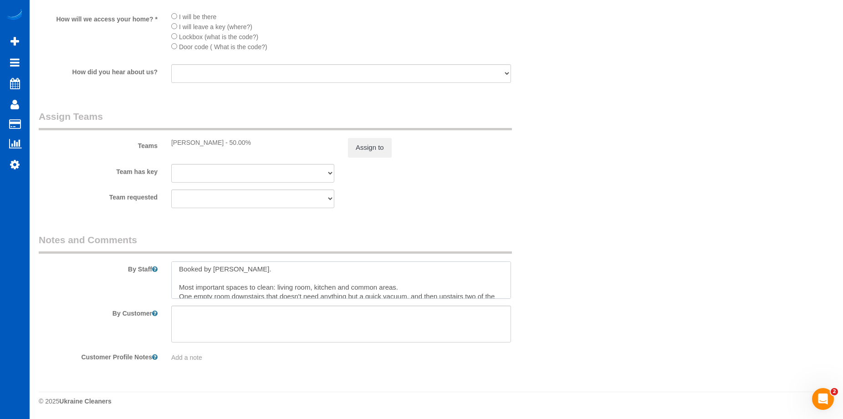
scroll to position [0, 0]
type textarea "Booked by Florencia. Most important spaces to clean: living room, kitchen and c…"
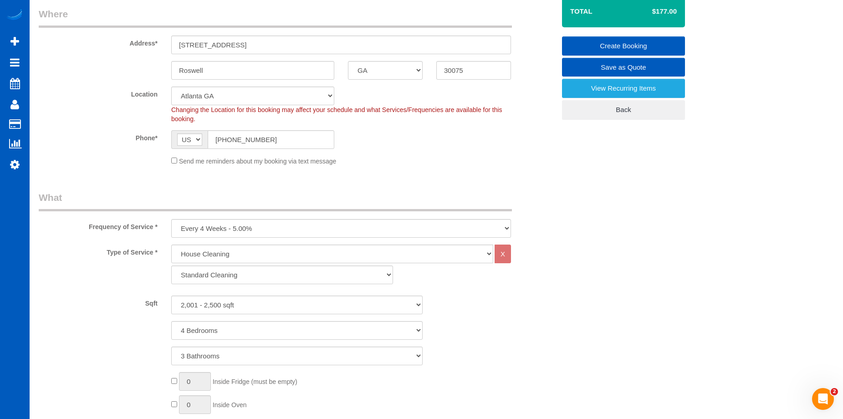
scroll to position [62, 0]
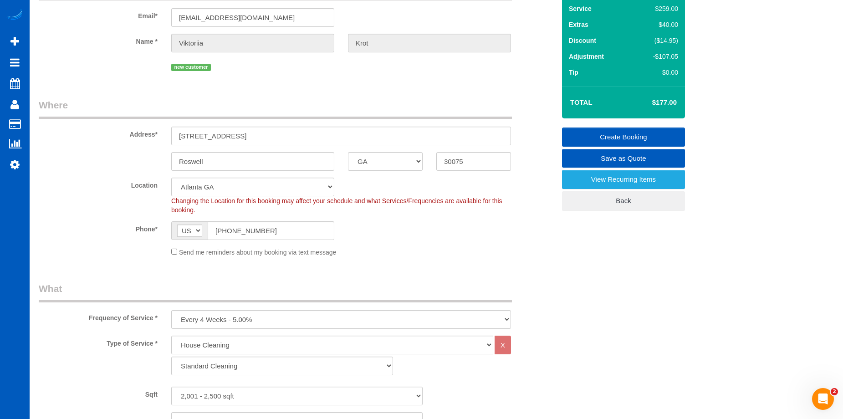
click at [579, 133] on link "Create Booking" at bounding box center [623, 137] width 123 height 19
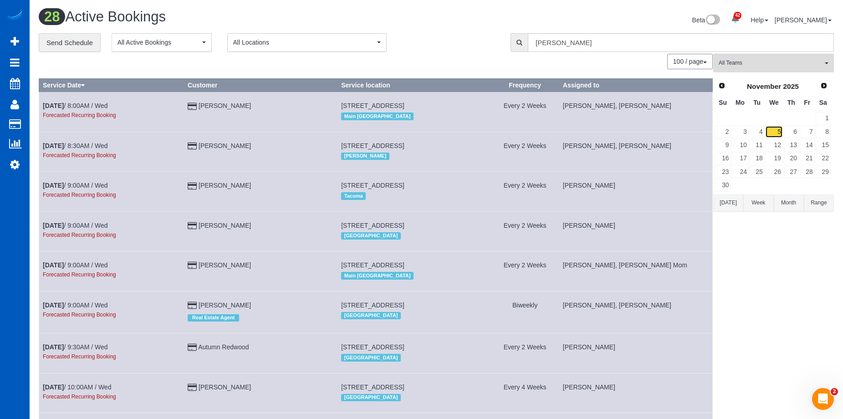
click at [775, 131] on link "5" at bounding box center [773, 132] width 17 height 12
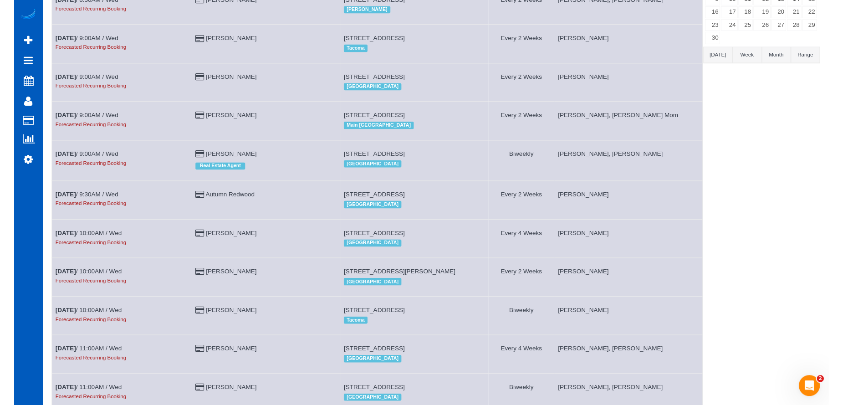
scroll to position [182, 0]
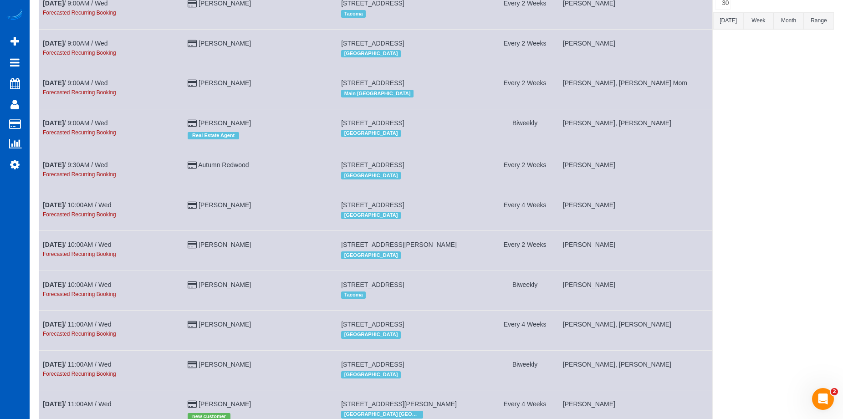
click at [415, 155] on td "2964 Ne 7th Ave, Portland, OR 97212 Portland" at bounding box center [413, 171] width 153 height 40
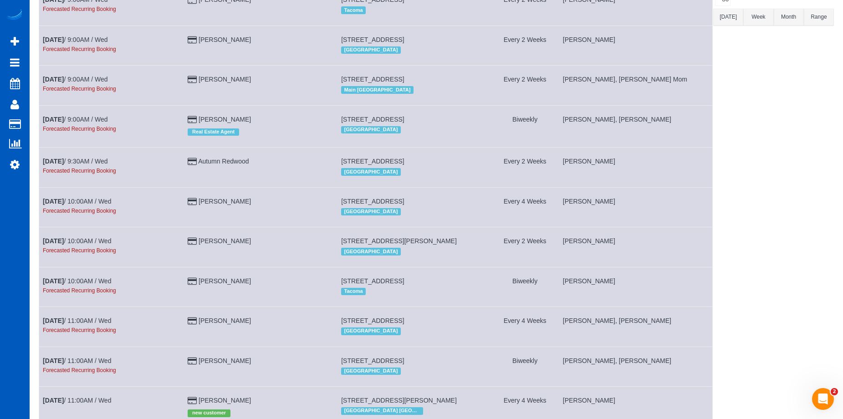
scroll to position [228, 0]
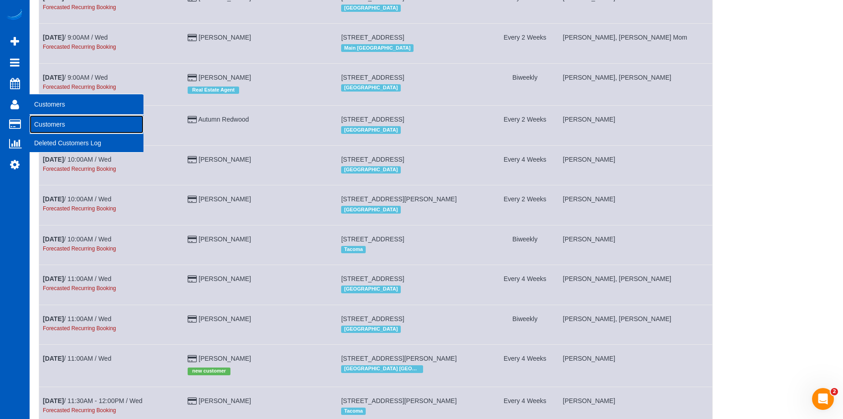
click at [45, 126] on link "Customers" at bounding box center [87, 124] width 114 height 18
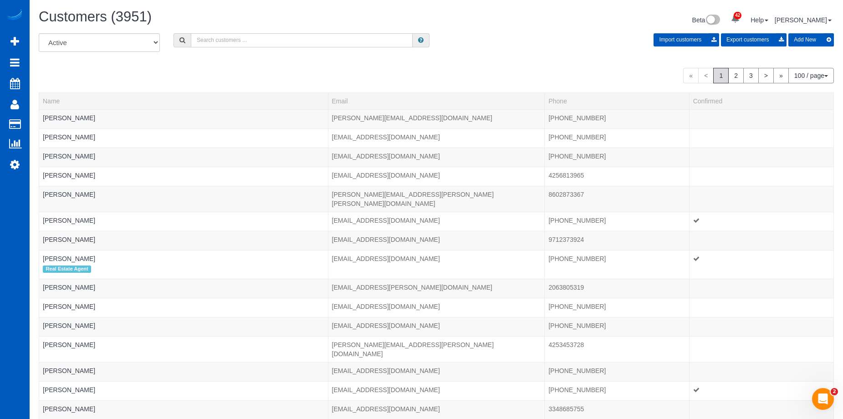
click at [306, 41] on input "text" at bounding box center [302, 40] width 222 height 14
paste input "aagoewey@gmail.com"
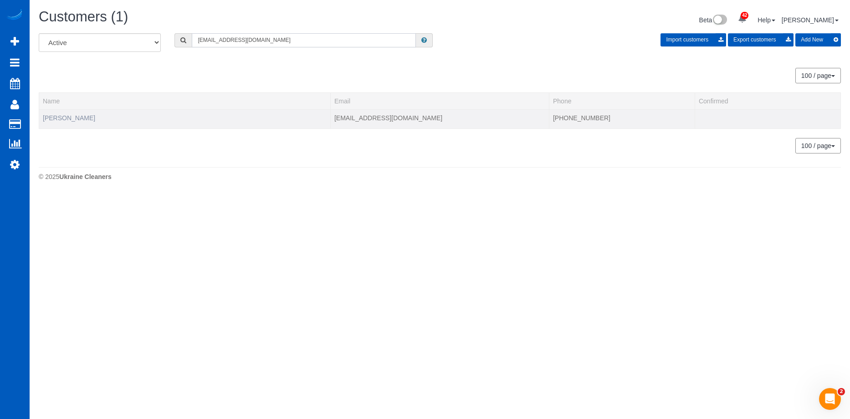
type input "aagoewey@gmail.com"
click at [56, 118] on link "Amber Mason" at bounding box center [69, 117] width 52 height 7
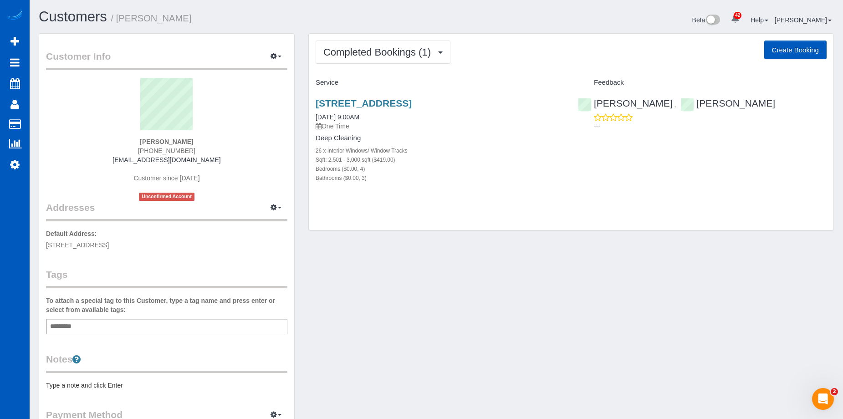
click at [812, 47] on button "Create Booking" at bounding box center [795, 50] width 62 height 19
select select "WA"
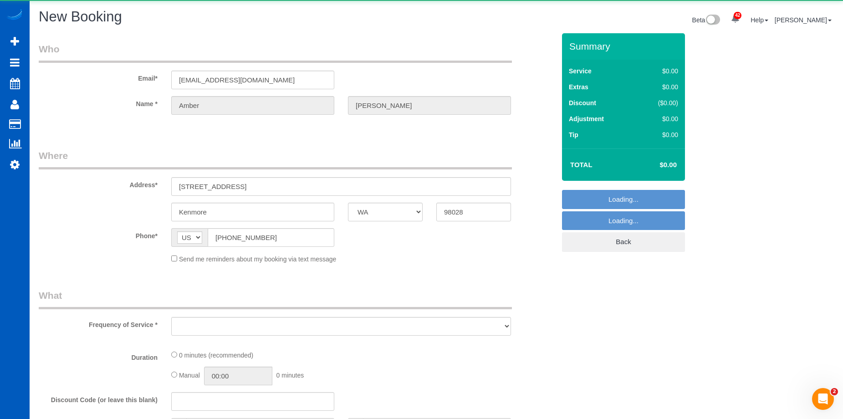
select select "string:fspay-18ab50fd-86bb-4fe6-ac0d-894ec6a78a51"
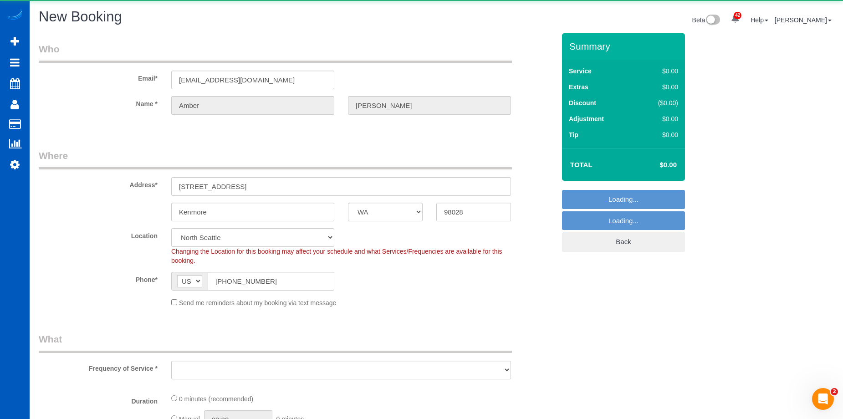
select select "object:7937"
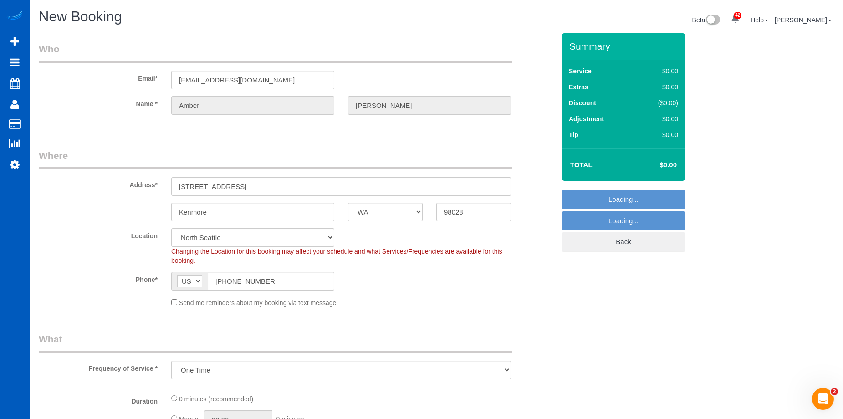
select select "6"
select select "199"
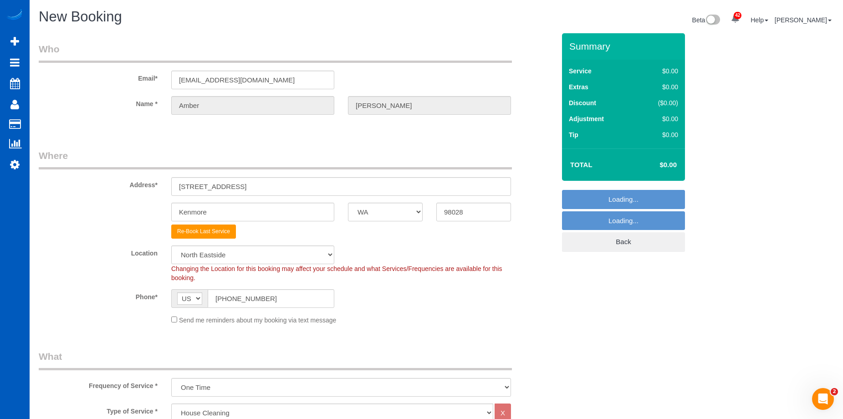
click at [178, 320] on div "Send me reminders about my booking via text message" at bounding box center [340, 320] width 353 height 10
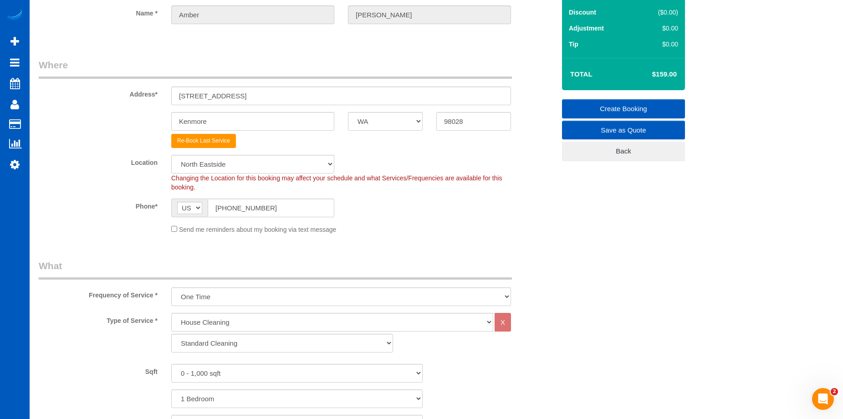
scroll to position [91, 0]
click at [282, 295] on select "One Time Weekly - 15.00% Every 2 Weeks - 10.00% Every 4 Weeks - 5.00% Every 2 M…" at bounding box center [341, 296] width 340 height 19
click at [275, 298] on select "One Time Weekly - 15.00% Every 2 Weeks - 10.00% Every 4 Weeks - 5.00% Every 2 M…" at bounding box center [341, 296] width 340 height 19
select select "object:8094"
click at [171, 287] on select "One Time Weekly - 15.00% Every 2 Weeks - 10.00% Every 4 Weeks - 5.00% Every 2 M…" at bounding box center [341, 296] width 340 height 19
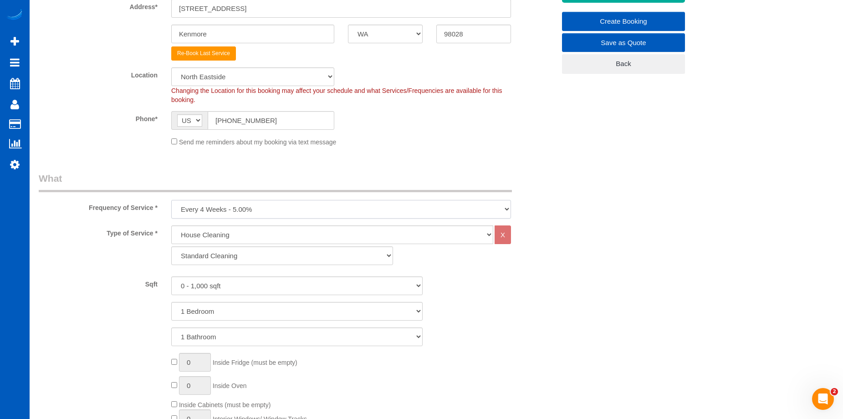
scroll to position [182, 0]
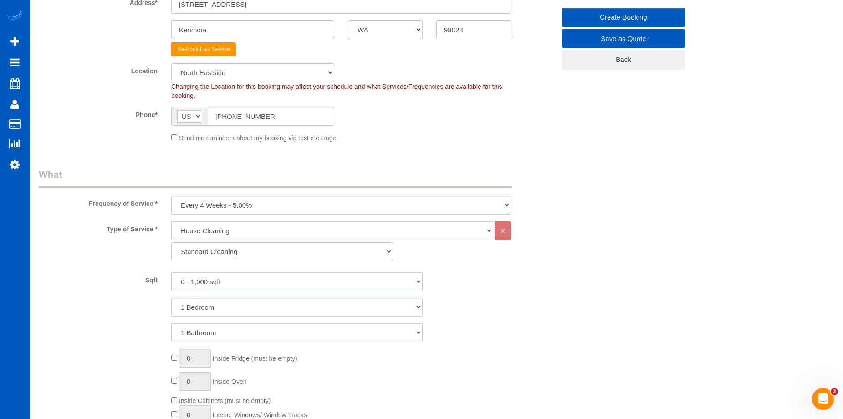
click at [281, 287] on select "0 - 1,000 sqft 1,001 - 1,500 sqft 1,501 - 2,000 sqft 2,001 - 2,500 sqft 2,501 -…" at bounding box center [296, 281] width 251 height 19
select select "2501"
click at [171, 272] on select "0 - 1,000 sqft 1,001 - 1,500 sqft 1,501 - 2,000 sqft 2,001 - 2,500 sqft 2,501 -…" at bounding box center [296, 281] width 251 height 19
click at [278, 306] on select "1 Bedroom 2 Bedrooms 3 Bedrooms 4 Bedrooms 5 Bedrooms 6 Bedrooms 7 Bedrooms" at bounding box center [296, 307] width 251 height 19
select select "4"
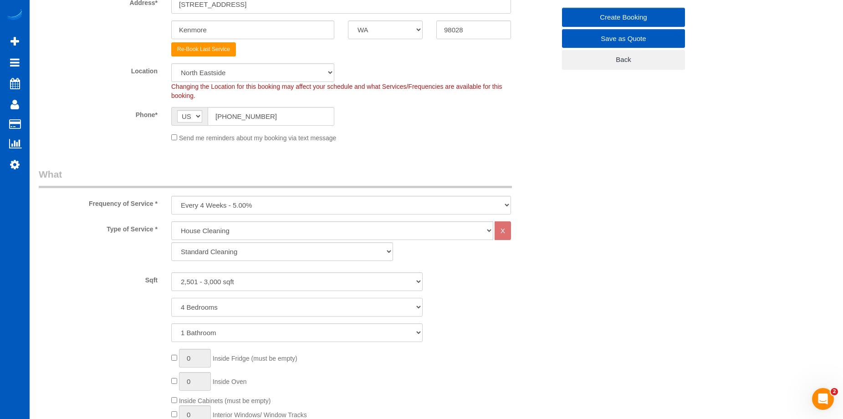
click at [171, 298] on select "1 Bedroom 2 Bedrooms 3 Bedrooms 4 Bedrooms 5 Bedrooms 6 Bedrooms 7 Bedrooms" at bounding box center [296, 307] width 251 height 19
click at [272, 335] on select "1 Bathroom 2 Bathrooms 3 Bathrooms 4 Bathrooms 5 Bathrooms 6 Bathrooms 7 Bathro…" at bounding box center [296, 332] width 251 height 19
select select "3"
click at [171, 323] on select "1 Bathroom 2 Bathrooms 3 Bathrooms 4 Bathrooms 5 Bathrooms 6 Bathrooms 7 Bathro…" at bounding box center [296, 332] width 251 height 19
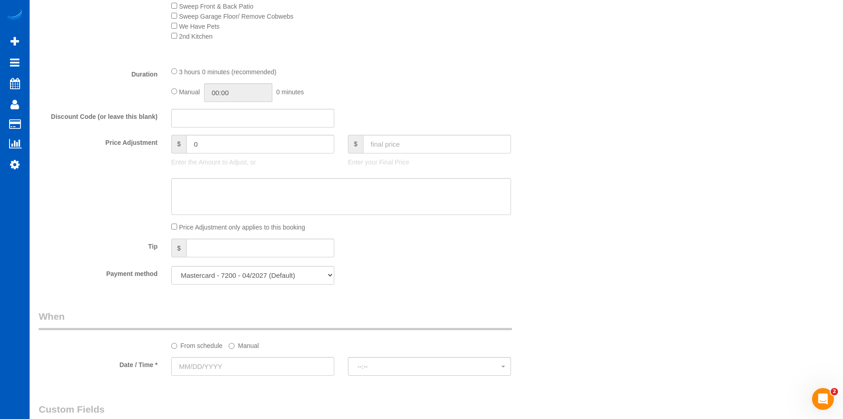
scroll to position [592, 0]
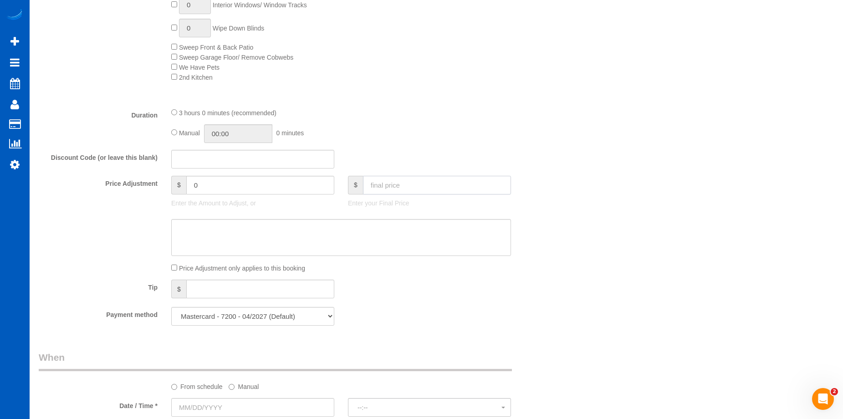
click at [398, 183] on input "text" at bounding box center [437, 185] width 148 height 19
type input "260"
click at [375, 235] on textarea at bounding box center [341, 237] width 340 height 37
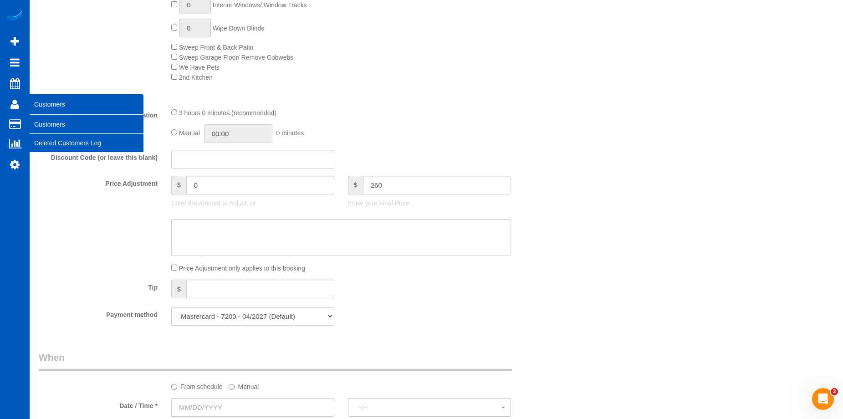
type input "-62.05"
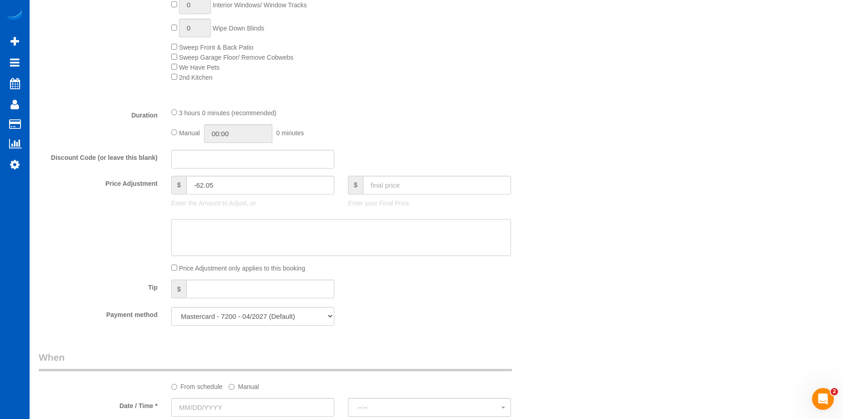
click at [320, 232] on textarea at bounding box center [341, 237] width 340 height 37
paste textarea "First recurring booking, then 280 USD monthly"
type textarea "First recurring booking, then 280 USD monthly"
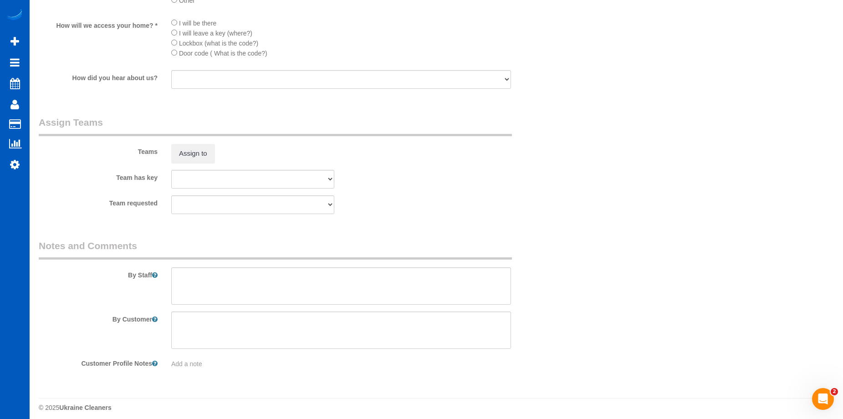
scroll to position [1115, 0]
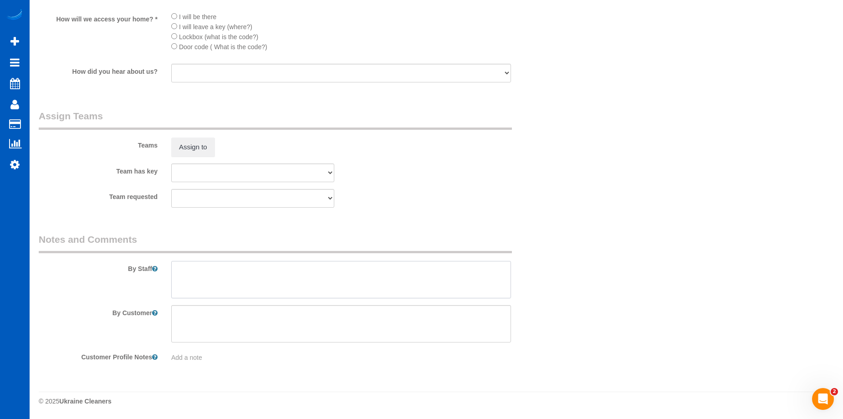
click at [240, 273] on textarea at bounding box center [341, 279] width 340 height 37
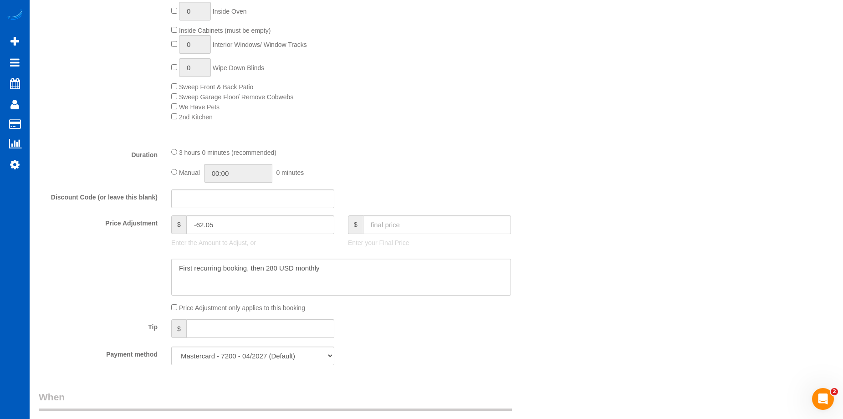
scroll to position [478, 0]
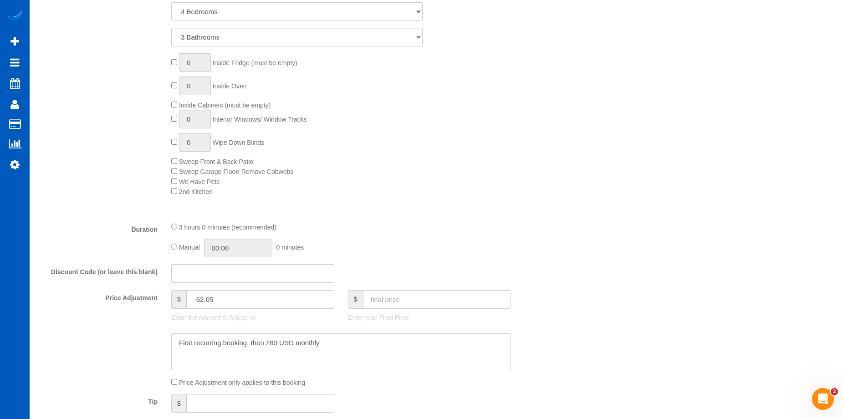
type textarea "Booked by Florencia."
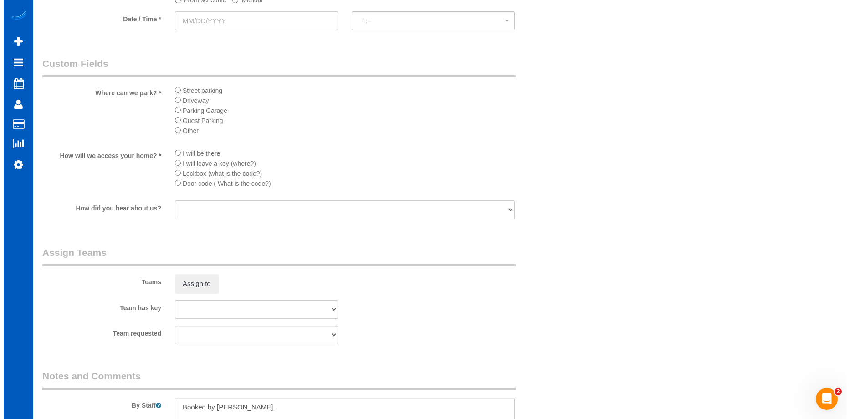
scroll to position [1115, 0]
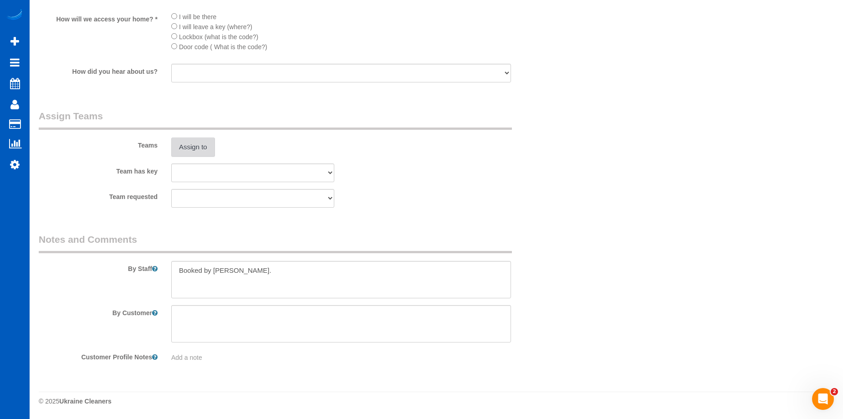
click at [213, 149] on button "Assign to" at bounding box center [193, 147] width 44 height 19
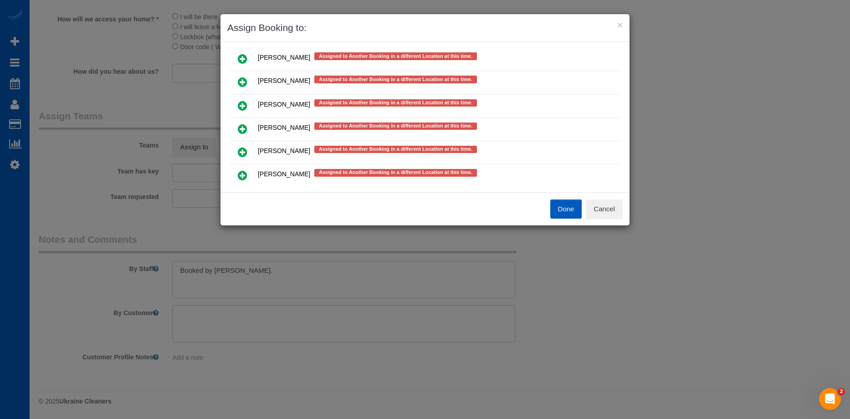
click at [240, 131] on icon at bounding box center [243, 128] width 10 height 11
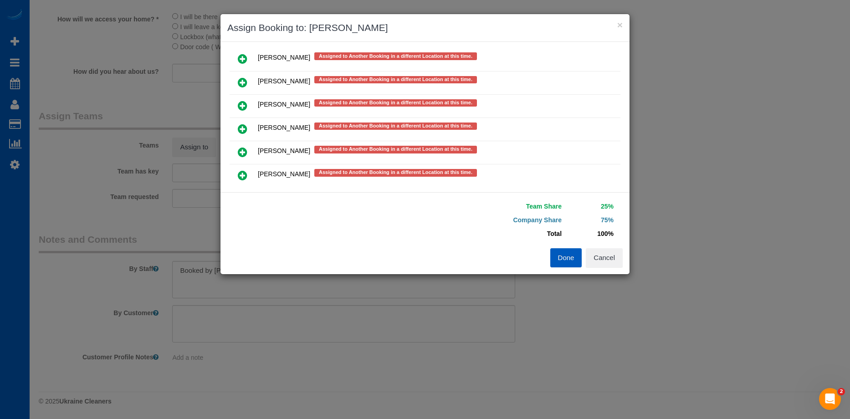
click at [244, 150] on icon at bounding box center [243, 152] width 10 height 11
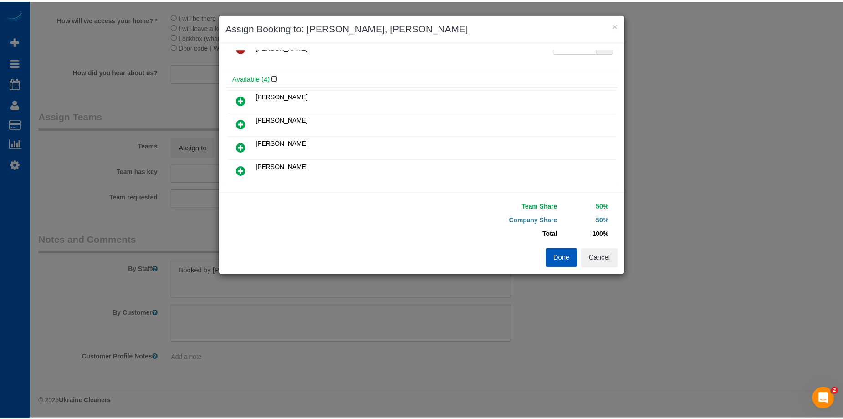
scroll to position [0, 0]
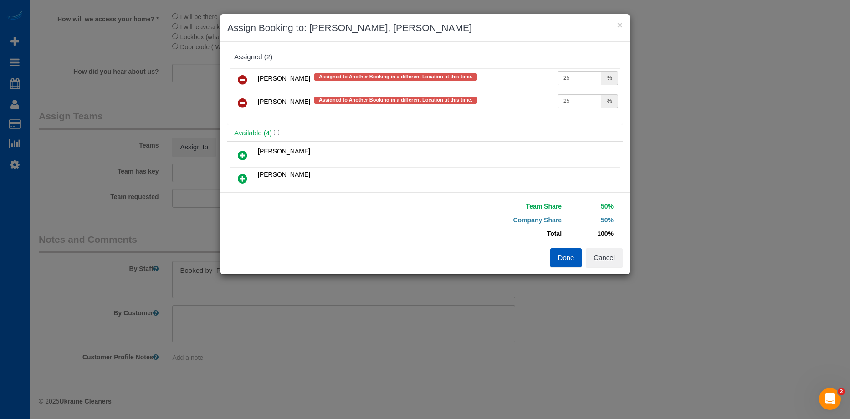
click at [563, 266] on button "Done" at bounding box center [566, 257] width 32 height 19
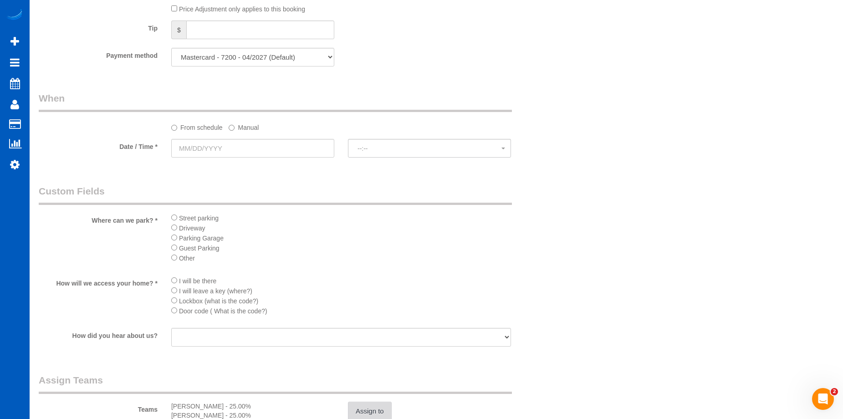
scroll to position [842, 0]
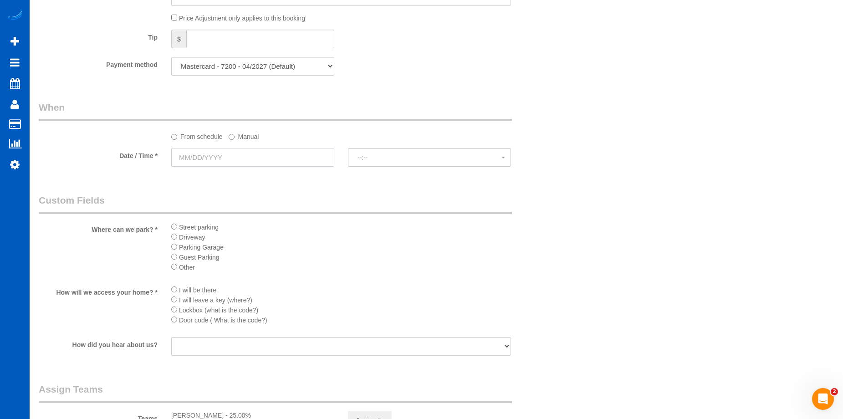
click at [277, 157] on input "text" at bounding box center [252, 157] width 163 height 19
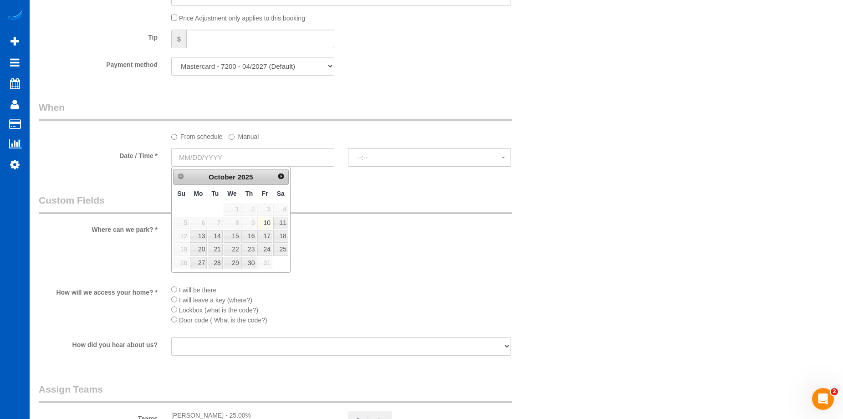
click at [284, 183] on div "Prev Next October 2025" at bounding box center [231, 177] width 116 height 16
click at [283, 180] on link "Next" at bounding box center [281, 176] width 13 height 13
click at [239, 236] on link "12" at bounding box center [232, 236] width 17 height 12
type input "11/12/2025"
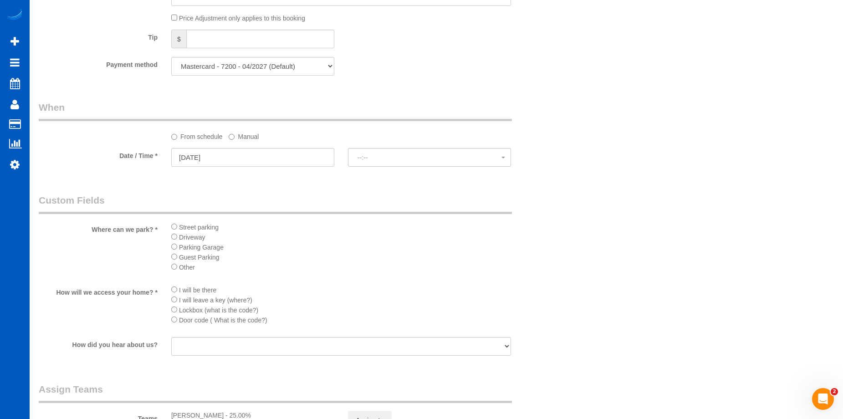
select select "spot41"
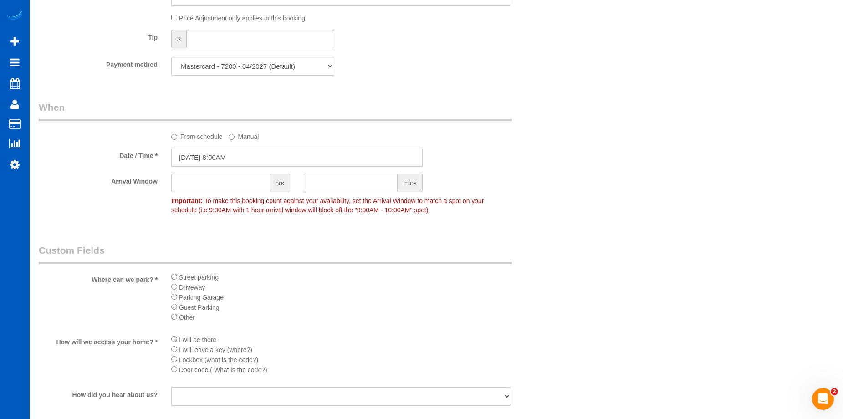
click at [233, 156] on input "11/12/2025 8:00AM" at bounding box center [296, 157] width 251 height 19
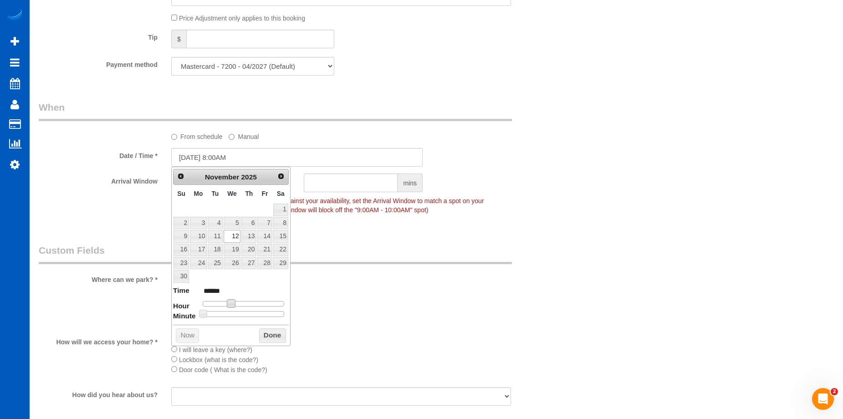
type input "11/12/2025 9:00AM"
type input "******"
click at [235, 304] on span at bounding box center [234, 303] width 8 height 8
click at [265, 336] on button "Done" at bounding box center [272, 335] width 27 height 15
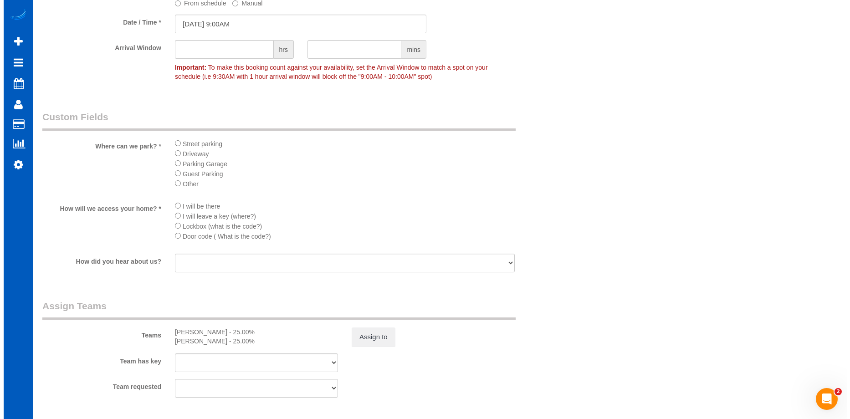
scroll to position [979, 0]
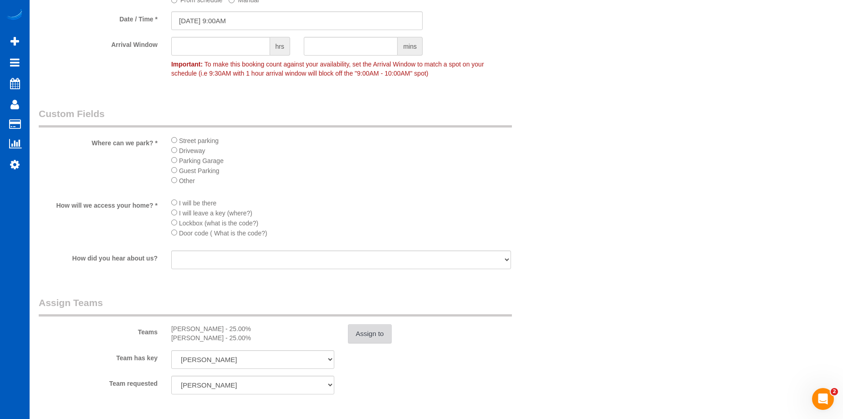
click at [378, 329] on button "Assign to" at bounding box center [370, 333] width 44 height 19
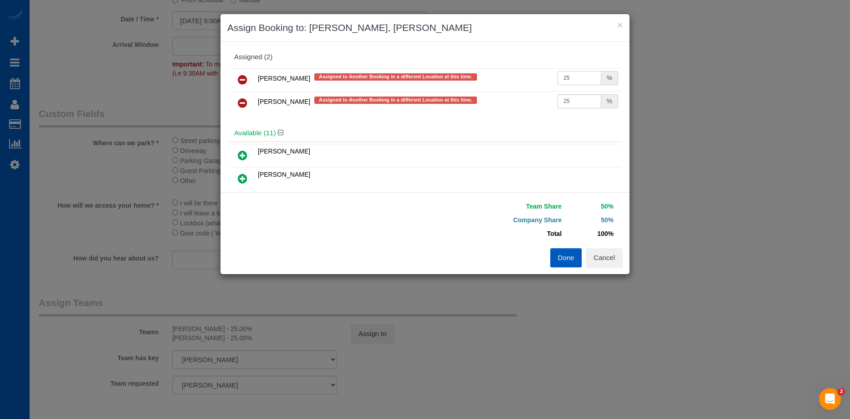
click at [571, 79] on input "25" at bounding box center [579, 78] width 44 height 14
drag, startPoint x: 573, startPoint y: 78, endPoint x: 526, endPoint y: 70, distance: 47.2
click at [526, 70] on tr "Liudmyla Krevska Assigned to Another Booking in a different Location at this ti…" at bounding box center [425, 79] width 391 height 23
type input "27"
click at [580, 97] on input "25" at bounding box center [579, 101] width 44 height 14
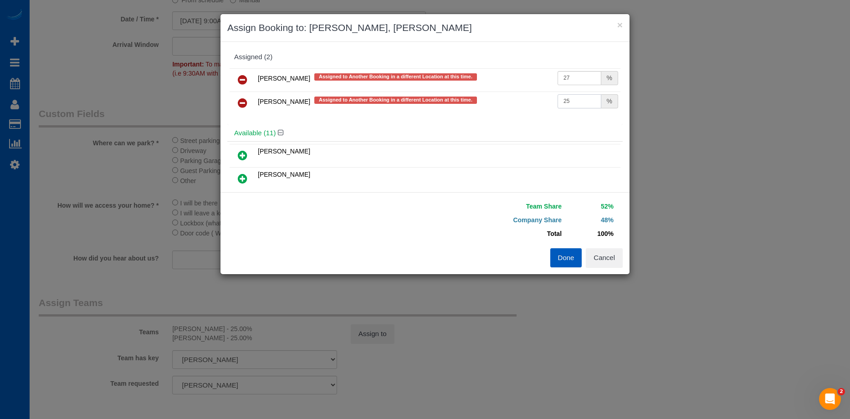
drag, startPoint x: 576, startPoint y: 100, endPoint x: 534, endPoint y: 100, distance: 42.8
click at [534, 100] on tr "Olena Stratonova Assigned to Another Booking in a different Location at this ti…" at bounding box center [425, 103] width 391 height 23
type input "27"
click at [568, 253] on button "Done" at bounding box center [566, 257] width 32 height 19
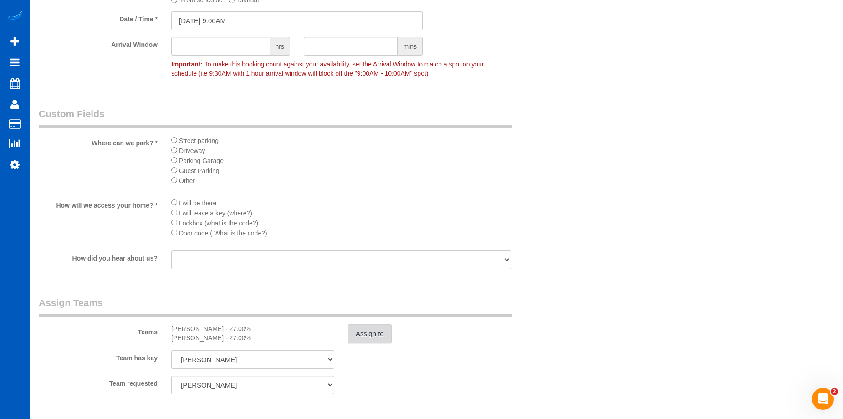
click at [384, 337] on button "Assign to" at bounding box center [370, 333] width 44 height 19
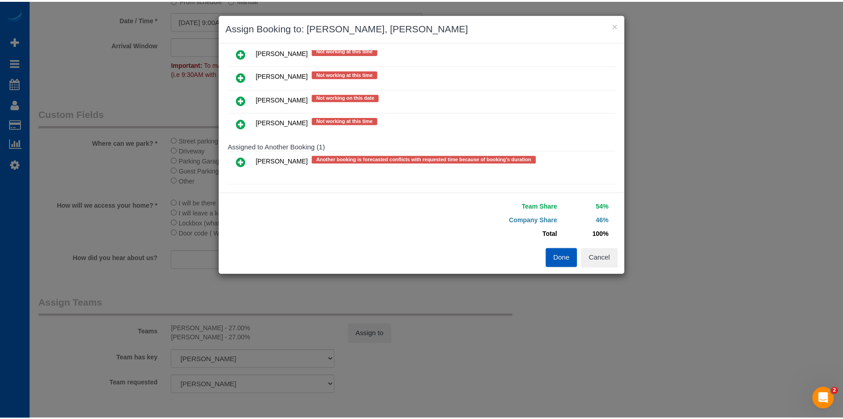
scroll to position [476, 0]
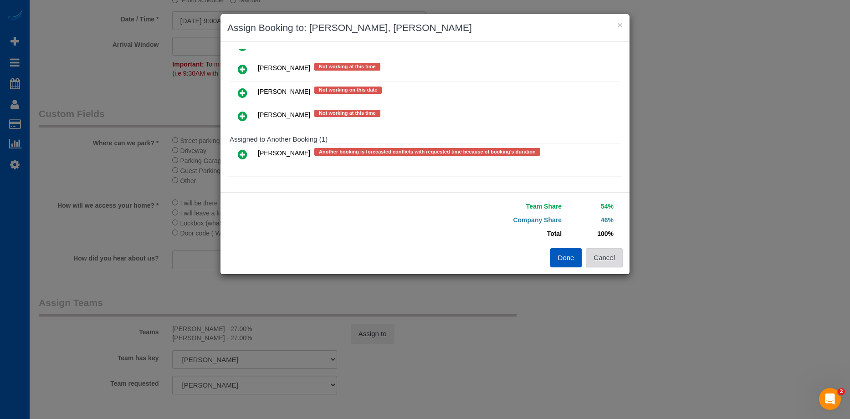
click at [619, 259] on button "Cancel" at bounding box center [604, 257] width 37 height 19
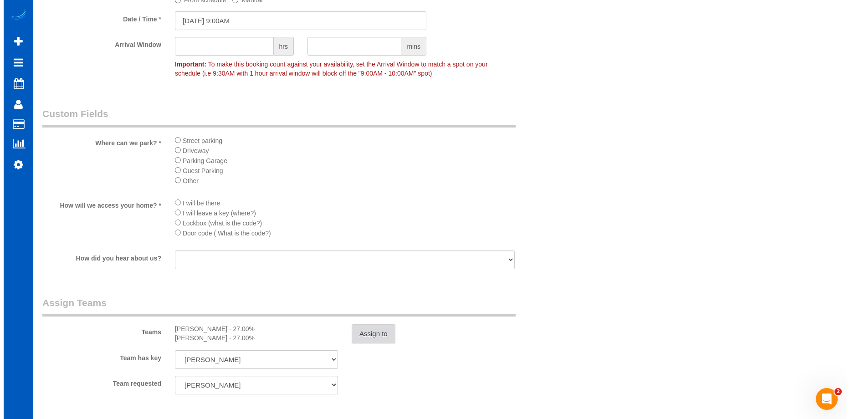
scroll to position [933, 0]
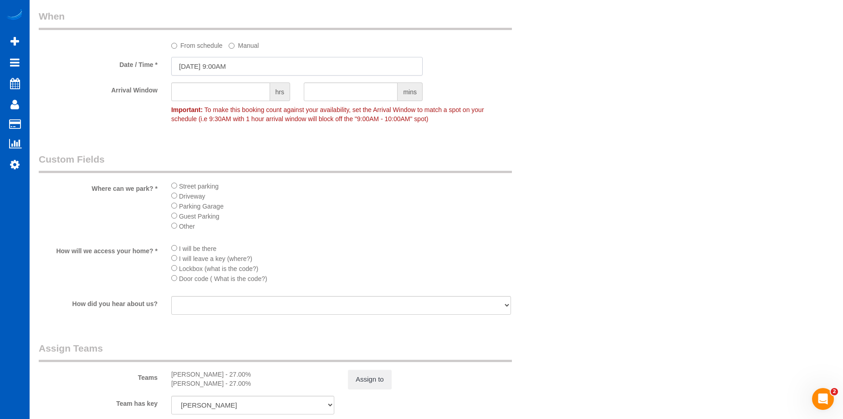
click at [263, 69] on input "11/12/2025 9:00AM" at bounding box center [296, 66] width 251 height 19
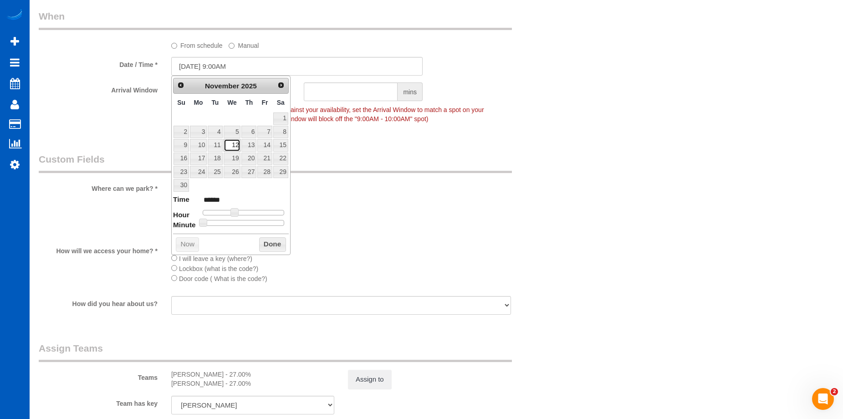
click at [232, 143] on link "12" at bounding box center [232, 145] width 17 height 12
click at [282, 248] on button "Done" at bounding box center [272, 244] width 27 height 15
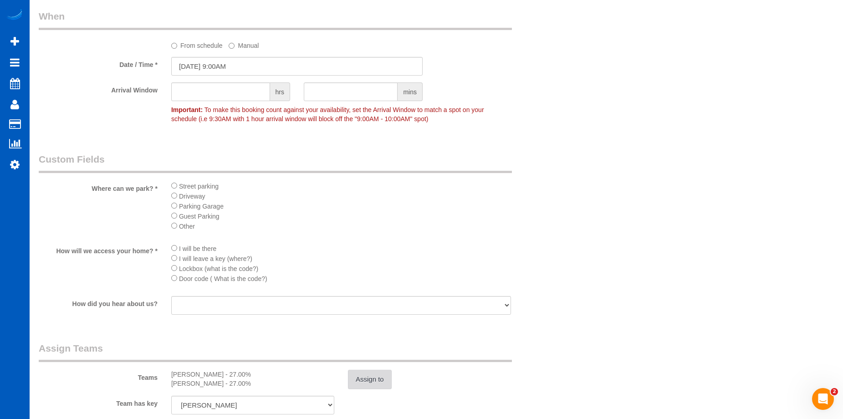
click at [381, 378] on button "Assign to" at bounding box center [370, 379] width 44 height 19
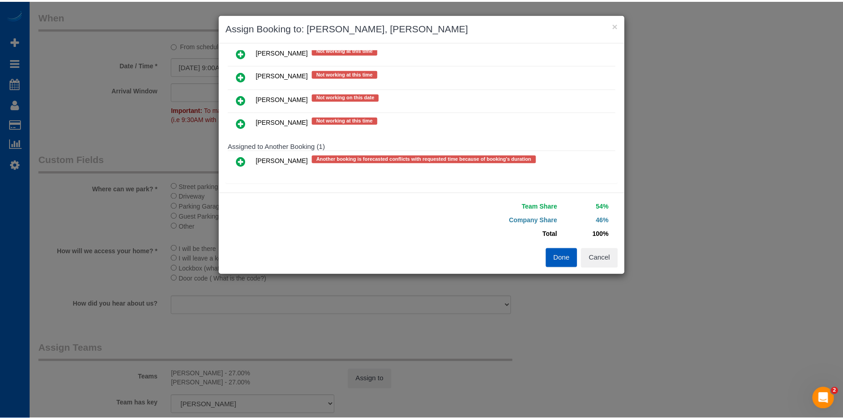
scroll to position [476, 0]
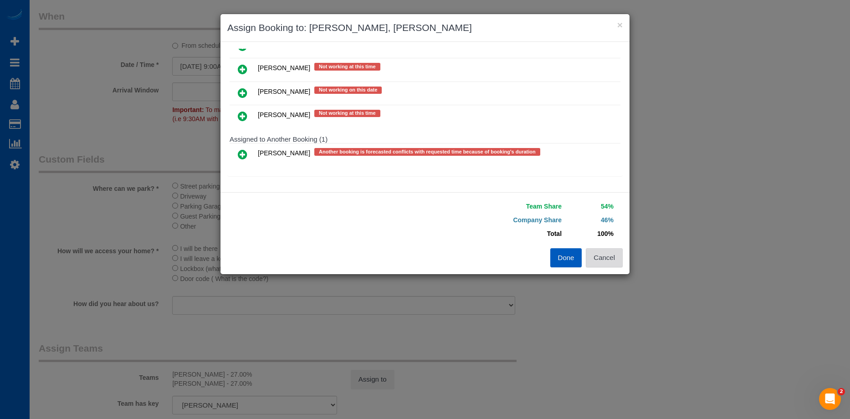
click at [612, 257] on button "Cancel" at bounding box center [604, 257] width 37 height 19
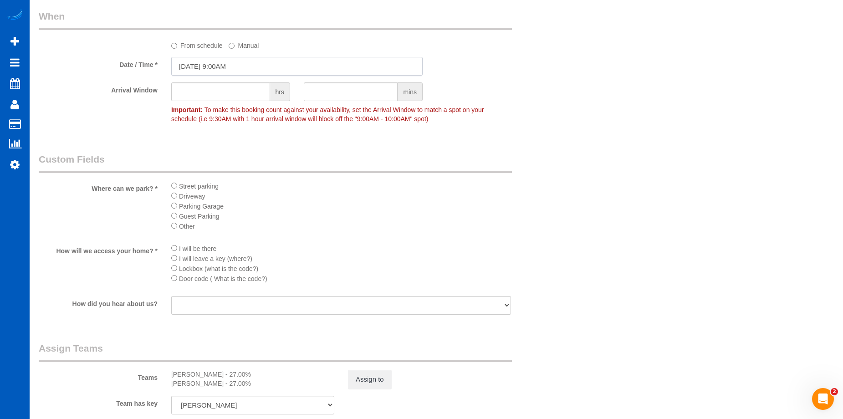
click at [268, 67] on input "11/12/2025 9:00AM" at bounding box center [296, 66] width 251 height 19
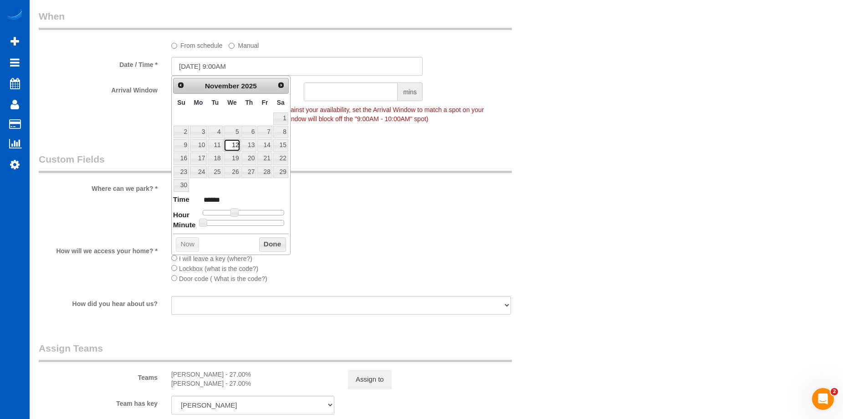
click at [227, 143] on link "12" at bounding box center [232, 145] width 17 height 12
click at [403, 189] on li "Street parking" at bounding box center [341, 186] width 340 height 10
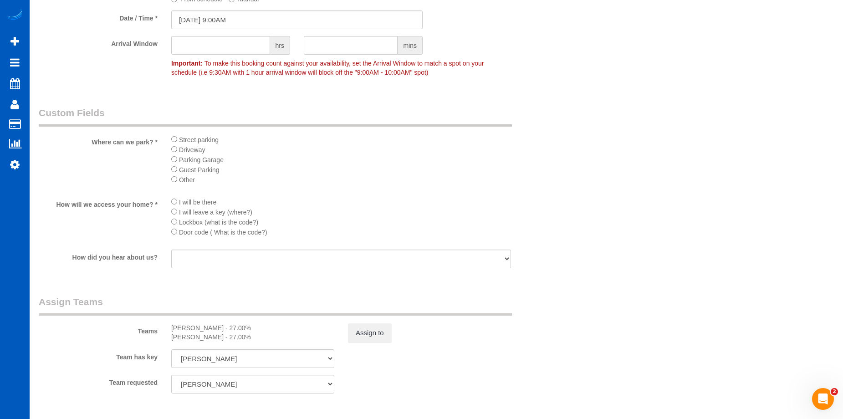
scroll to position [1024, 0]
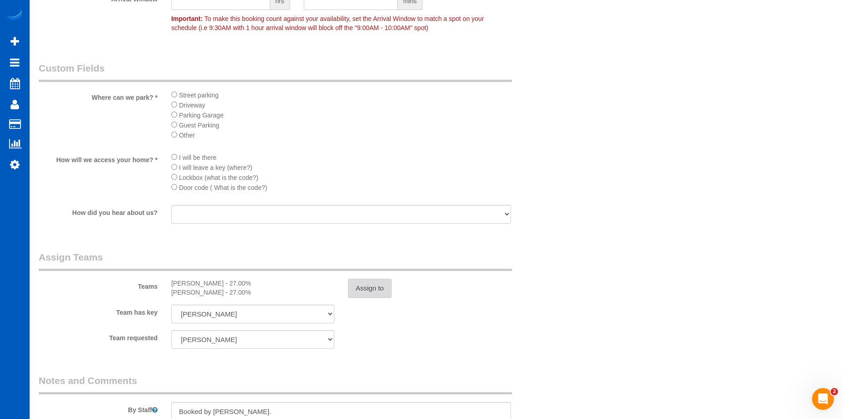
click at [365, 292] on button "Assign to" at bounding box center [370, 288] width 44 height 19
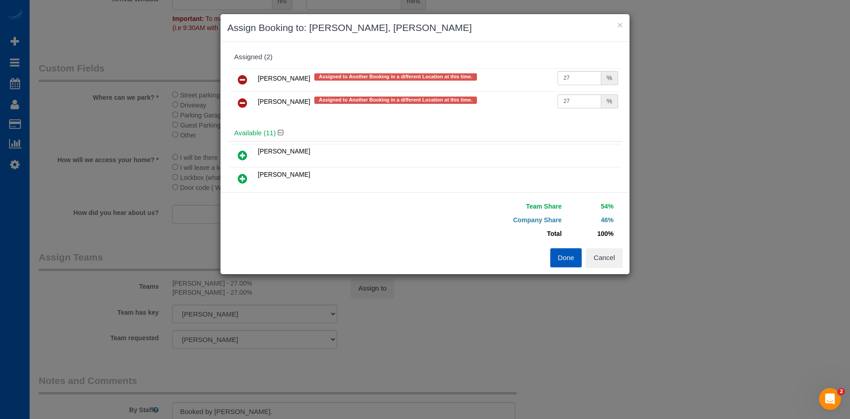
click at [569, 256] on button "Done" at bounding box center [566, 257] width 32 height 19
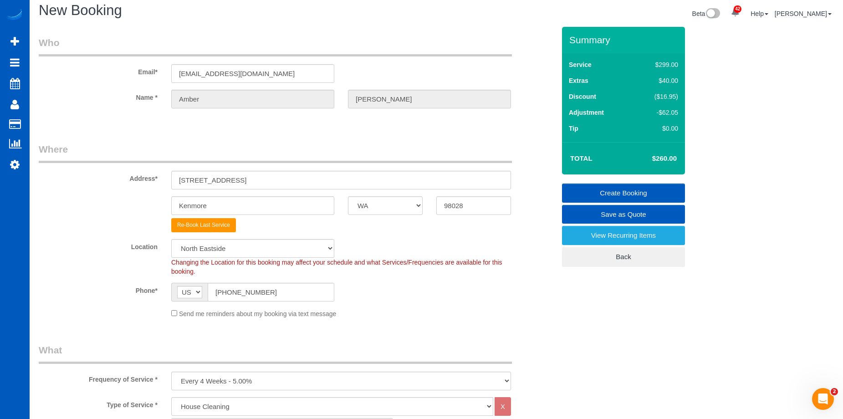
scroll to position [0, 0]
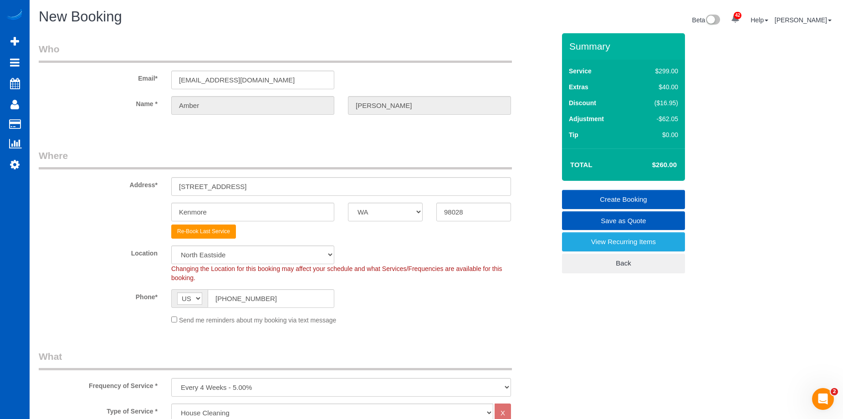
click at [582, 195] on link "Create Booking" at bounding box center [623, 199] width 123 height 19
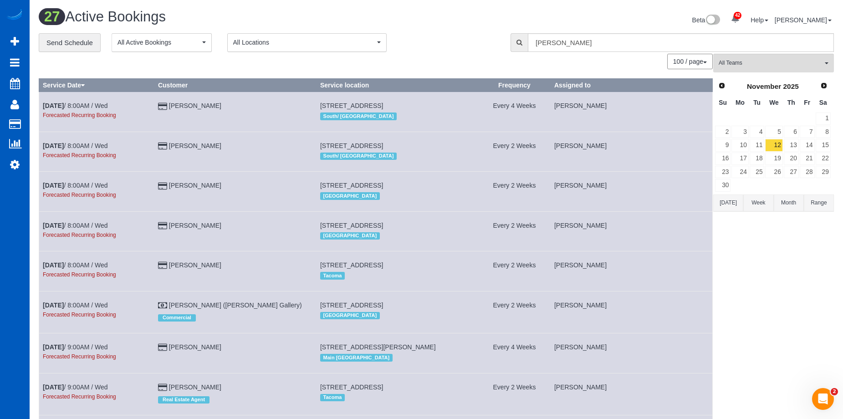
click at [485, 132] on td "Every 2 Weeks" at bounding box center [515, 152] width 72 height 40
click at [781, 66] on span "All Teams" at bounding box center [771, 63] width 104 height 8
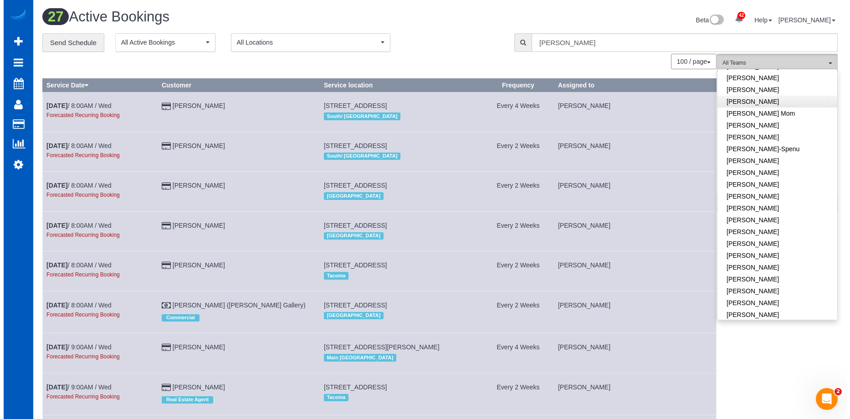
scroll to position [182, 0]
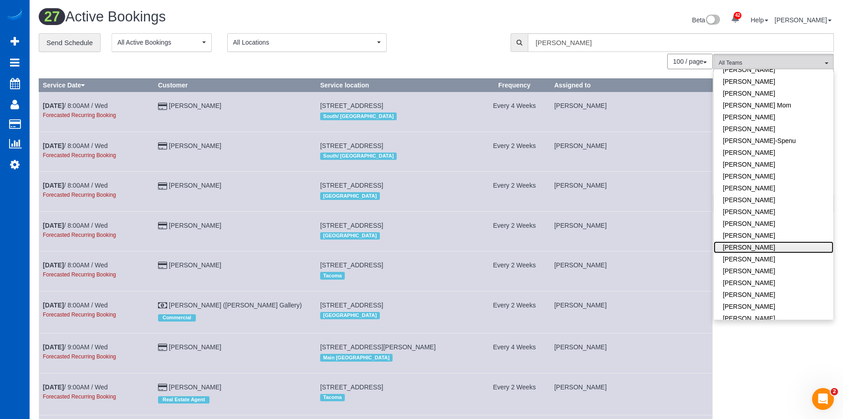
click at [793, 244] on link "Liudmyla Krevska" at bounding box center [774, 247] width 120 height 12
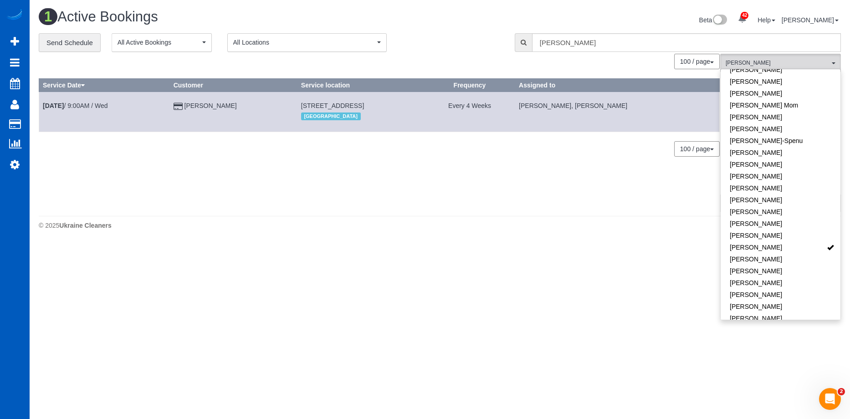
click at [455, 46] on div "**********" at bounding box center [270, 42] width 462 height 19
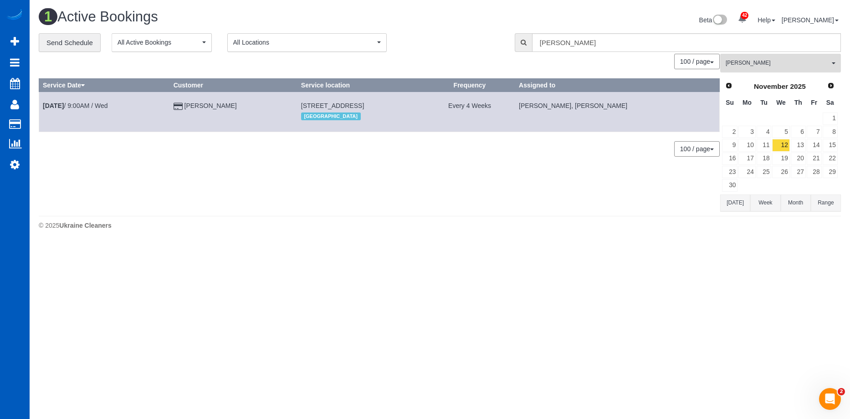
click at [801, 65] on span "Liudmyla Krevska" at bounding box center [777, 63] width 104 height 8
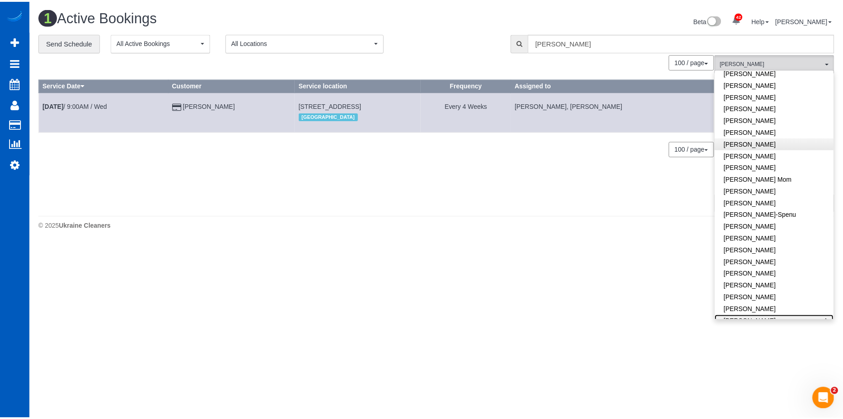
scroll to position [0, 0]
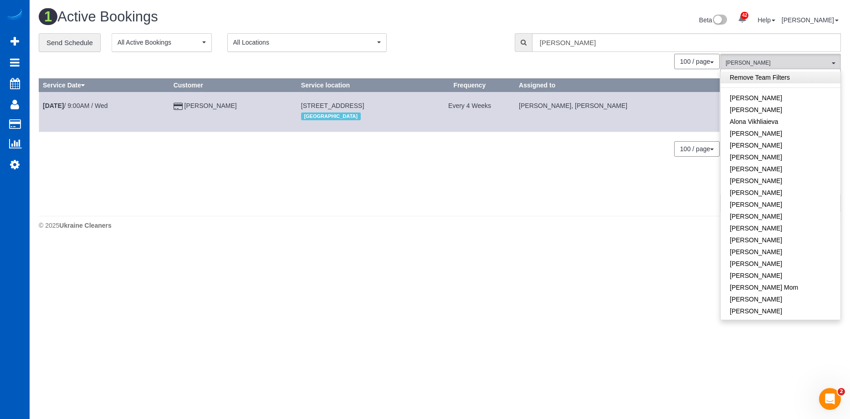
click at [790, 72] on link "Remove Team Filters" at bounding box center [780, 77] width 120 height 12
click at [449, 28] on div "Beta 42 Your Notifications You have 0 alerts × You have 2 to charge for 10/07/2…" at bounding box center [644, 21] width 408 height 24
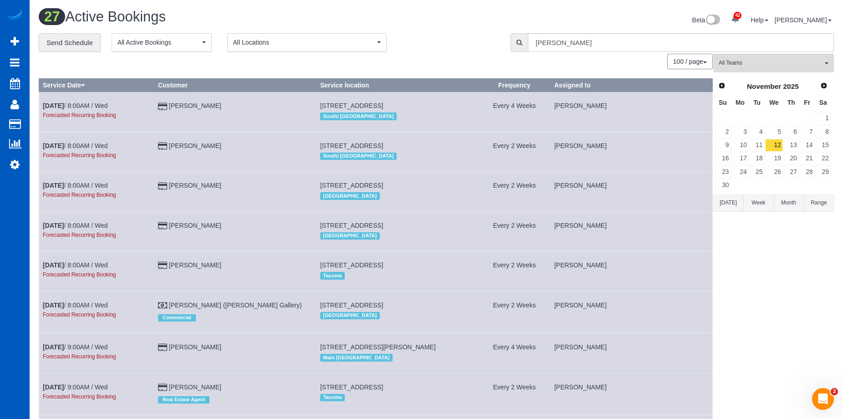
click at [730, 201] on button "Today" at bounding box center [728, 202] width 30 height 17
click at [822, 132] on link "11" at bounding box center [823, 132] width 15 height 12
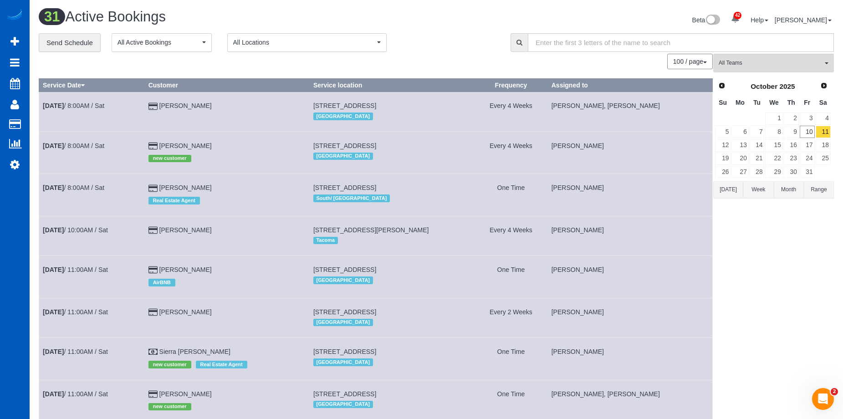
click at [466, 163] on td "123 Nw 12th Avenue, 1434, Portland, OR 97209 Portland" at bounding box center [391, 153] width 165 height 42
click at [825, 129] on link "11" at bounding box center [823, 132] width 15 height 12
click at [468, 134] on td "123 Nw 12th Avenue, 1434, Portland, OR 97209 Portland" at bounding box center [391, 153] width 165 height 42
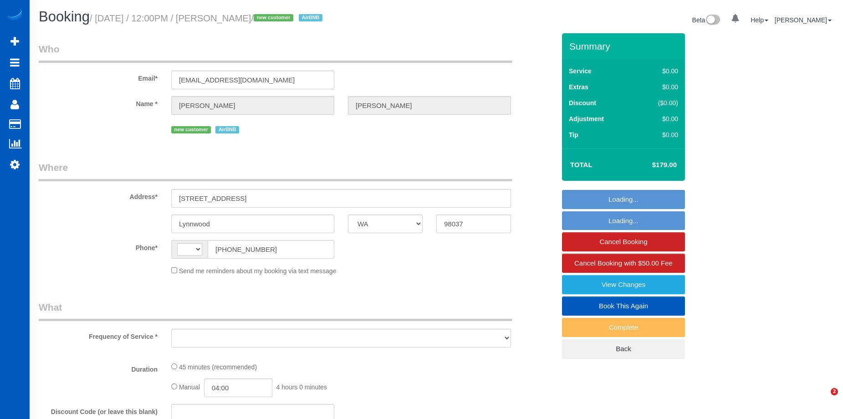
select select "WA"
select select "string:[GEOGRAPHIC_DATA]"
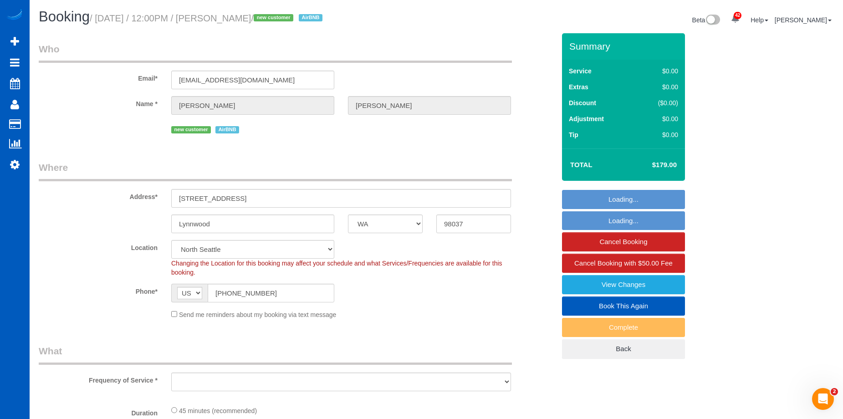
select select "object:1042"
select select "199"
click at [291, 250] on select "North [GEOGRAPHIC_DATA] [GEOGRAPHIC_DATA] [GEOGRAPHIC_DATA] [GEOGRAPHIC_DATA] […" at bounding box center [252, 249] width 163 height 19
select select "object:1186"
select select "7"
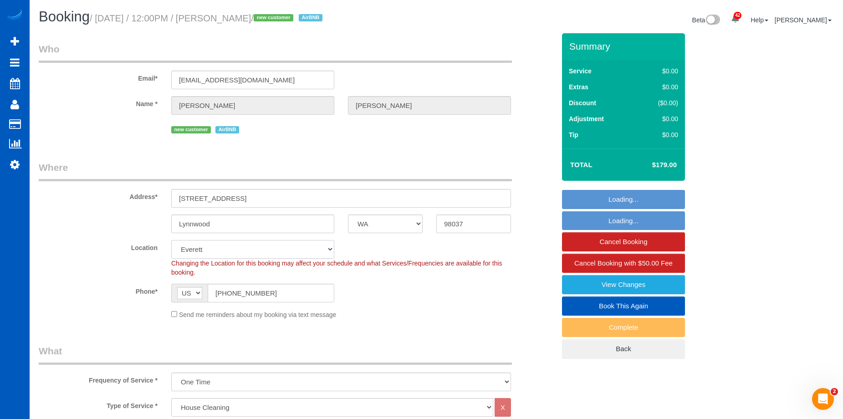
click at [171, 240] on select "North [GEOGRAPHIC_DATA] [GEOGRAPHIC_DATA] [GEOGRAPHIC_DATA] [GEOGRAPHIC_DATA] […" at bounding box center [252, 249] width 163 height 19
select select "object:1277"
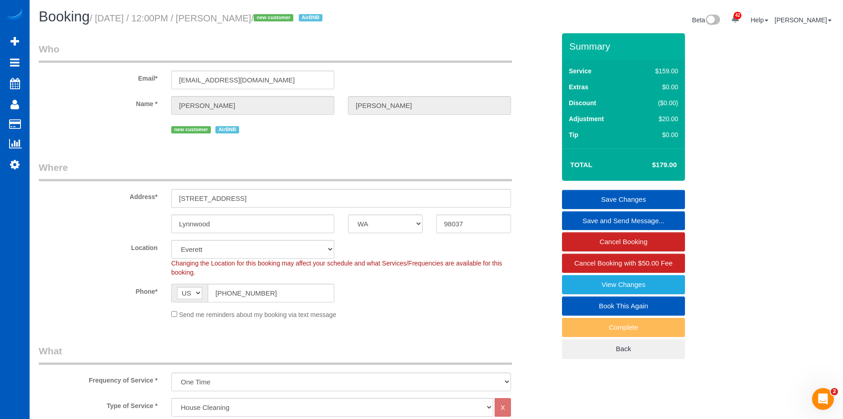
click at [591, 195] on link "Save Changes" at bounding box center [623, 199] width 123 height 19
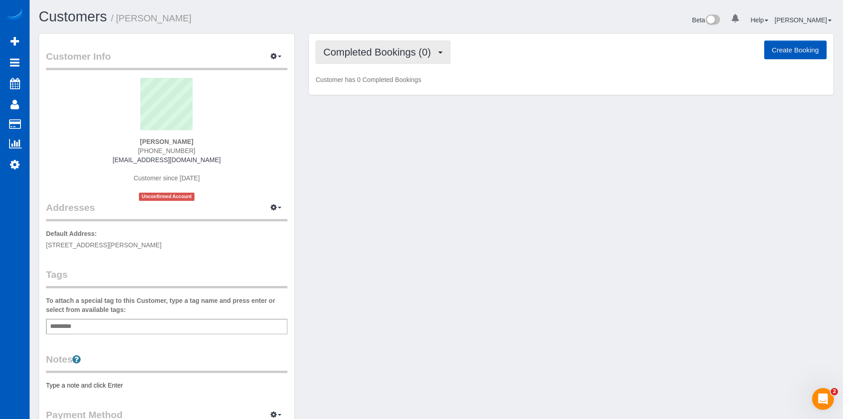
click at [423, 44] on button "Completed Bookings (0)" at bounding box center [383, 52] width 135 height 23
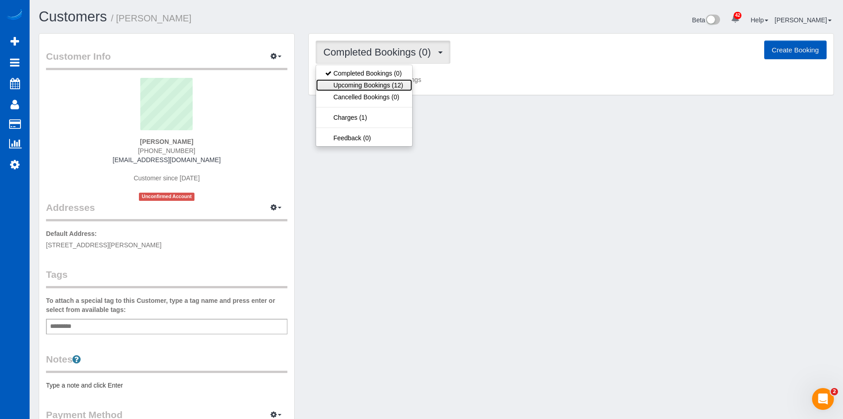
click at [398, 82] on link "Upcoming Bookings (12)" at bounding box center [364, 85] width 96 height 12
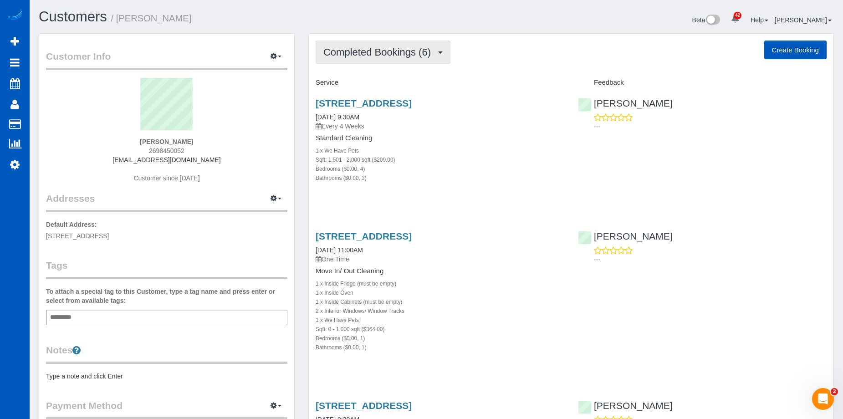
click at [412, 48] on span "Completed Bookings (6)" at bounding box center [379, 51] width 112 height 11
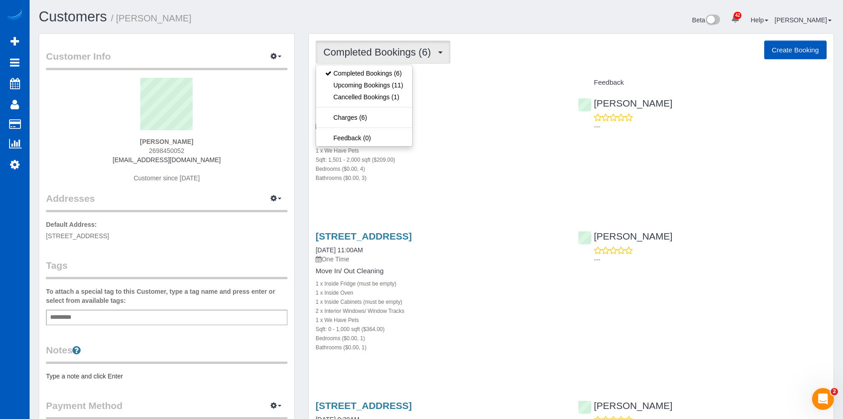
click at [412, 48] on span "Completed Bookings (6)" at bounding box center [379, 51] width 112 height 11
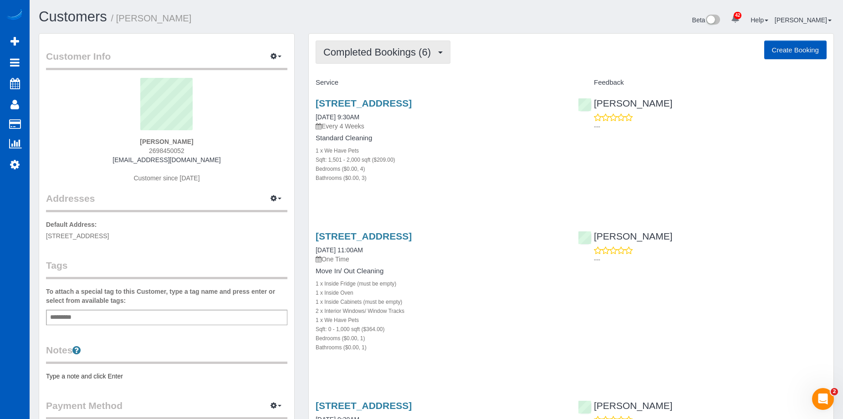
click at [412, 48] on span "Completed Bookings (6)" at bounding box center [379, 51] width 112 height 11
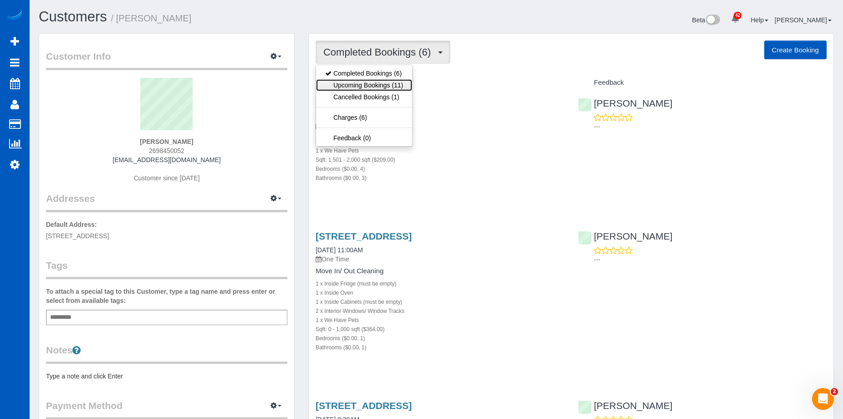
click at [373, 84] on link "Upcoming Bookings (11)" at bounding box center [364, 85] width 96 height 12
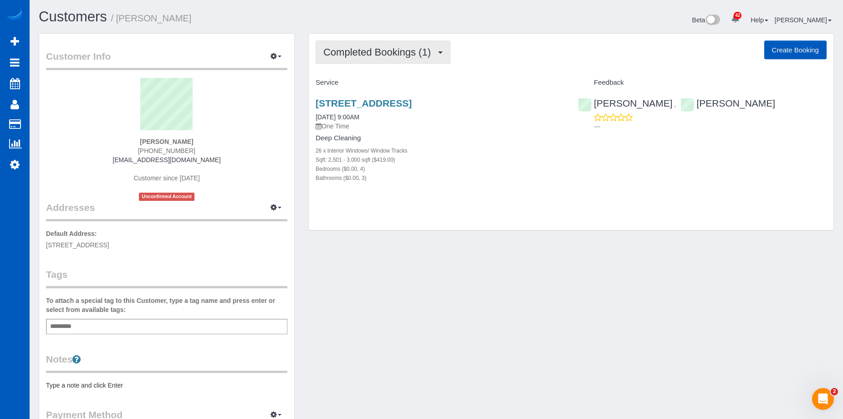
click at [422, 49] on span "Completed Bookings (1)" at bounding box center [379, 51] width 112 height 11
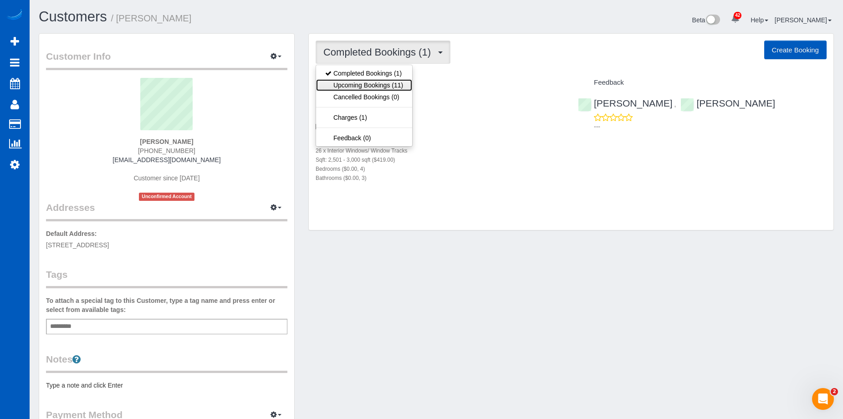
click at [396, 86] on link "Upcoming Bookings (11)" at bounding box center [364, 85] width 96 height 12
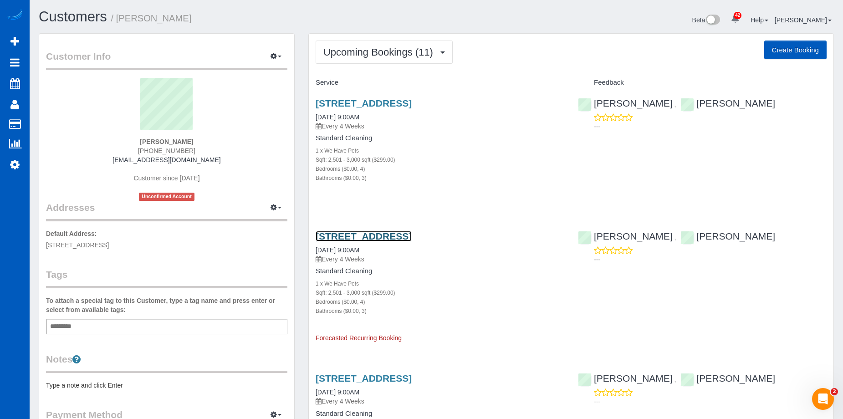
click at [412, 234] on link "[STREET_ADDRESS]" at bounding box center [364, 236] width 96 height 10
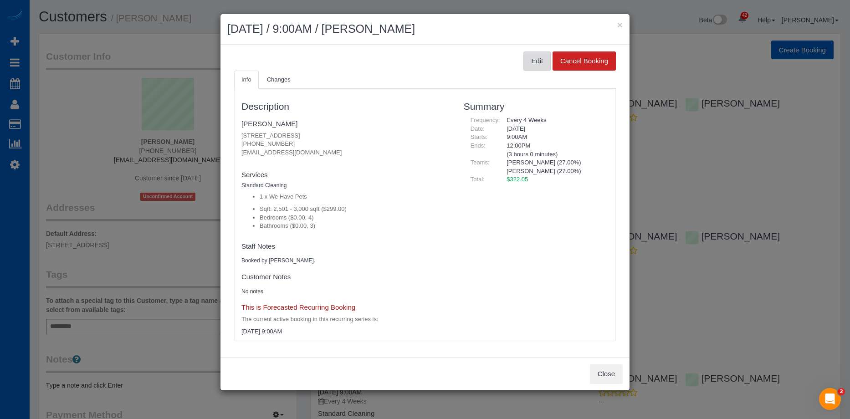
click at [533, 61] on button "Edit" at bounding box center [536, 60] width 27 height 19
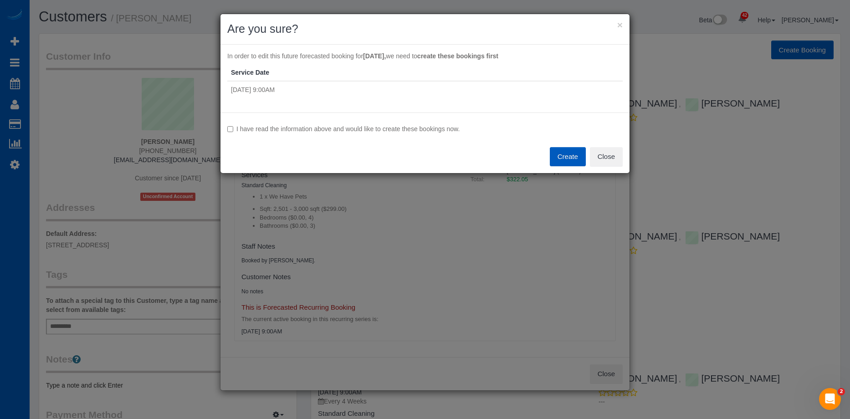
click at [260, 127] on label "I have read the information above and would like to create these bookings now." at bounding box center [424, 128] width 395 height 9
click at [567, 160] on button "Create" at bounding box center [568, 156] width 36 height 19
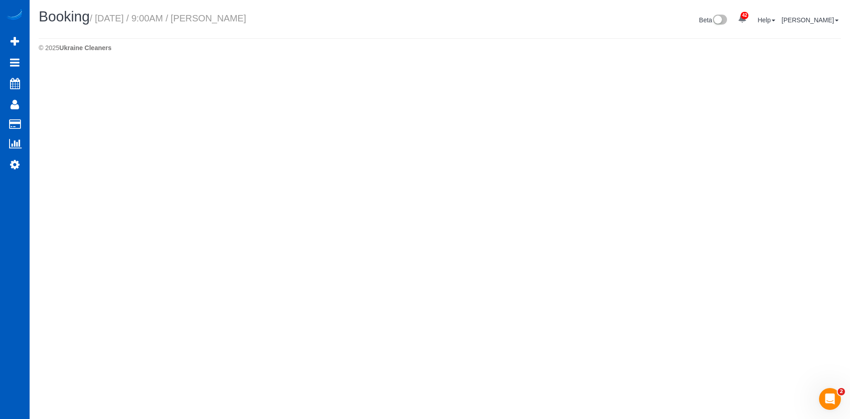
select select "WA"
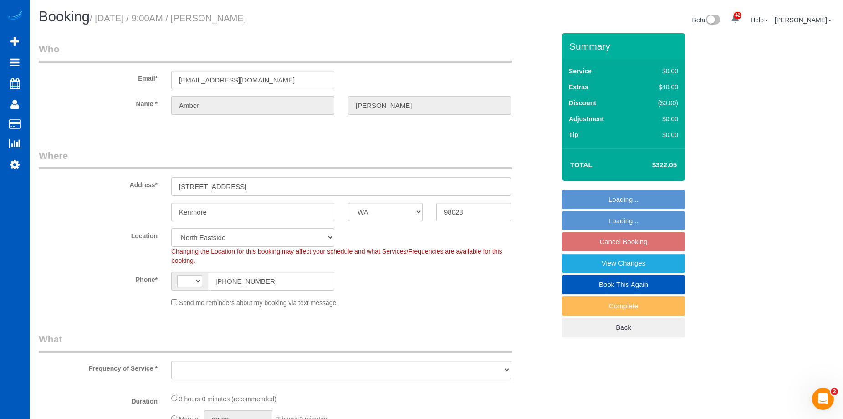
select select "string:[GEOGRAPHIC_DATA]"
select select "string:fspay-18ab50fd-86bb-4fe6-ac0d-894ec6a78a51"
select select "object:1930"
select select "199"
select select "2501"
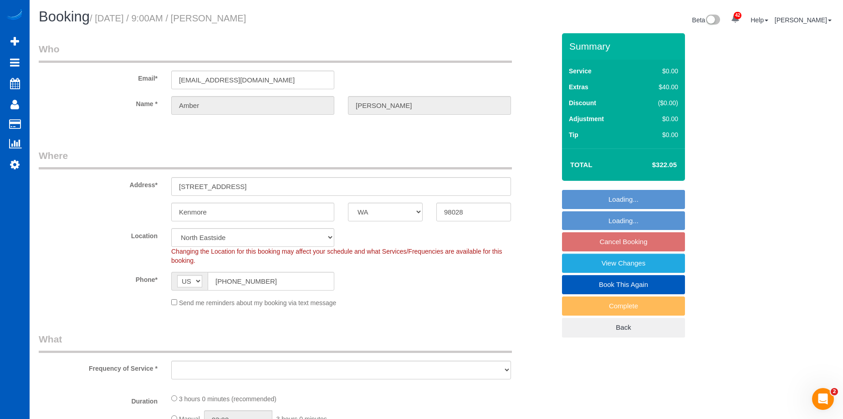
select select "4"
select select "3"
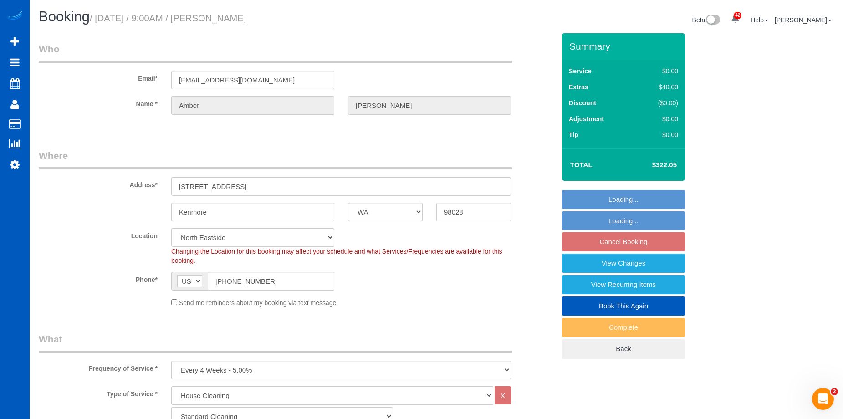
select select "object:2076"
select select "2501"
select select "4"
select select "3"
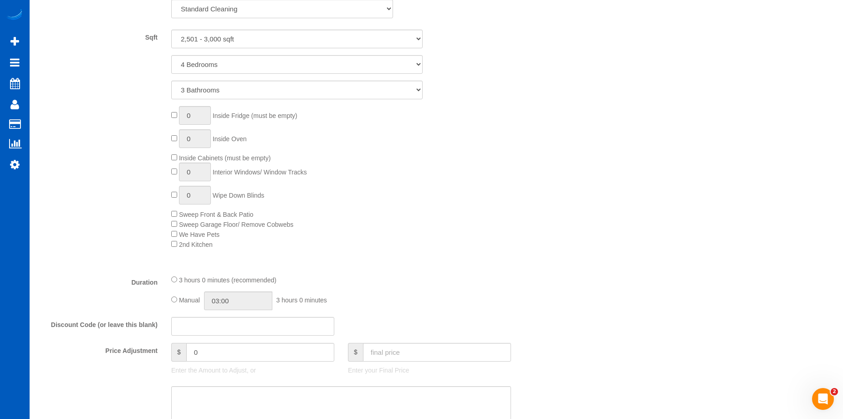
scroll to position [501, 0]
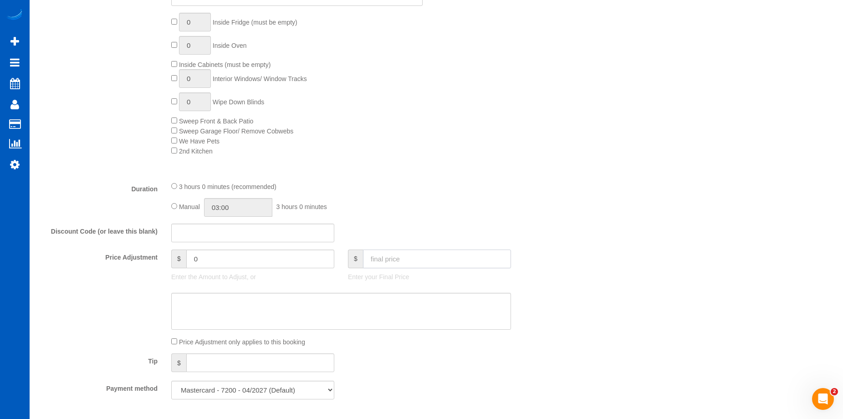
click at [425, 262] on input "text" at bounding box center [437, 259] width 148 height 19
type input "280"
click at [568, 245] on div "Who Email* [EMAIL_ADDRESS][DOMAIN_NAME] Name * [PERSON_NAME] Where Address* [ST…" at bounding box center [436, 312] width 795 height 1561
type input "-42.05"
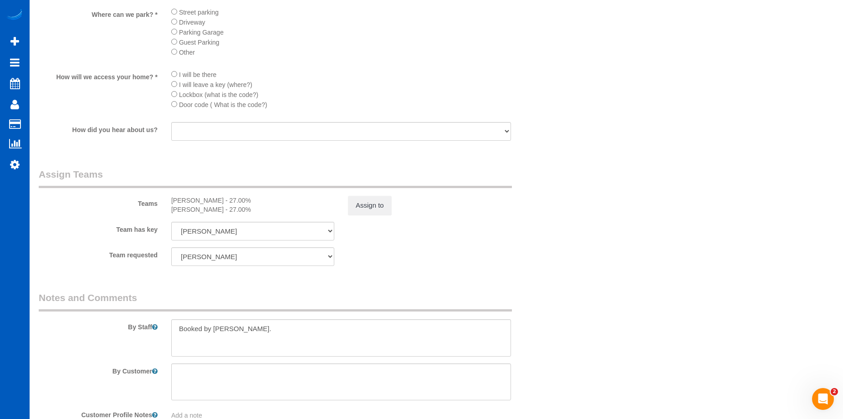
scroll to position [1093, 0]
click at [372, 199] on button "Assign to" at bounding box center [370, 202] width 44 height 19
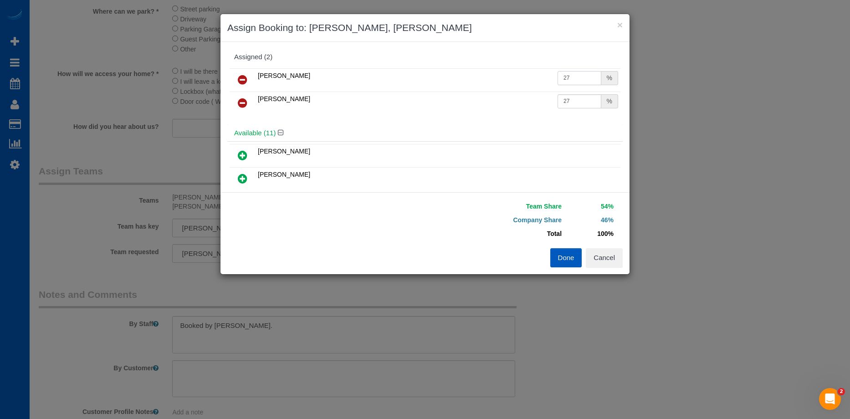
click at [581, 80] on input "27" at bounding box center [579, 78] width 44 height 14
drag, startPoint x: 575, startPoint y: 79, endPoint x: 522, endPoint y: 80, distance: 53.3
click at [517, 81] on tr "[PERSON_NAME] 27 %" at bounding box center [425, 79] width 391 height 23
type input "25"
drag, startPoint x: 581, startPoint y: 101, endPoint x: 515, endPoint y: 101, distance: 66.0
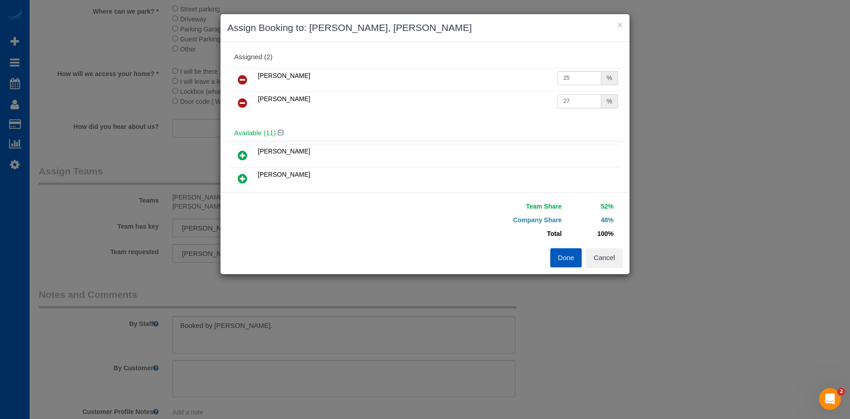
click at [515, 101] on tr "[PERSON_NAME] 27 %" at bounding box center [425, 103] width 391 height 23
type input "25"
click at [573, 269] on div "Team Share 50% Company Share 50% Total 100% Warning: The Company share is 0%. I…" at bounding box center [424, 233] width 409 height 82
click at [571, 257] on button "Done" at bounding box center [566, 257] width 32 height 19
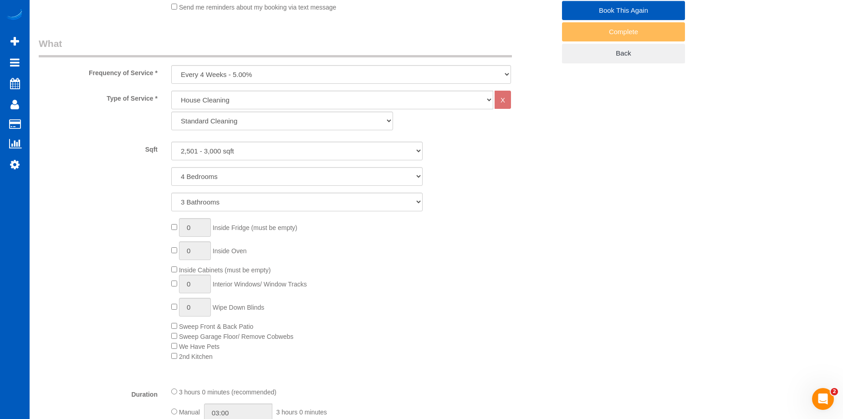
scroll to position [68, 0]
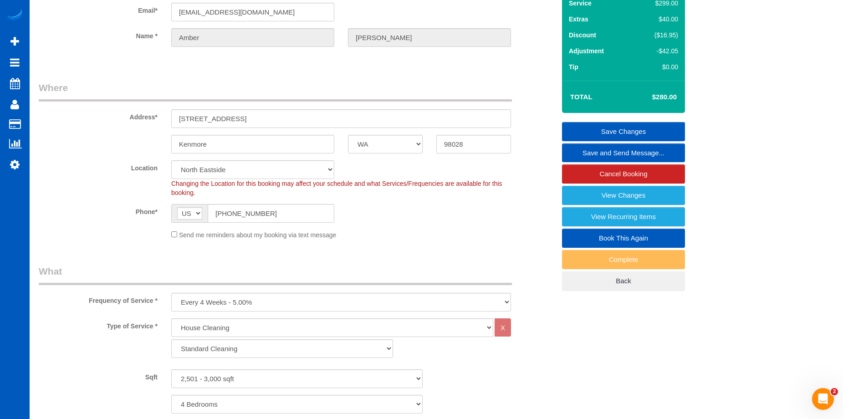
click at [576, 127] on link "Save Changes" at bounding box center [623, 131] width 123 height 19
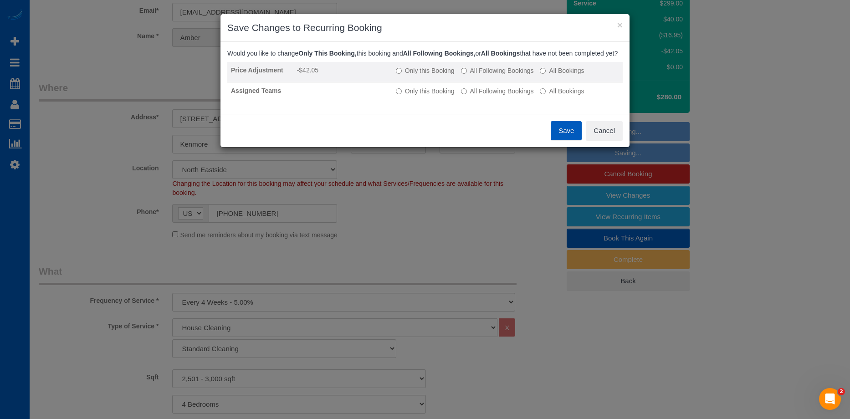
click at [499, 75] on label "All Following Bookings" at bounding box center [497, 70] width 73 height 9
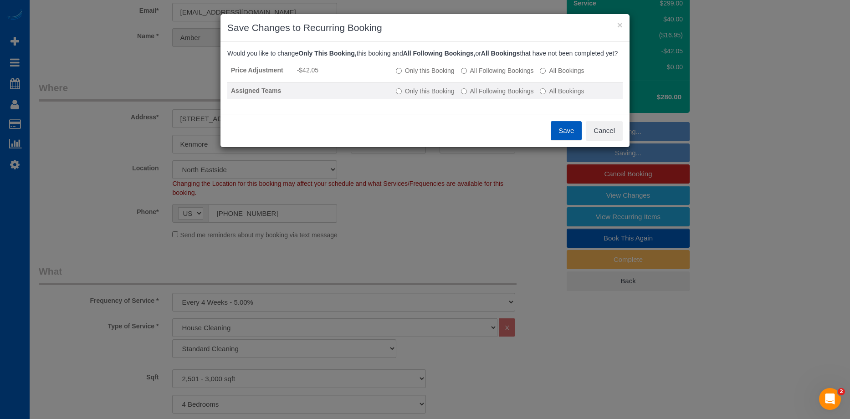
click at [501, 96] on label "All Following Bookings" at bounding box center [497, 91] width 73 height 9
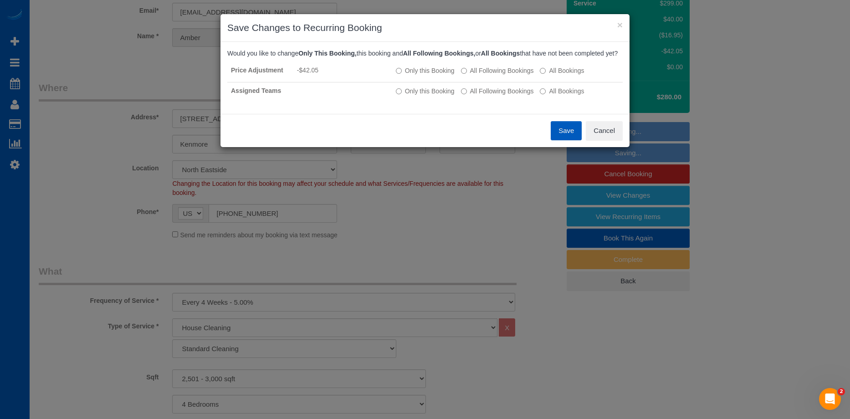
click at [561, 140] on button "Save" at bounding box center [566, 130] width 31 height 19
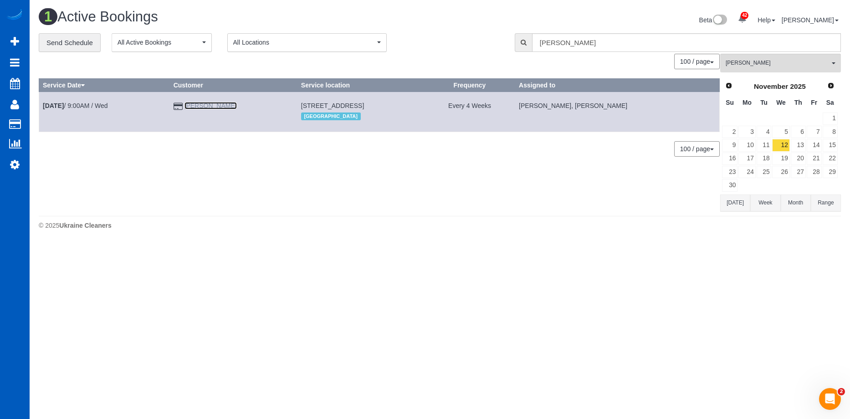
click at [204, 105] on link "[PERSON_NAME]" at bounding box center [210, 105] width 52 height 7
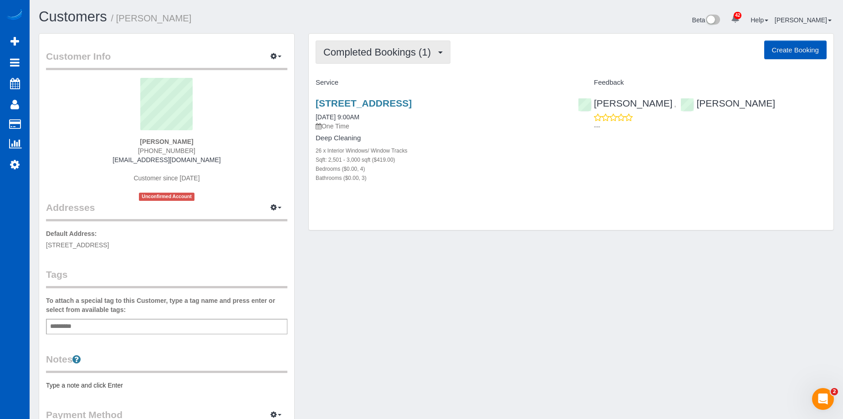
click at [374, 46] on button "Completed Bookings (1)" at bounding box center [383, 52] width 135 height 23
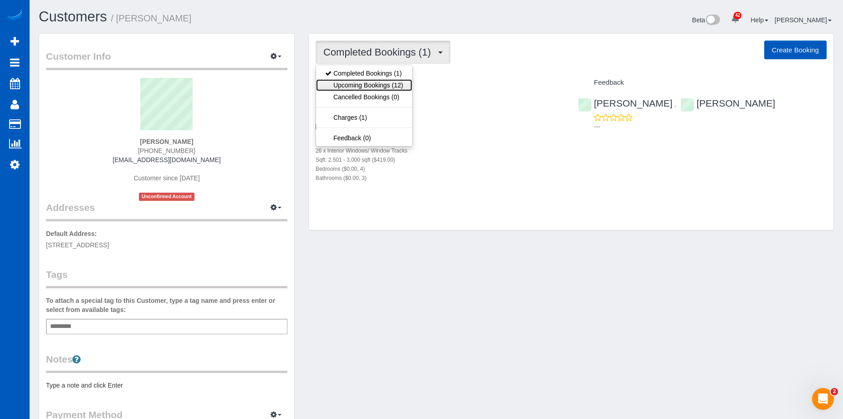
click at [370, 84] on link "Upcoming Bookings (12)" at bounding box center [364, 85] width 96 height 12
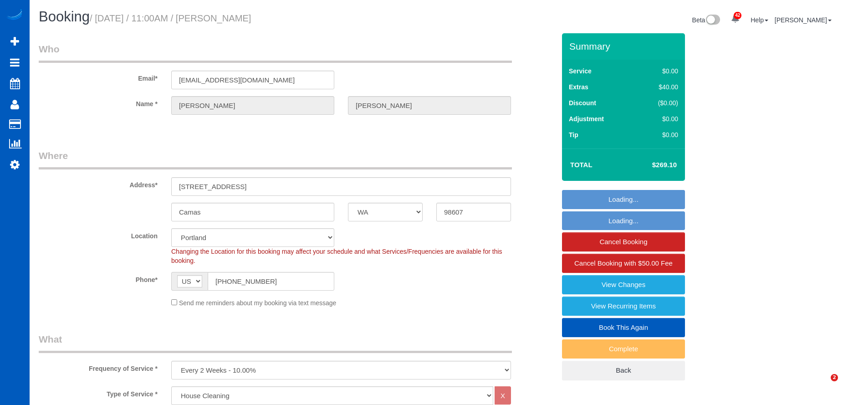
select select "WA"
select select "199"
select select "2001"
select select "3"
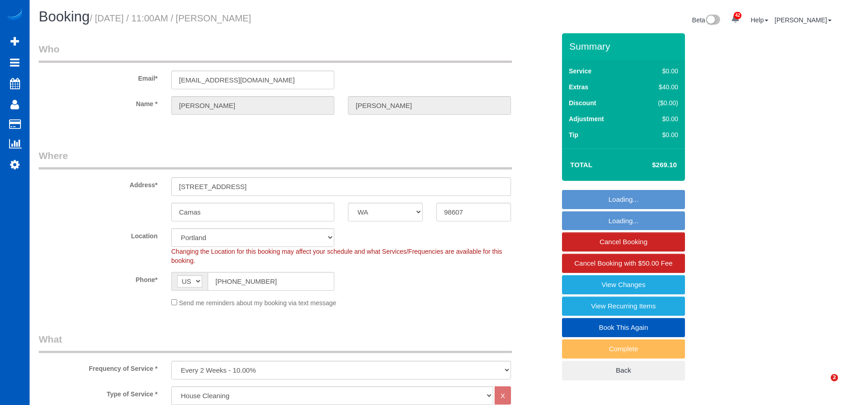
select select "spot2"
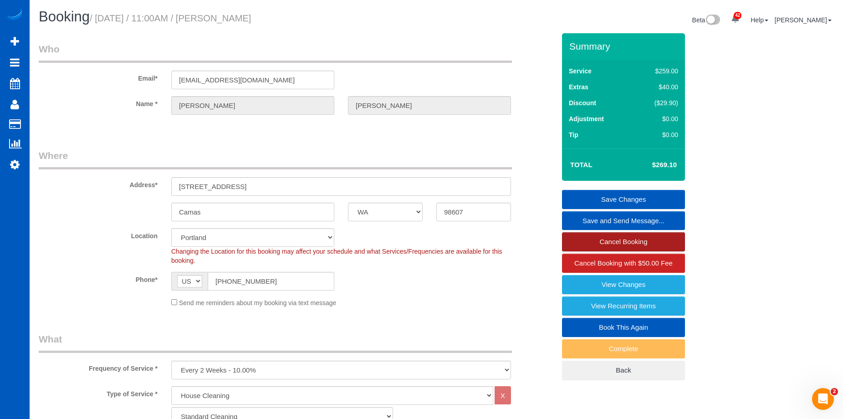
click at [581, 240] on link "Cancel Booking" at bounding box center [623, 241] width 123 height 19
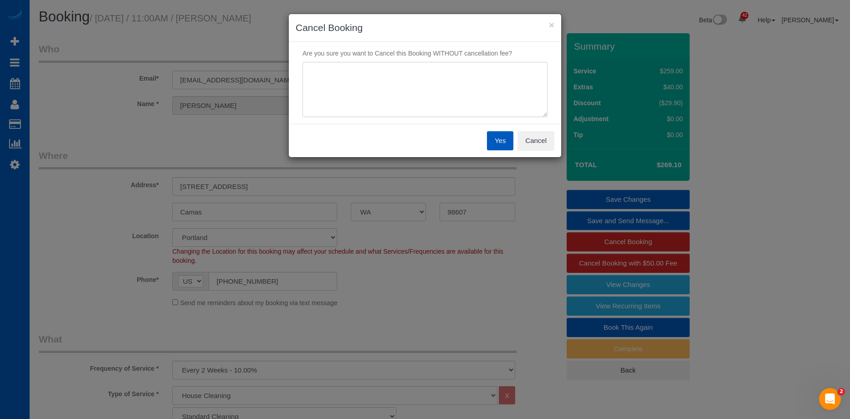
click at [441, 89] on textarea at bounding box center [424, 90] width 245 height 56
type textarea "Skip"
click at [494, 136] on button "Yes" at bounding box center [500, 140] width 26 height 19
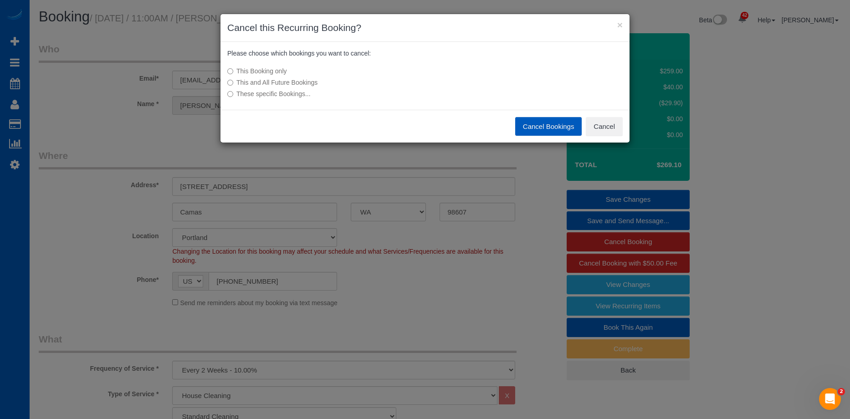
click at [551, 126] on button "Cancel Bookings" at bounding box center [548, 126] width 67 height 19
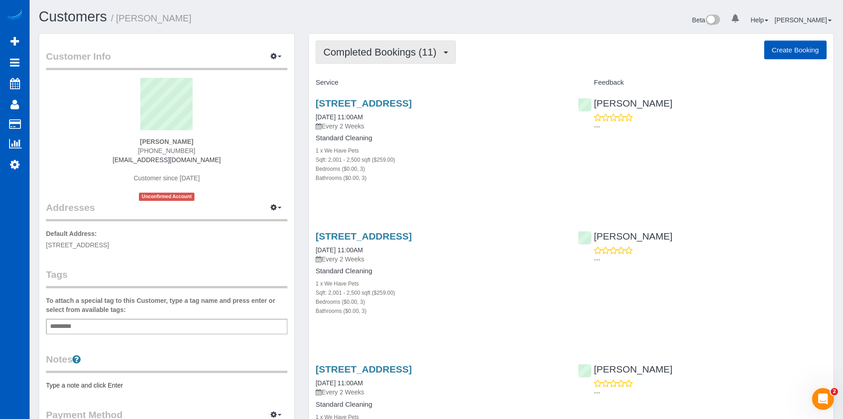
click at [424, 53] on span "Completed Bookings (11)" at bounding box center [381, 51] width 117 height 11
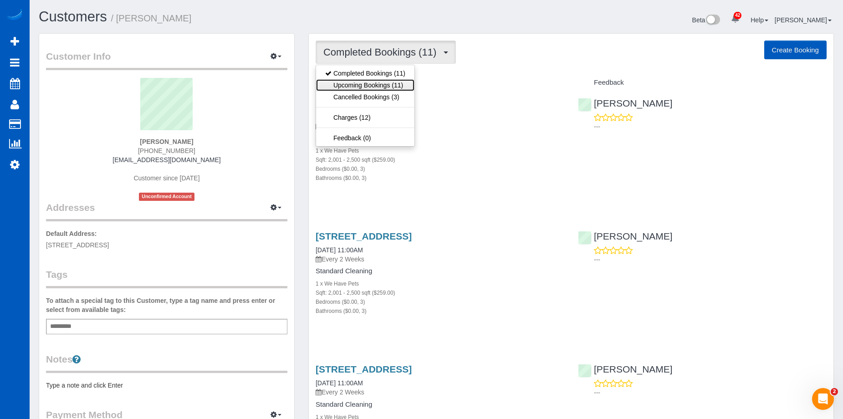
click at [375, 83] on link "Upcoming Bookings (11)" at bounding box center [365, 85] width 98 height 12
